Goal: Leave review/rating: Leave review/rating

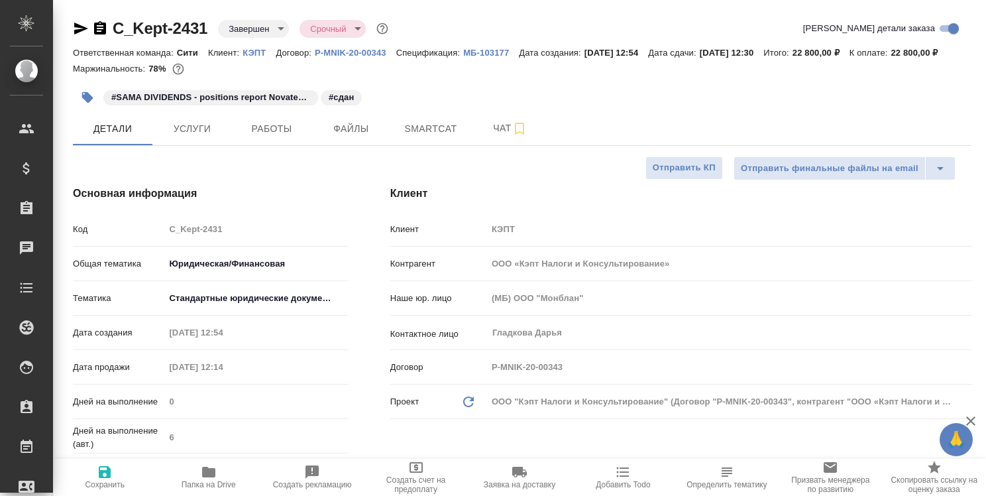
select select "RU"
click at [279, 137] on span "Работы" at bounding box center [272, 129] width 64 height 17
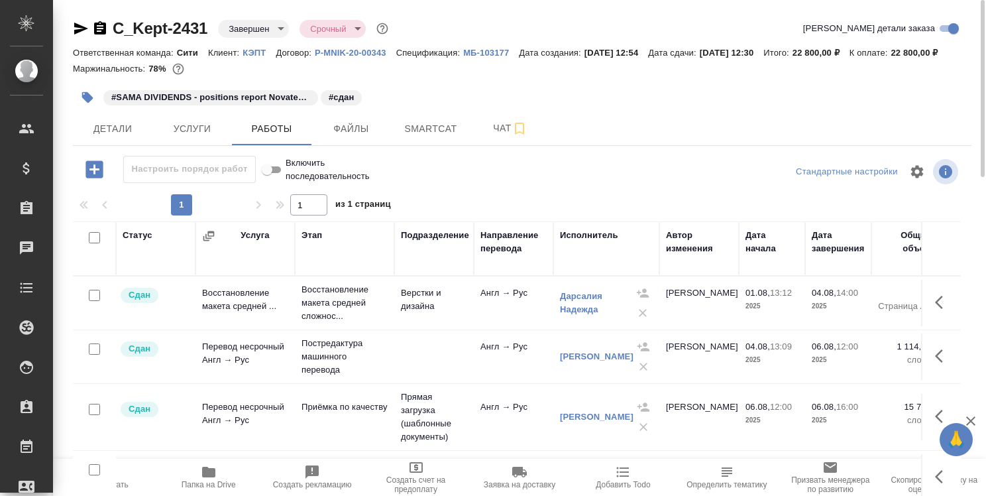
click at [205, 473] on icon "button" at bounding box center [208, 472] width 13 height 11
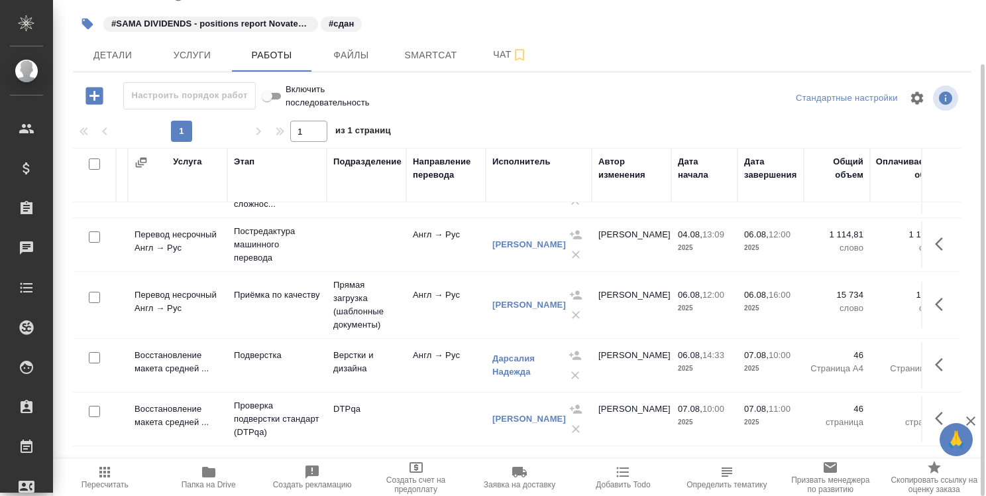
scroll to position [47, 0]
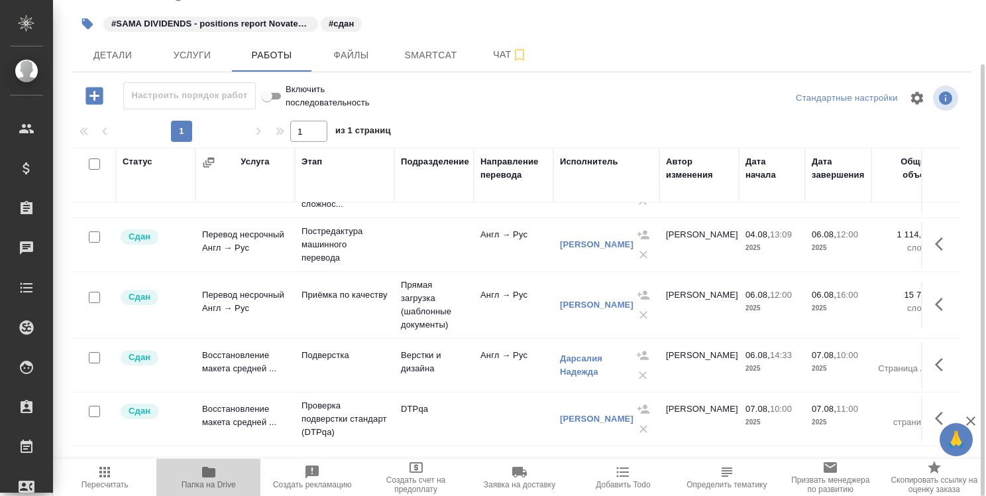
click at [207, 471] on icon "button" at bounding box center [208, 472] width 13 height 11
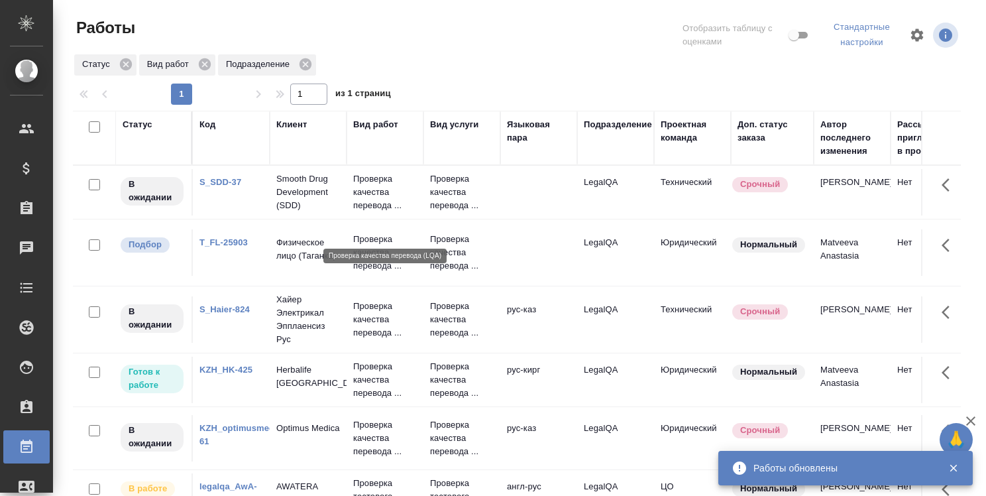
scroll to position [99, 0]
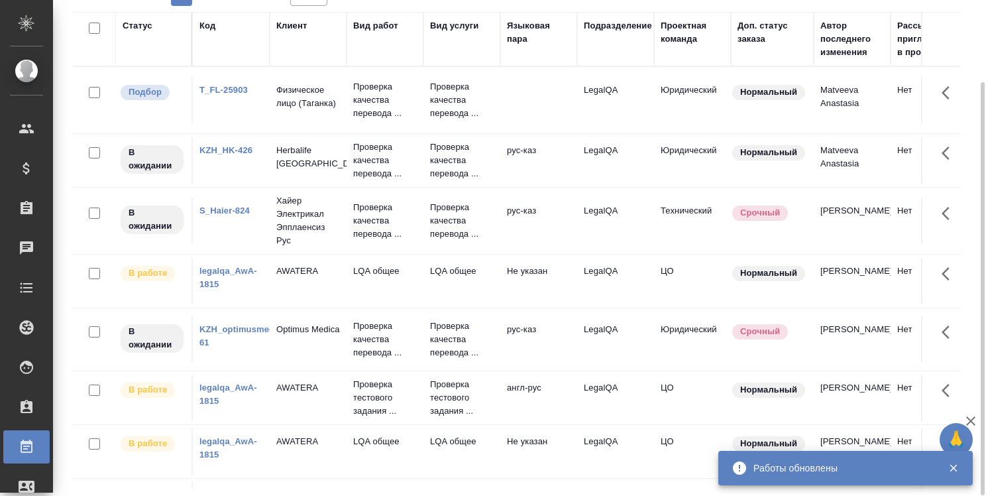
click at [244, 289] on link "legalqa_AwA-1815" at bounding box center [229, 277] width 58 height 23
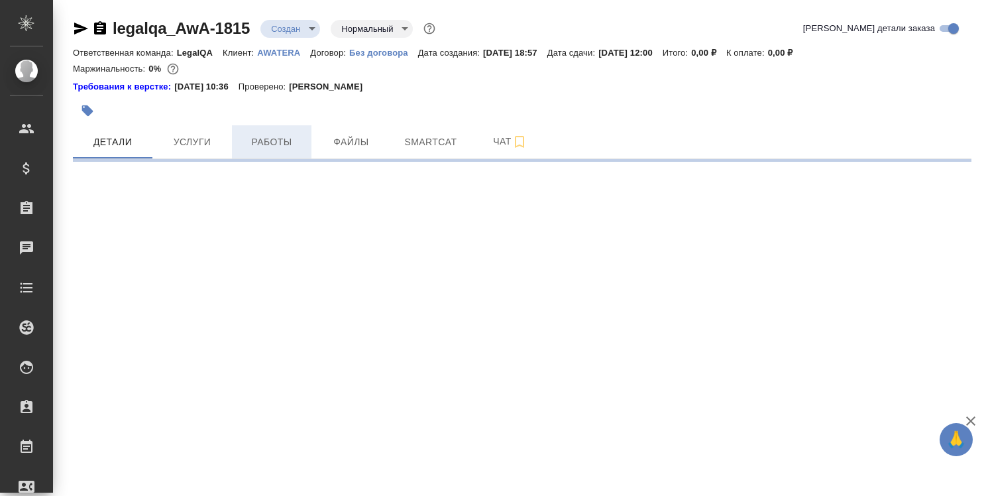
click at [260, 138] on span "Работы" at bounding box center [272, 142] width 64 height 17
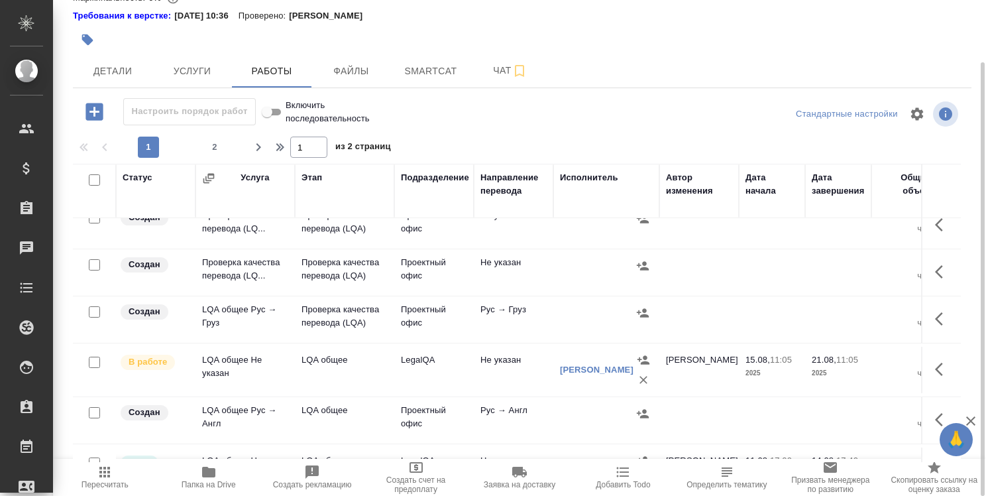
scroll to position [398, 0]
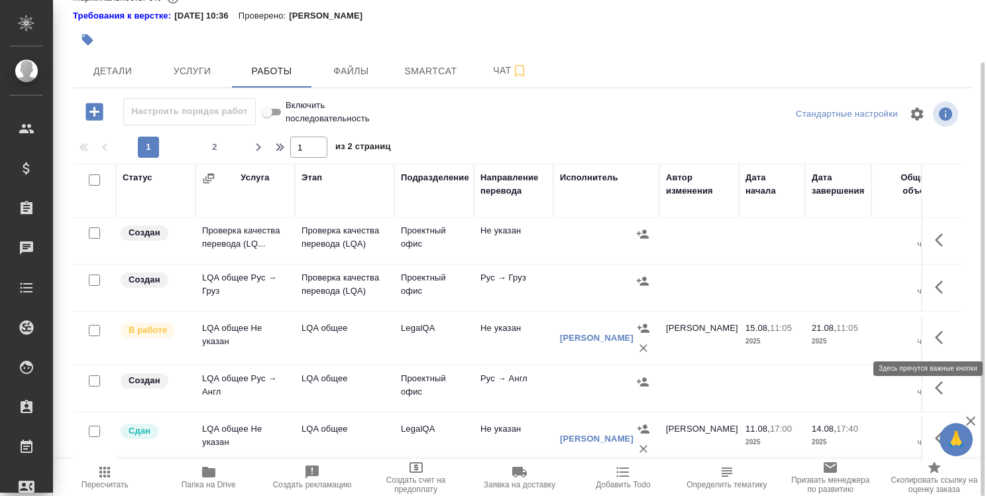
click at [935, 335] on icon "button" at bounding box center [943, 337] width 16 height 16
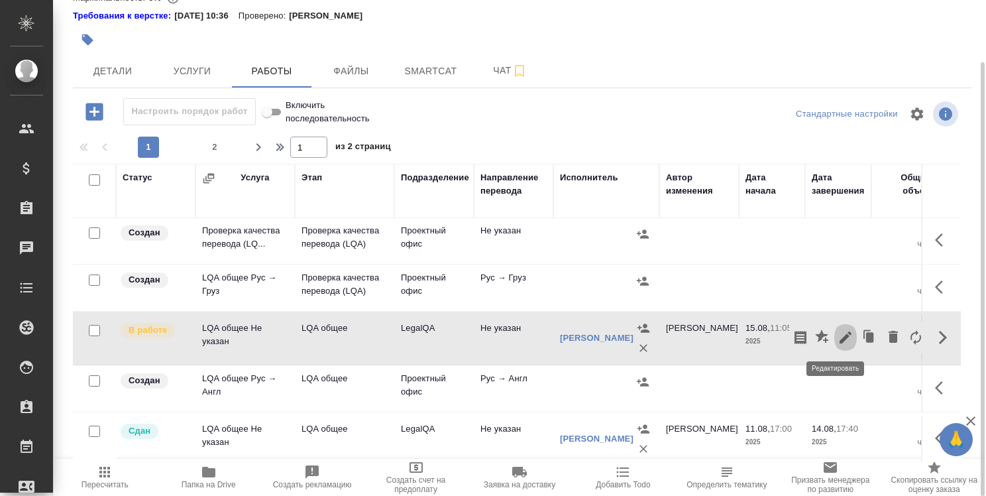
click at [838, 331] on icon "button" at bounding box center [846, 337] width 16 height 16
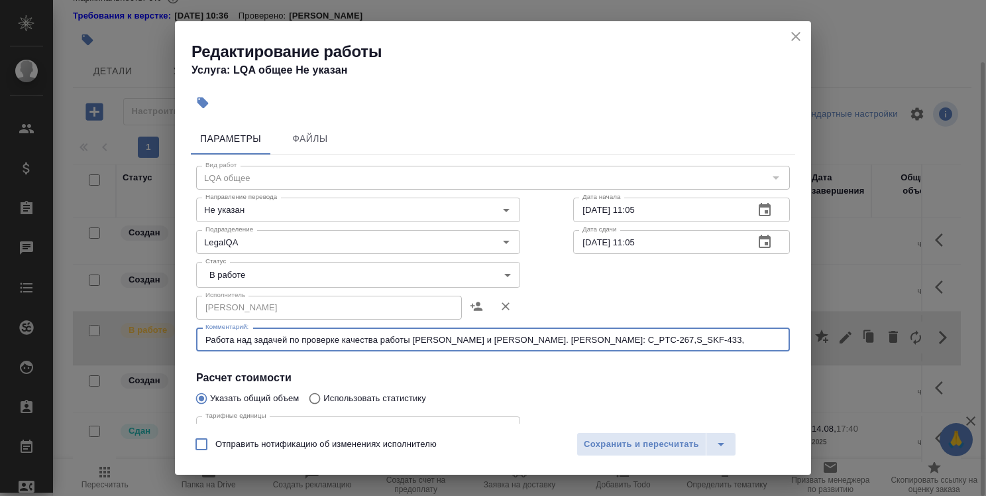
click at [726, 342] on textarea "Работа над задачей по проверке качества работы Кобзевой и Алилековой. Кобзева: …" at bounding box center [492, 340] width 575 height 10
paste textarea "C_Kept-2431"
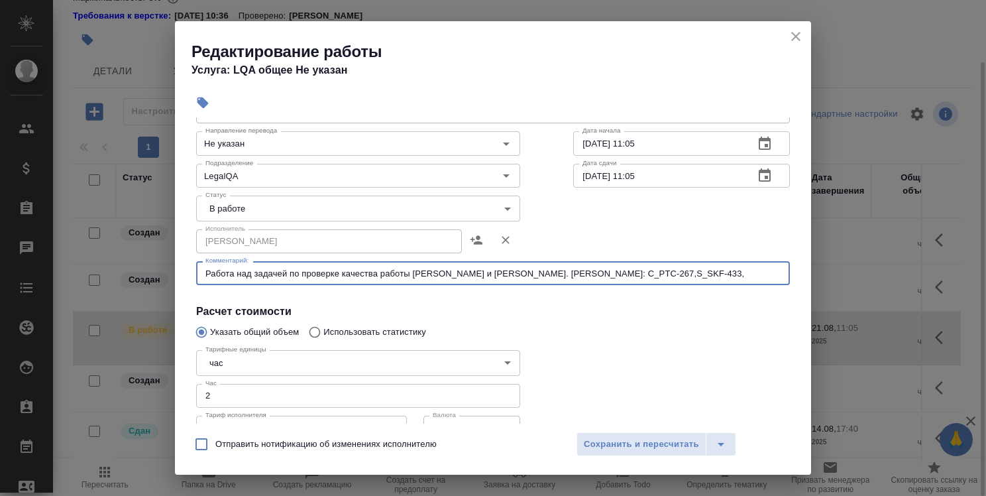
scroll to position [133, 0]
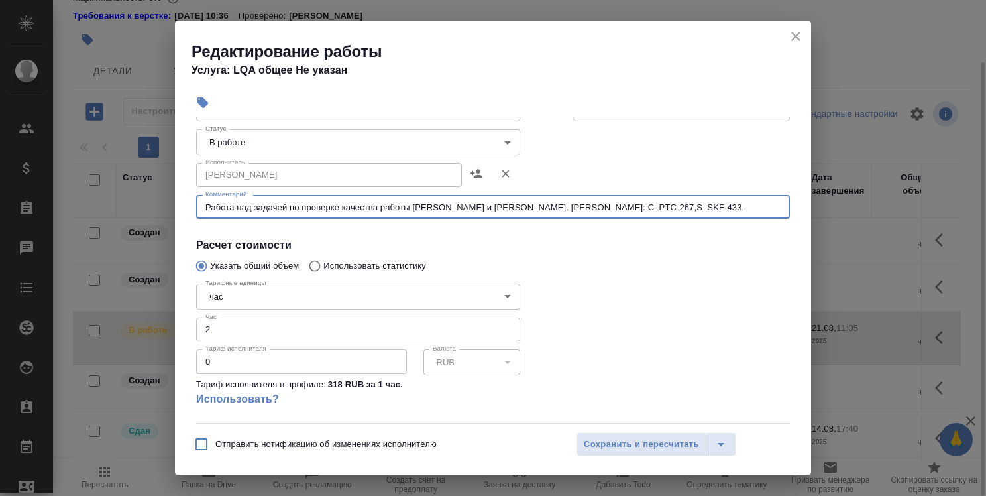
type textarea "Работа над задачей по проверке качества работы Кобзевой и Алилековой. Кобзева: …"
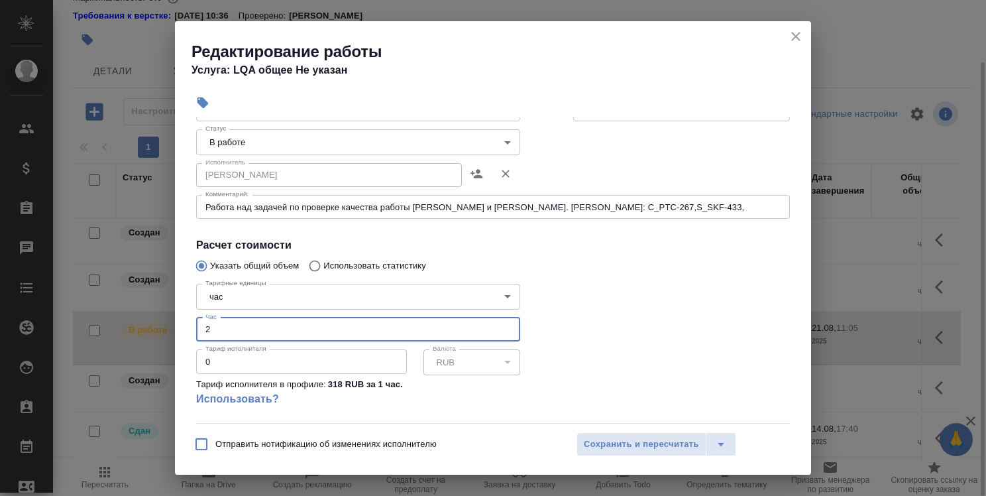
drag, startPoint x: 213, startPoint y: 329, endPoint x: 203, endPoint y: 333, distance: 10.7
click at [203, 333] on input "2" at bounding box center [358, 329] width 324 height 24
type input "3"
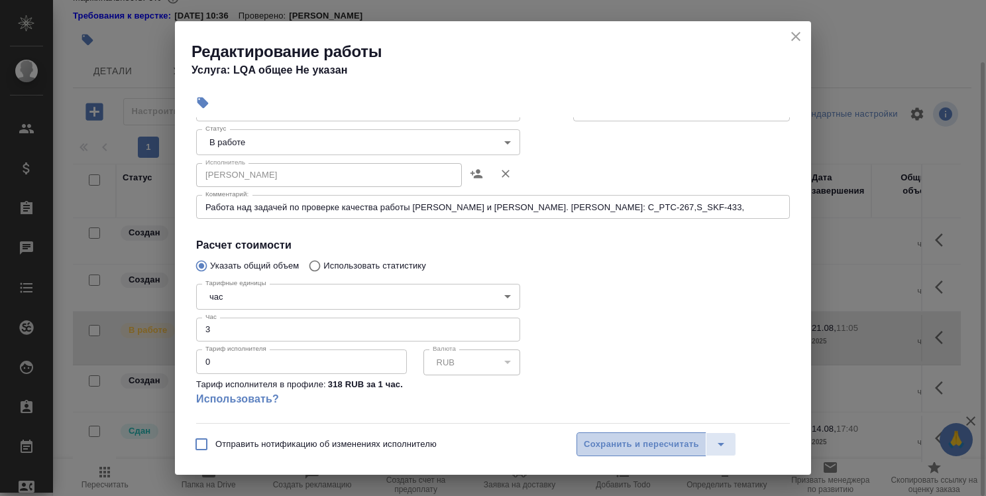
click at [606, 447] on span "Сохранить и пересчитать" at bounding box center [641, 444] width 115 height 15
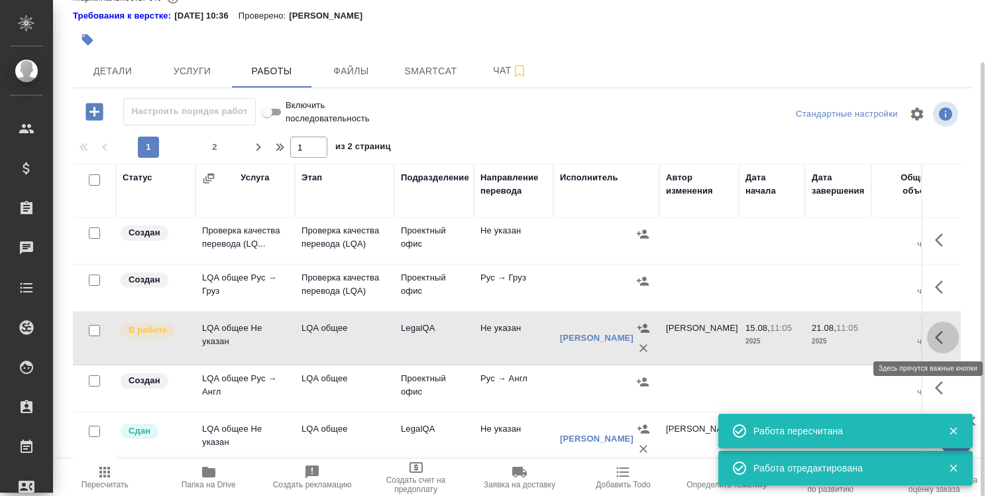
click at [939, 331] on icon "button" at bounding box center [943, 337] width 16 height 16
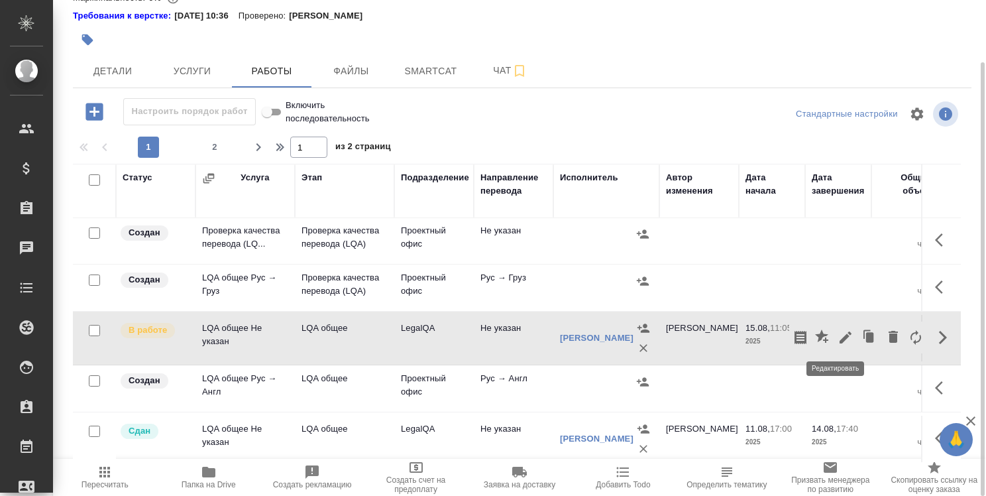
click at [838, 337] on icon "button" at bounding box center [846, 337] width 16 height 16
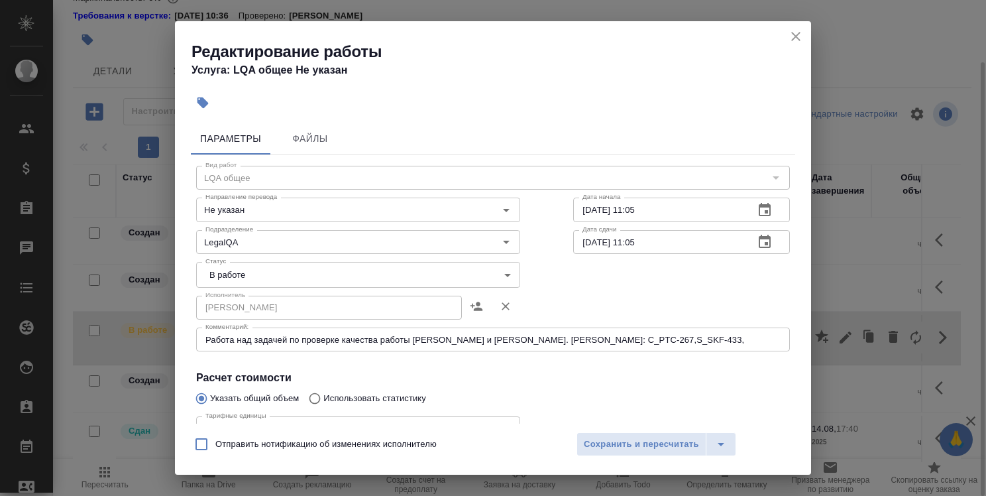
click at [763, 341] on textarea "Работа над задачей по проверке качества работы Кобзевой и Алилековой. Кобзева: …" at bounding box center [492, 340] width 575 height 10
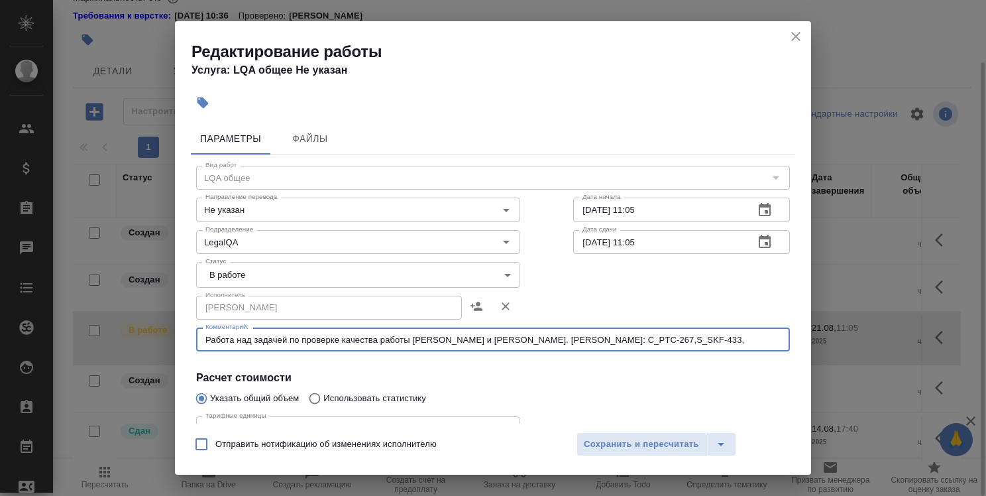
paste textarea "S_HTCH-217"
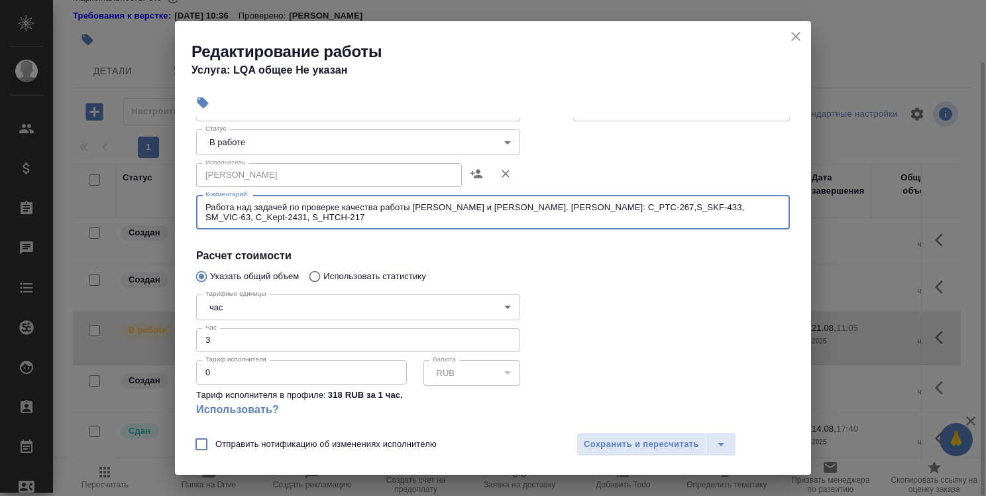
type textarea "Работа над задачей по проверке качества работы Кобзевой и Алилековой. Кобзева: …"
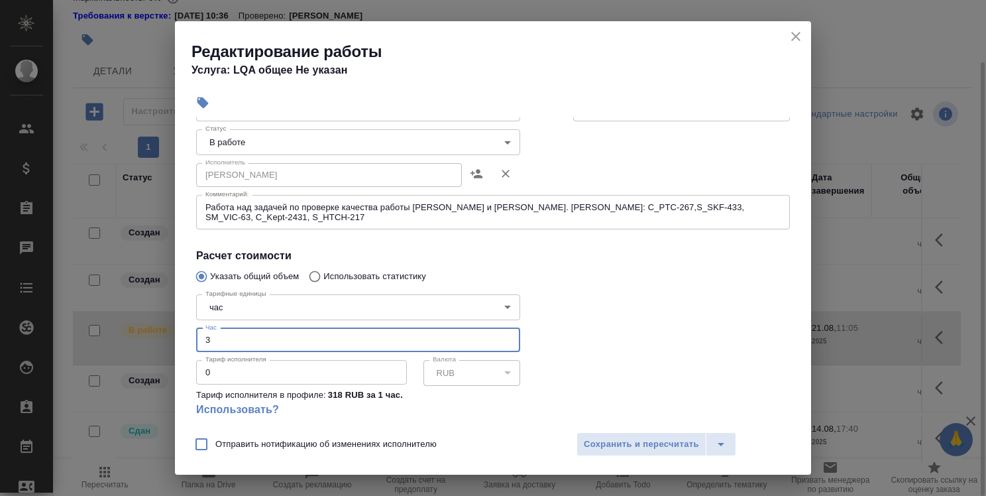
drag, startPoint x: 213, startPoint y: 338, endPoint x: 201, endPoint y: 337, distance: 12.7
click at [201, 337] on input "3" at bounding box center [358, 340] width 324 height 24
type input "4"
click at [632, 445] on span "Сохранить и пересчитать" at bounding box center [641, 444] width 115 height 15
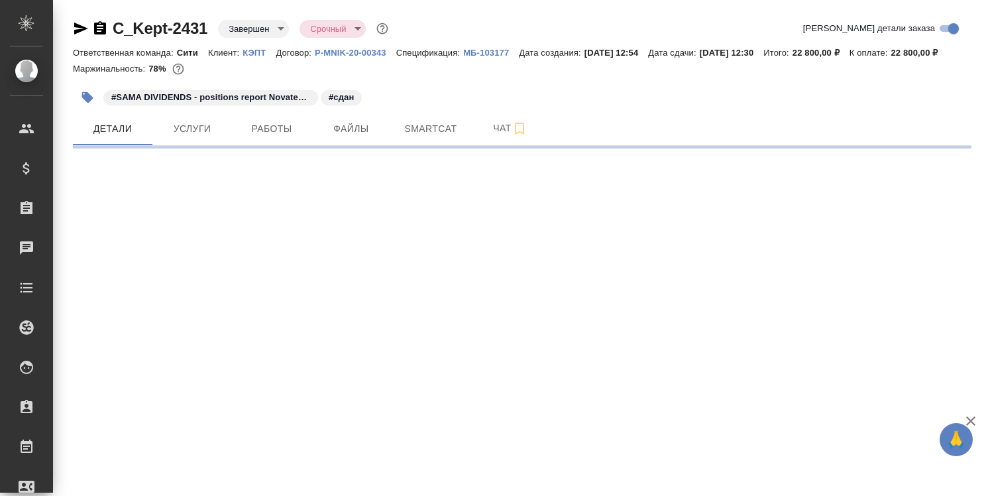
select select "RU"
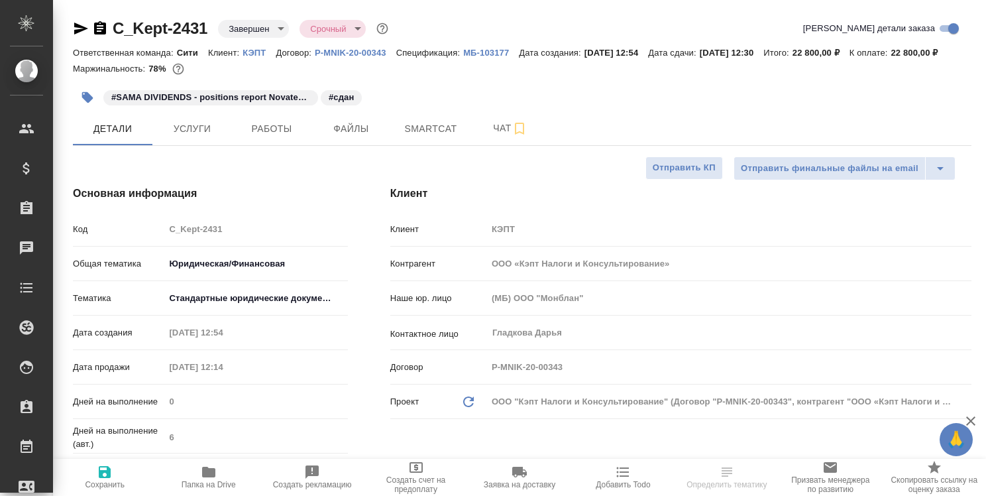
type textarea "x"
click at [101, 27] on icon "button" at bounding box center [100, 27] width 12 height 13
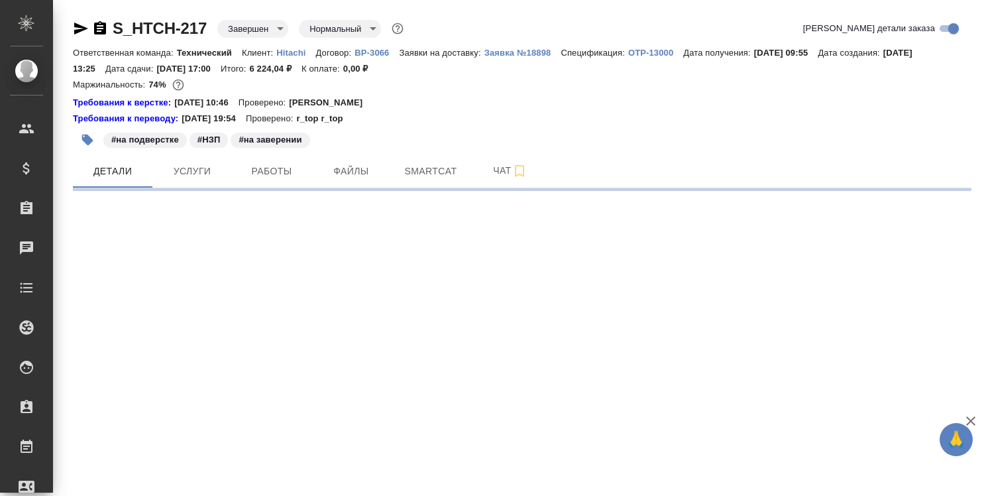
select select "RU"
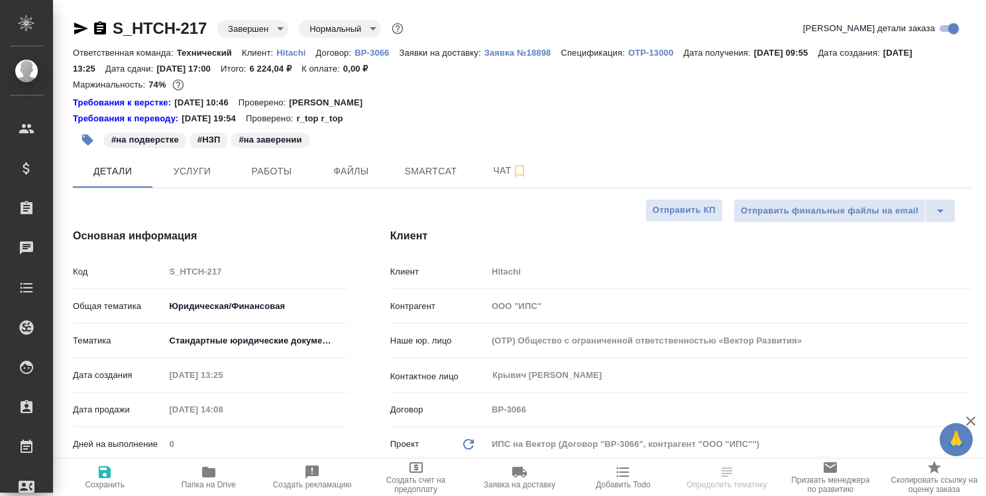
type textarea "x"
click at [95, 27] on icon "button" at bounding box center [100, 27] width 12 height 13
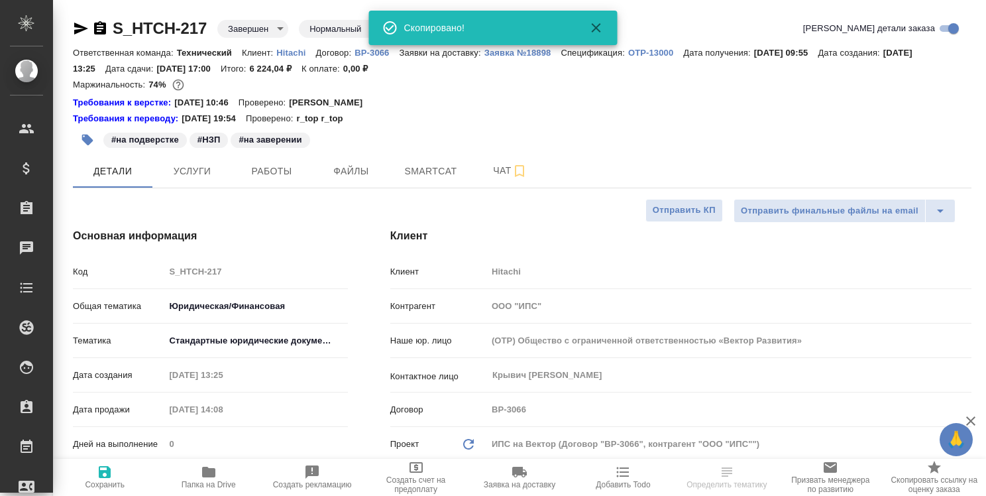
type textarea "x"
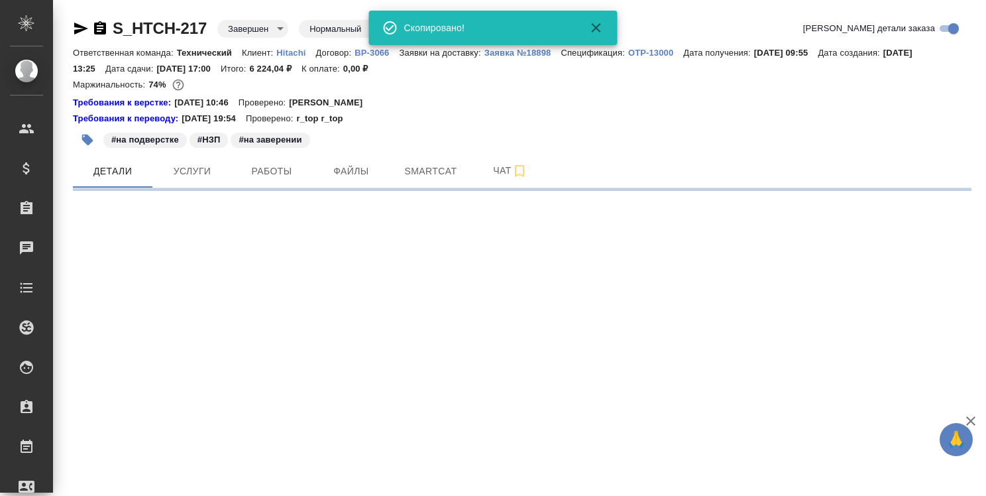
select select "RU"
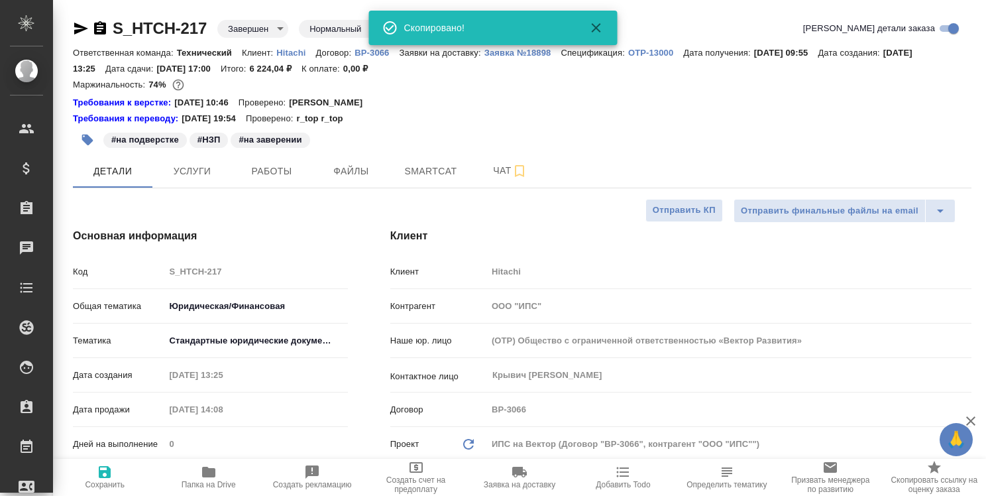
type textarea "x"
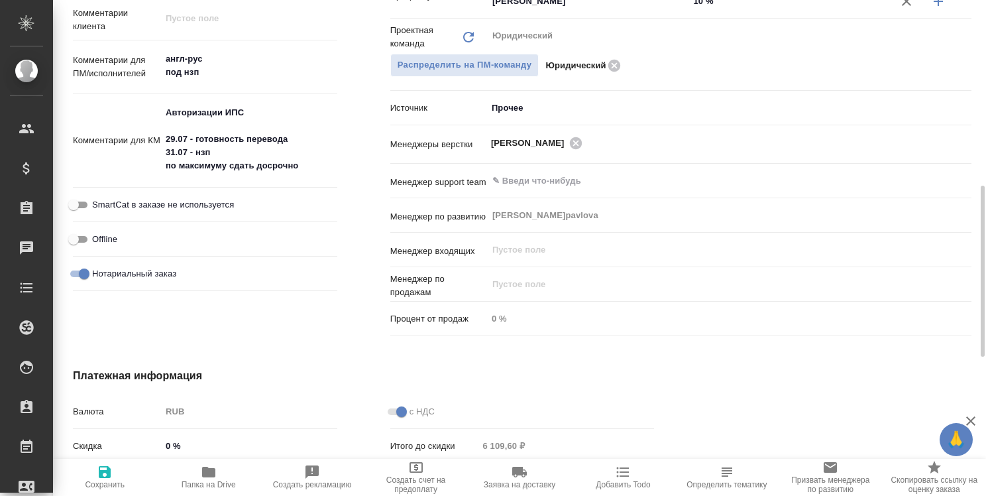
scroll to position [265, 0]
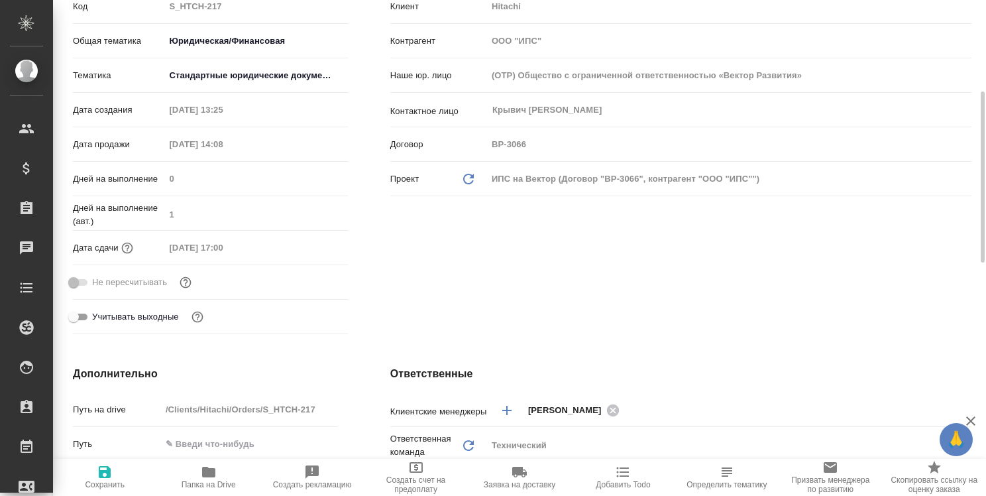
type textarea "x"
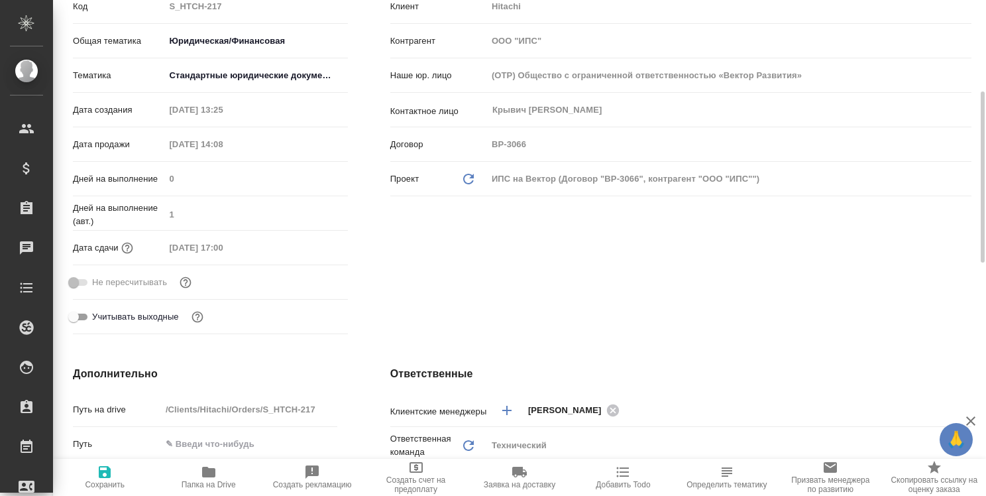
type textarea "x"
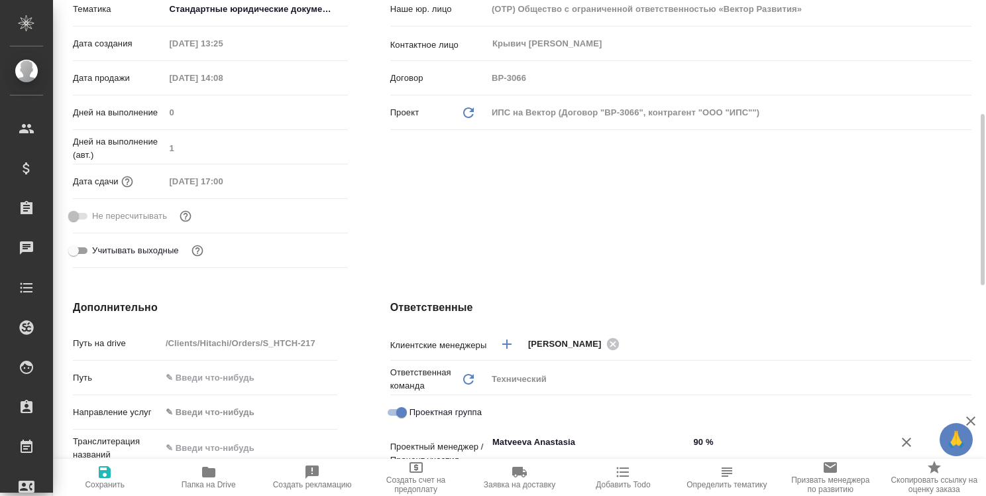
scroll to position [0, 0]
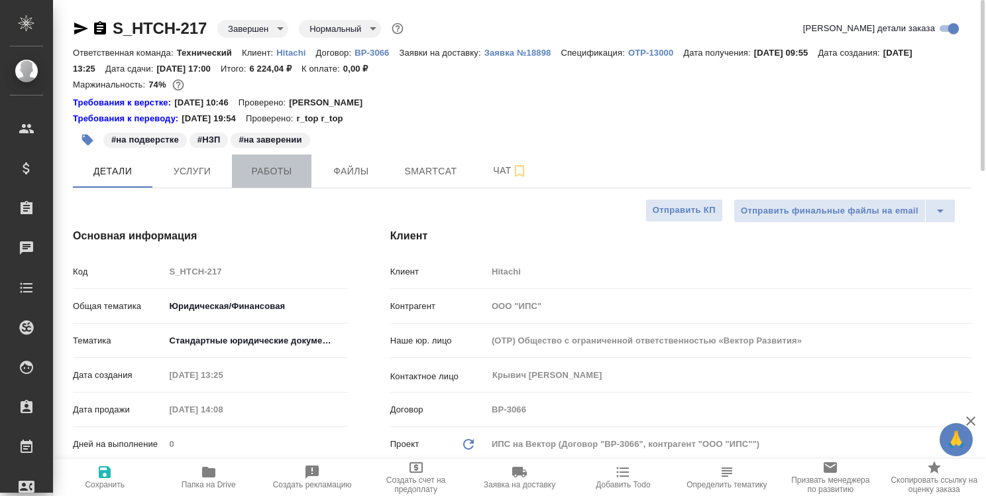
click at [269, 172] on span "Работы" at bounding box center [272, 171] width 64 height 17
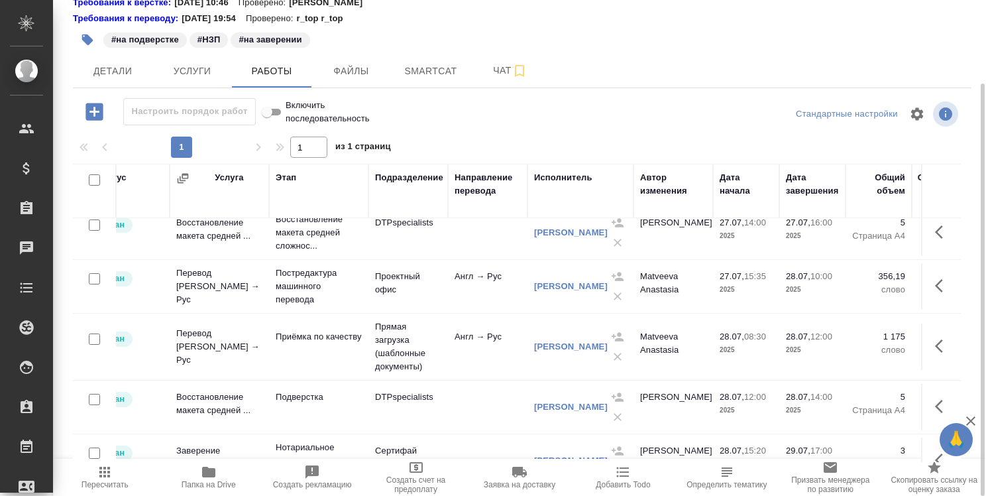
scroll to position [66, 0]
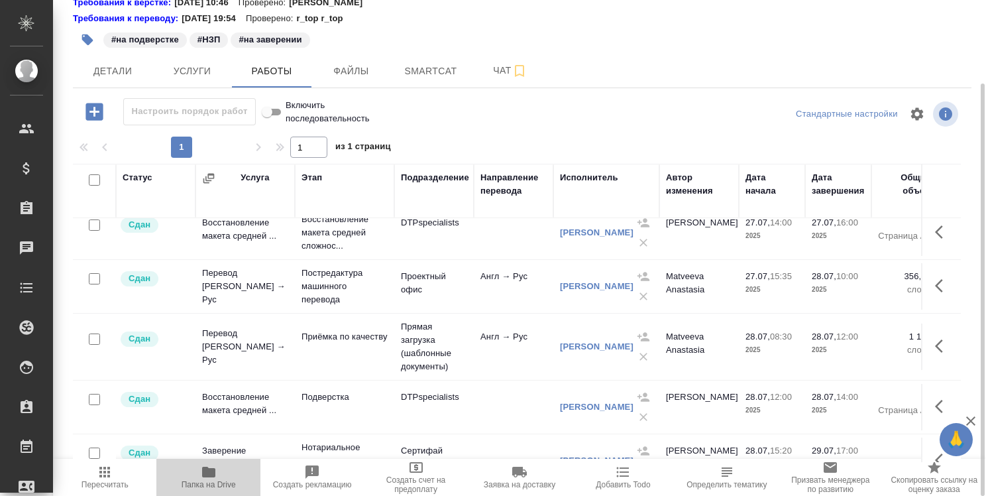
click at [212, 469] on icon "button" at bounding box center [208, 472] width 13 height 11
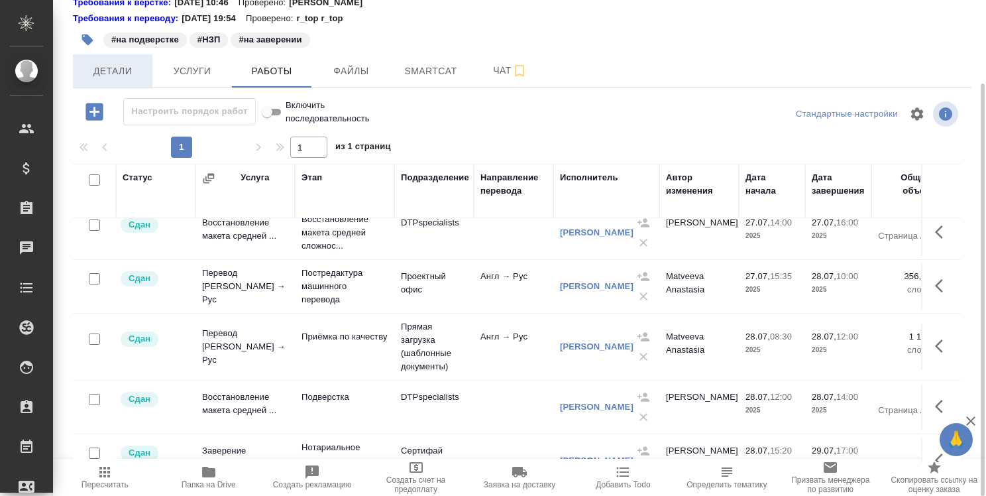
click at [123, 73] on span "Детали" at bounding box center [113, 71] width 64 height 17
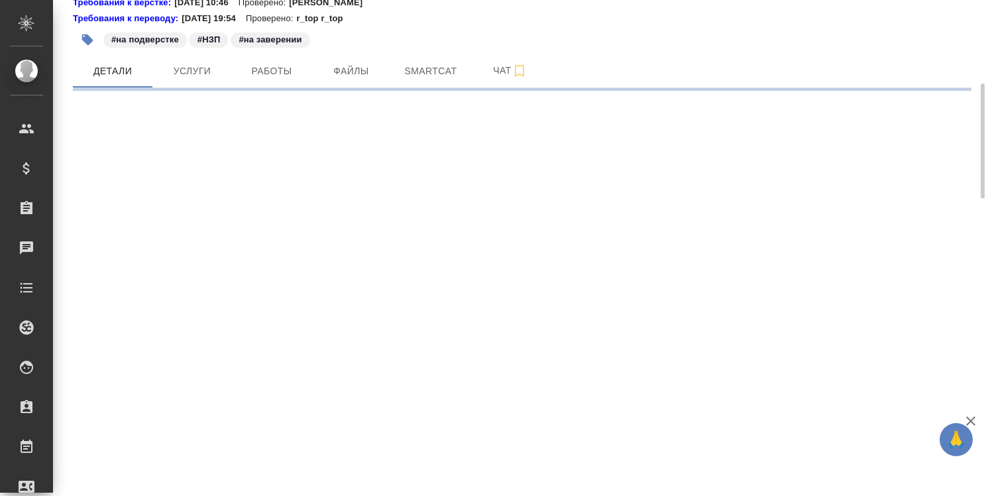
select select "RU"
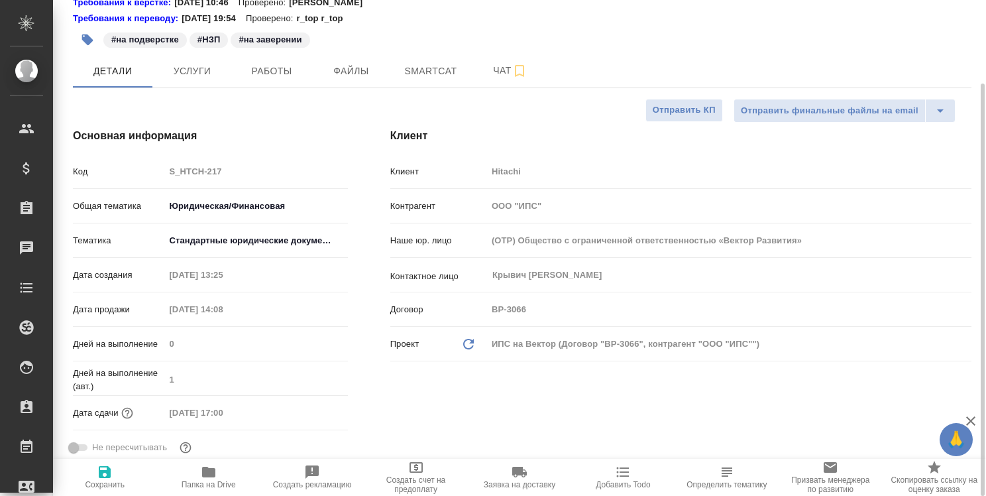
type textarea "x"
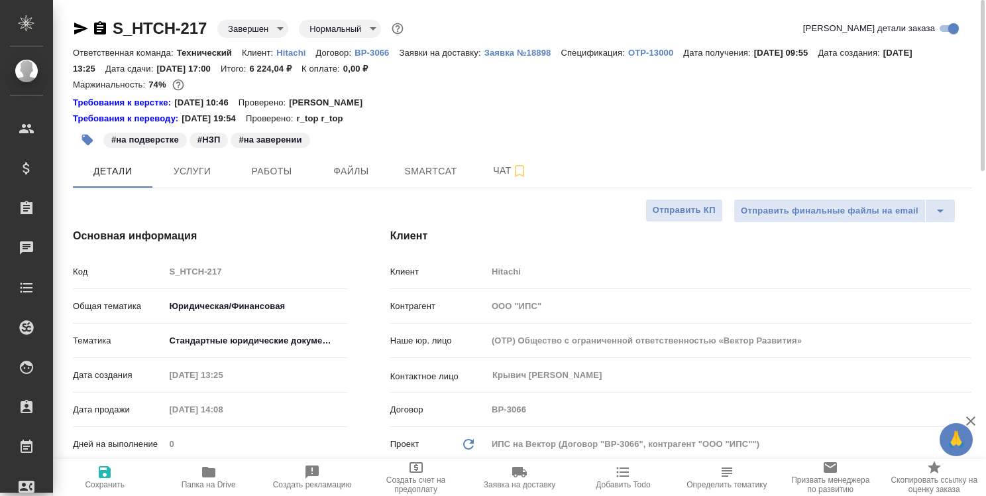
type textarea "x"
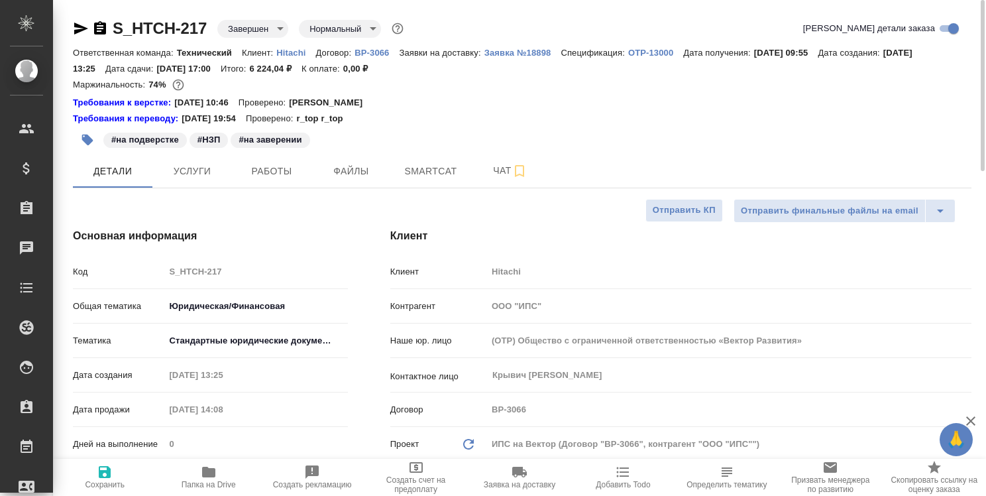
type textarea "x"
click at [262, 163] on span "Работы" at bounding box center [272, 171] width 64 height 17
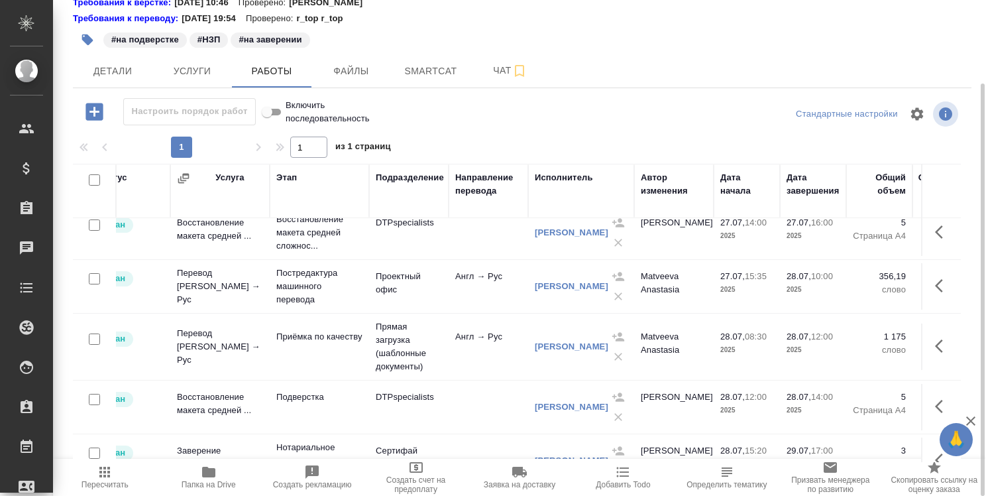
scroll to position [66, 0]
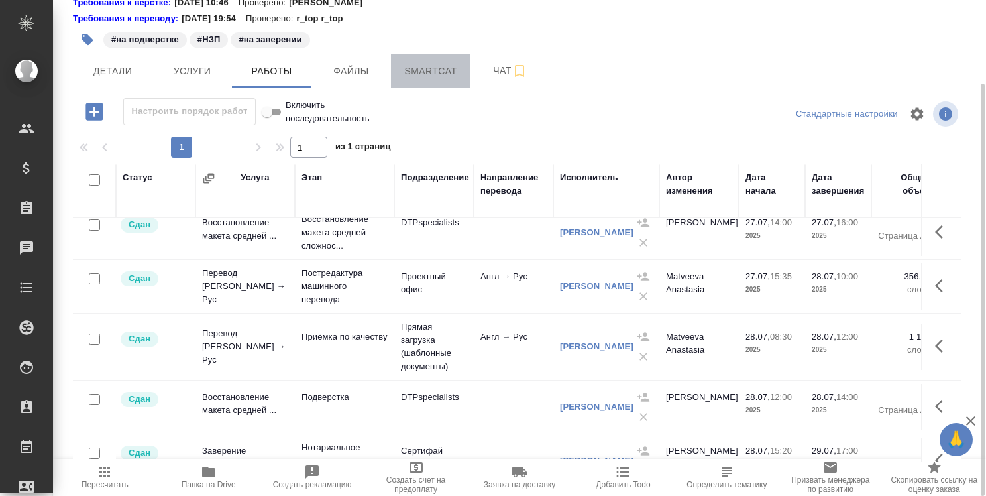
click at [437, 80] on button "Smartcat" at bounding box center [431, 70] width 80 height 33
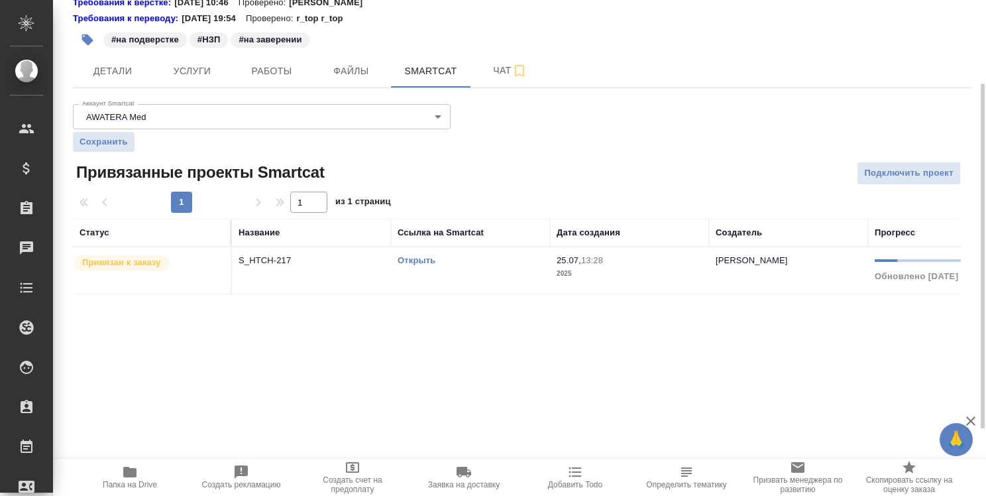
click at [413, 260] on link "Открыть" at bounding box center [417, 260] width 38 height 10
click at [416, 263] on link "Открыть" at bounding box center [417, 260] width 38 height 10
click at [673, 412] on div "S_HTCH-217 Завершен closed Нормальный normal Кратко детали заказа Ответственная…" at bounding box center [519, 214] width 933 height 428
click at [121, 69] on span "Детали" at bounding box center [113, 71] width 64 height 17
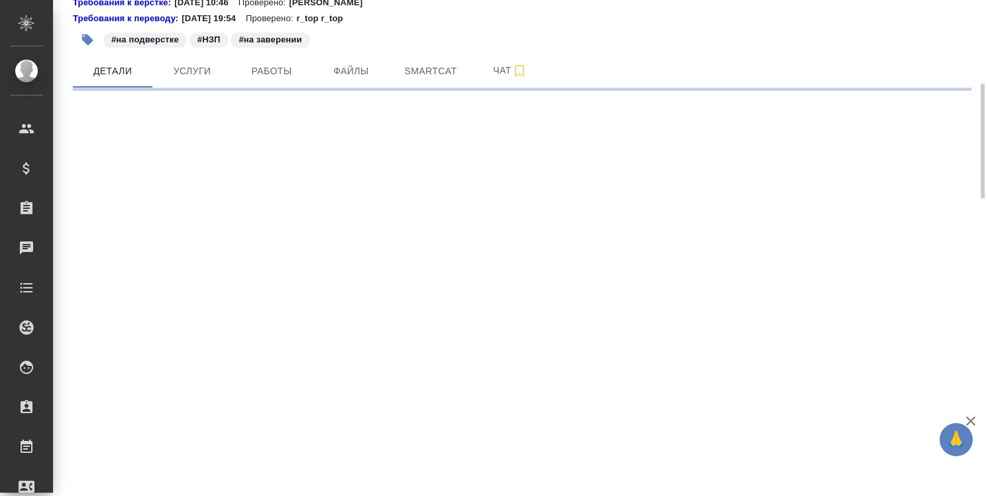
select select "RU"
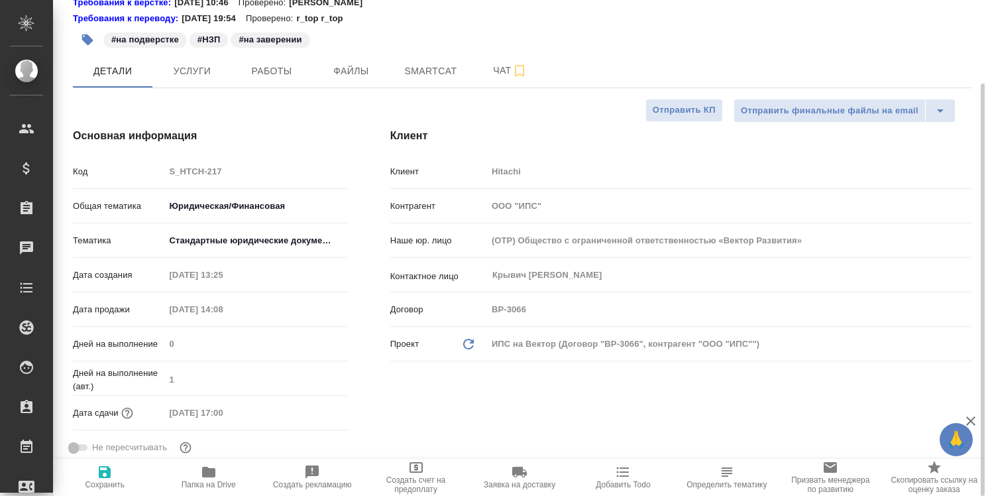
type textarea "x"
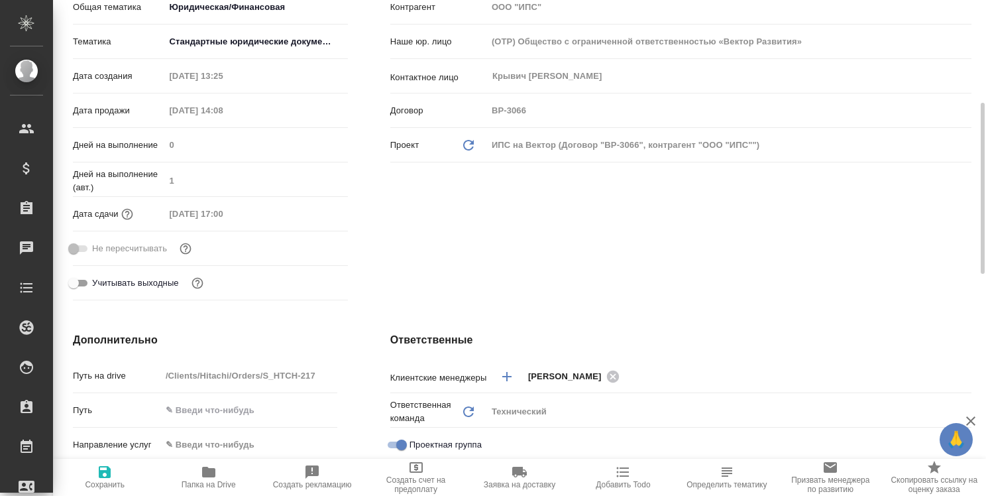
scroll to position [100, 0]
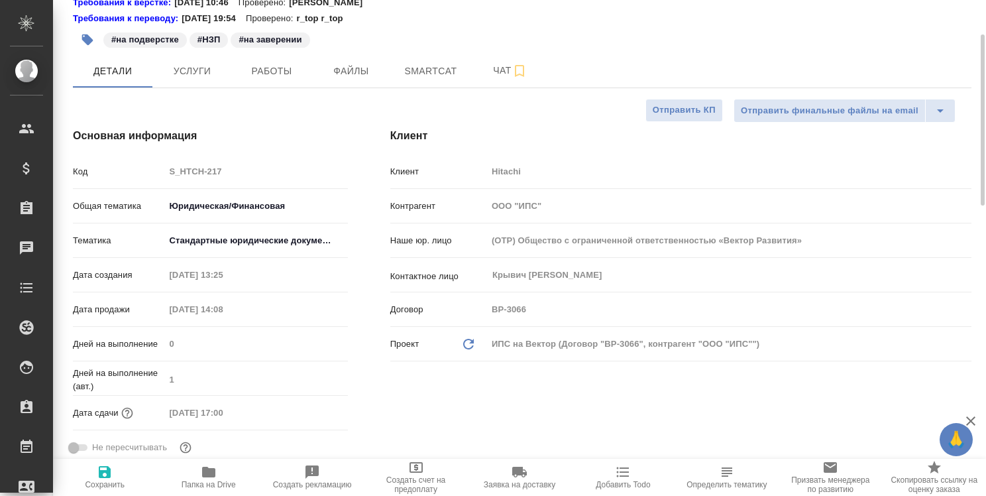
type textarea "x"
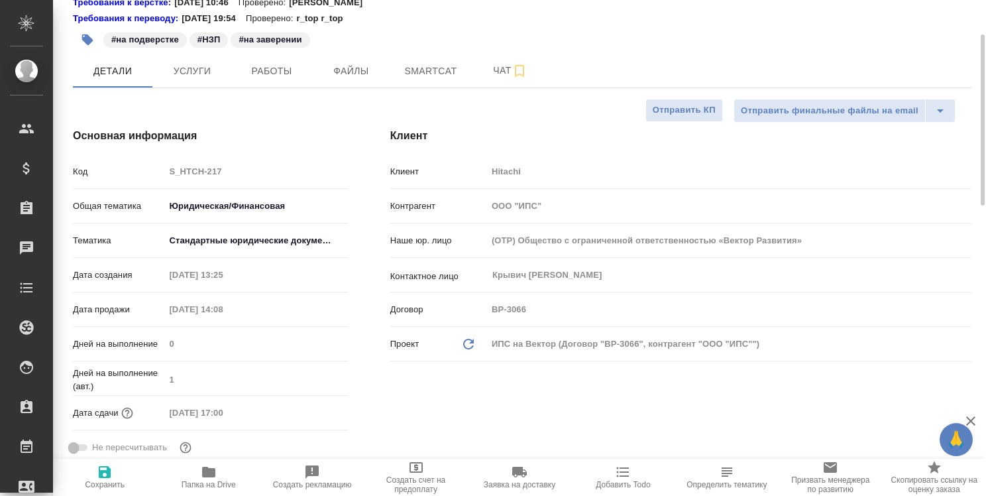
type textarea "x"
click at [207, 468] on icon "button" at bounding box center [208, 472] width 13 height 11
type textarea "x"
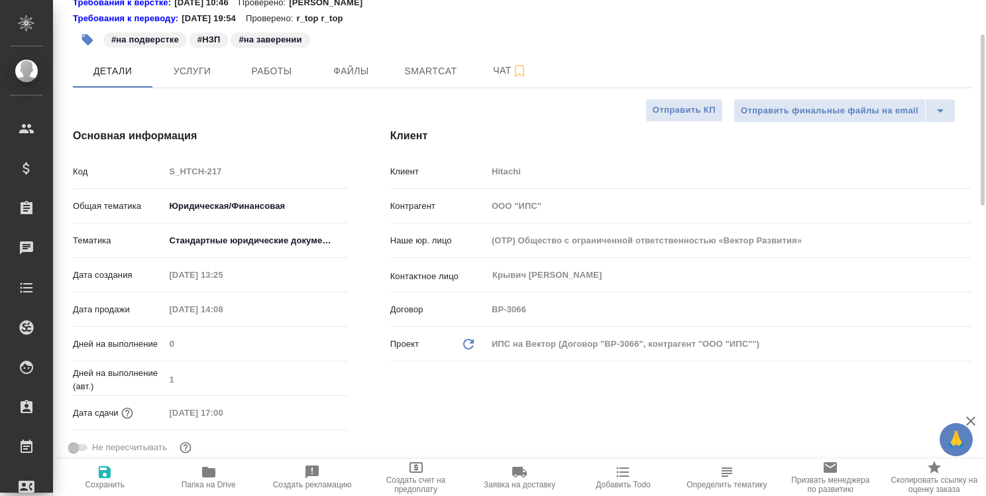
type textarea "x"
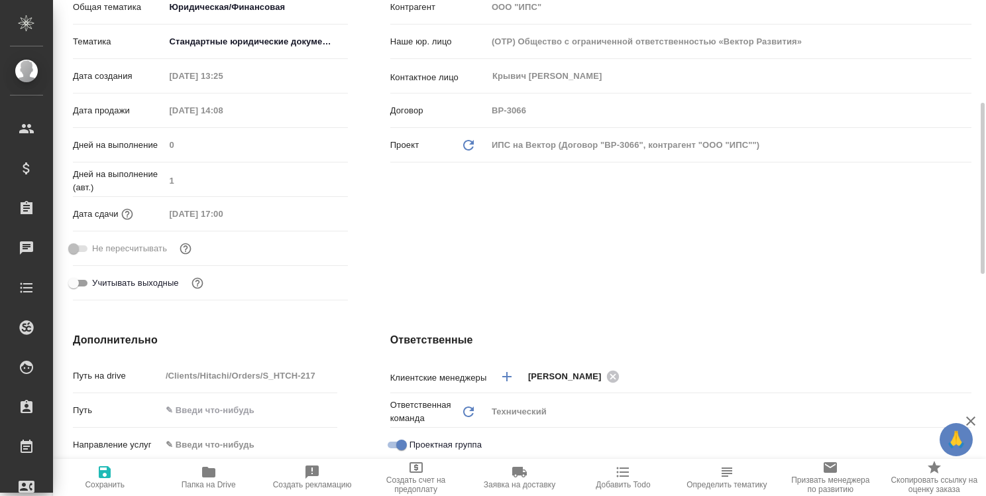
scroll to position [0, 0]
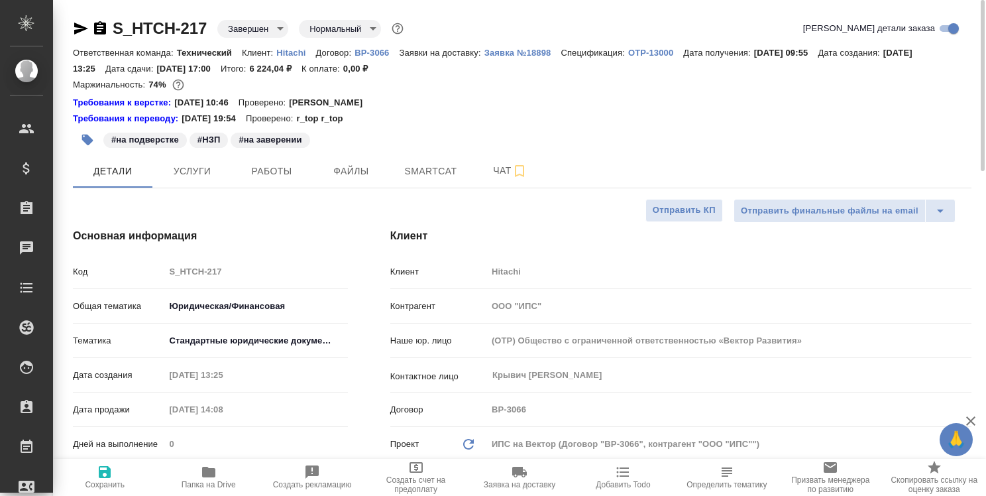
type textarea "x"
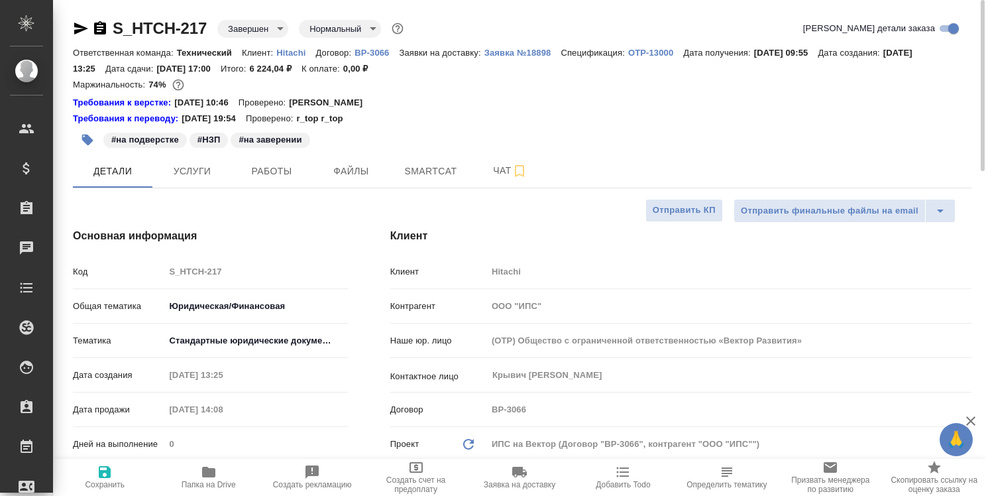
type textarea "x"
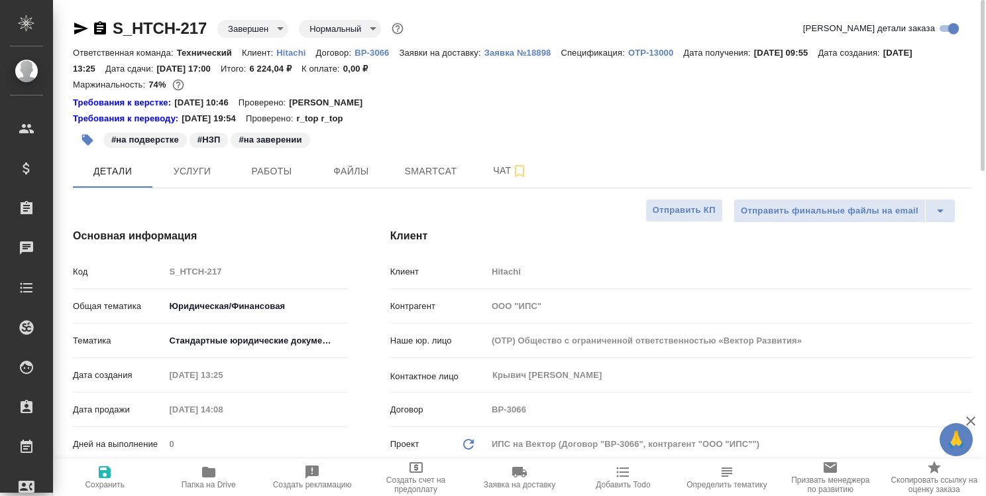
type textarea "x"
click at [290, 172] on span "Работы" at bounding box center [272, 171] width 64 height 17
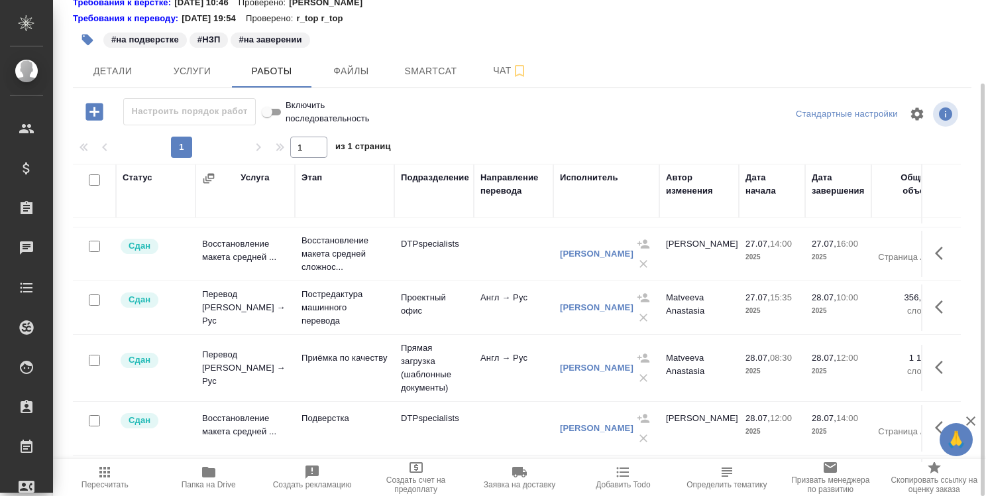
scroll to position [66, 0]
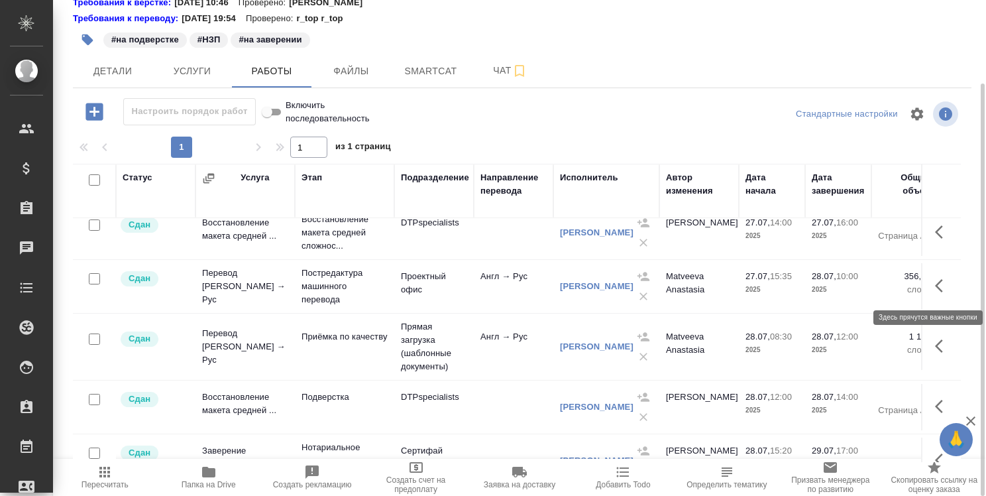
click at [935, 282] on icon "button" at bounding box center [943, 286] width 16 height 16
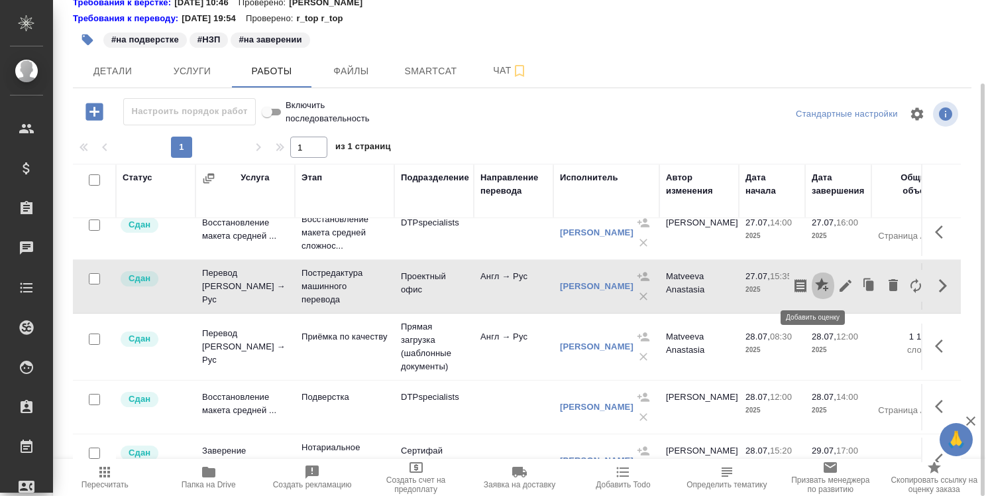
click at [817, 282] on icon "button" at bounding box center [821, 284] width 13 height 13
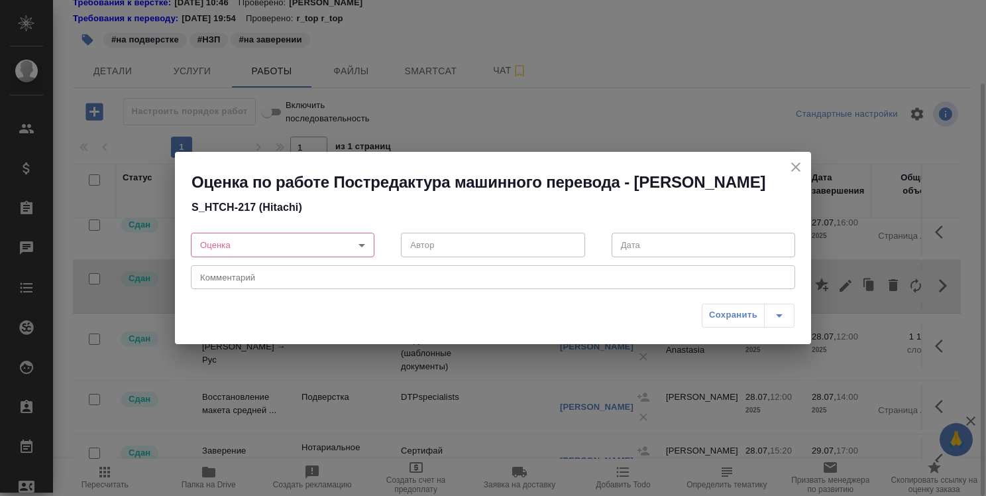
click at [365, 252] on body "🙏 .cls-1 fill:#fff; AWATERA Strelnikova Olga Клиенты Спецификации Заказы 0 Чаты…" at bounding box center [493, 248] width 986 height 496
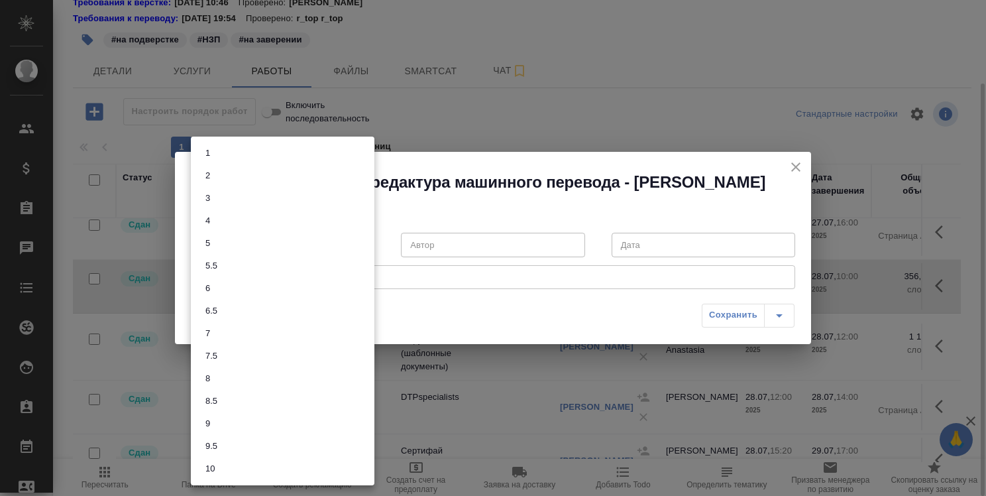
click at [327, 357] on li "7.5" at bounding box center [283, 356] width 184 height 23
type input "7.5"
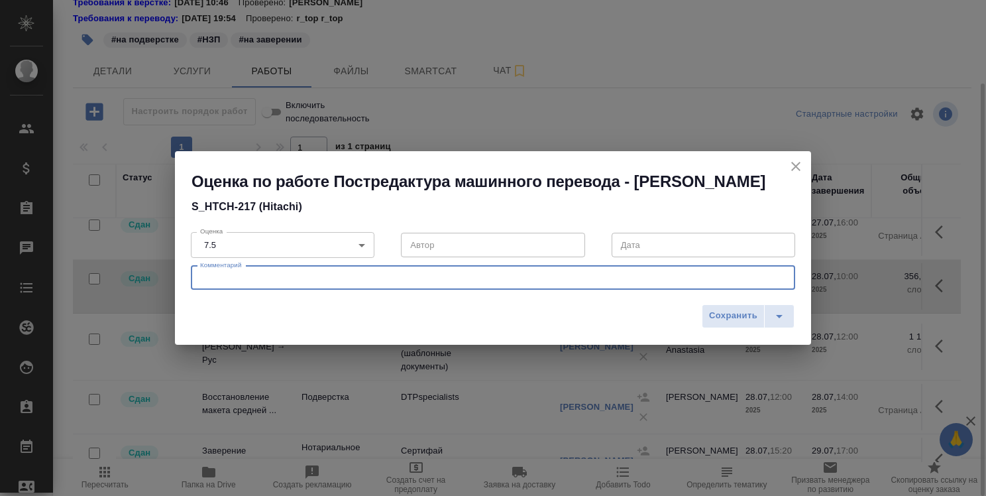
click at [436, 282] on textarea at bounding box center [493, 277] width 586 height 10
paste textarea "Дважды продублировано оригинальное название компании на англ., тогда как дублир…"
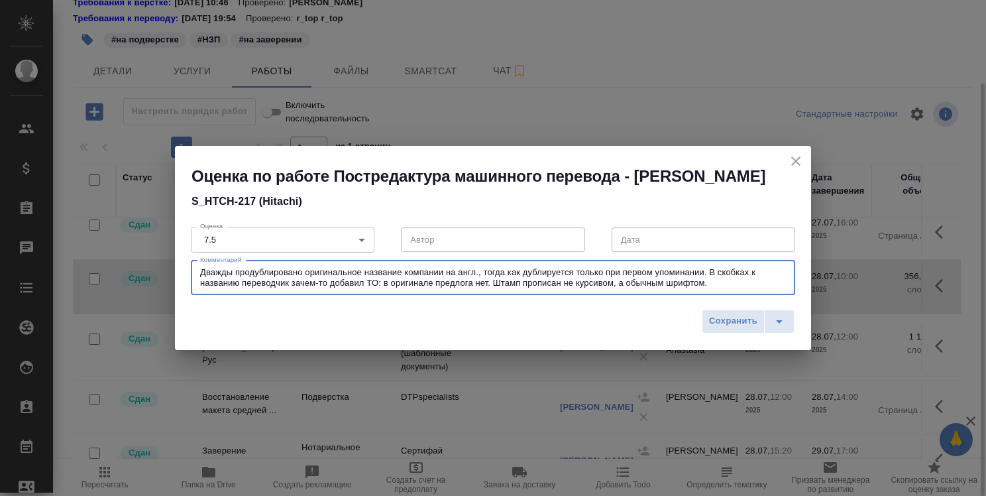
drag, startPoint x: 490, startPoint y: 293, endPoint x: 744, endPoint y: 300, distance: 253.3
click at [744, 295] on div "Дважды продублировано оригинальное название компании на англ., тогда как дублир…" at bounding box center [493, 277] width 604 height 34
drag, startPoint x: 757, startPoint y: 287, endPoint x: 750, endPoint y: 286, distance: 7.3
click at [753, 285] on textarea "Дважды продублировано оригинальное название компании на англ., тогда как дублир…" at bounding box center [493, 277] width 586 height 21
click at [732, 295] on div "Дважды продублировано оригинальное название компании на англ., тогда как дублир…" at bounding box center [493, 277] width 604 height 34
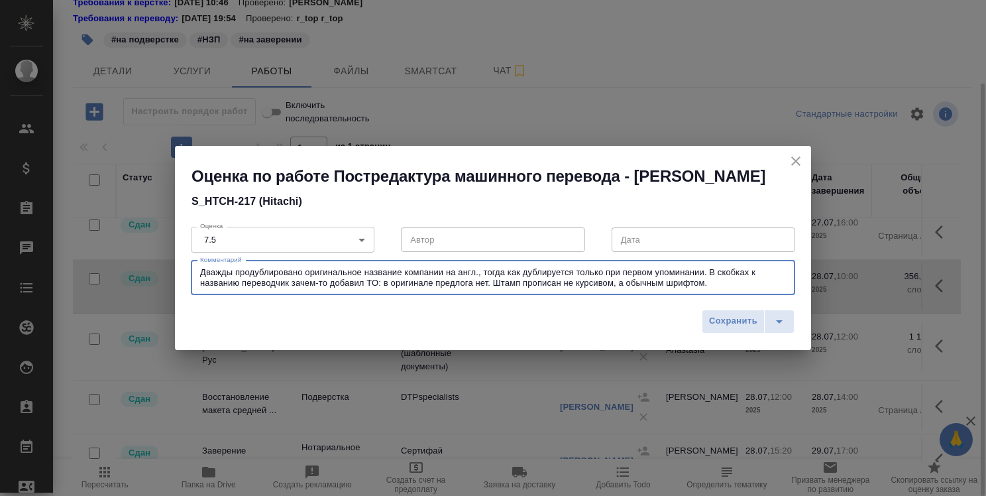
click at [711, 288] on textarea "Дважды продублировано оригинальное название компании на англ., тогда как дублир…" at bounding box center [493, 277] width 586 height 21
click at [488, 288] on textarea "Дважды продублировано оригинальное название компании на англ., тогда как дублир…" at bounding box center [493, 277] width 586 height 21
type textarea "Дважды продублировано оригинальное название компании на англ., тогда как дублир…"
click at [738, 329] on span "Сохранить" at bounding box center [733, 321] width 48 height 15
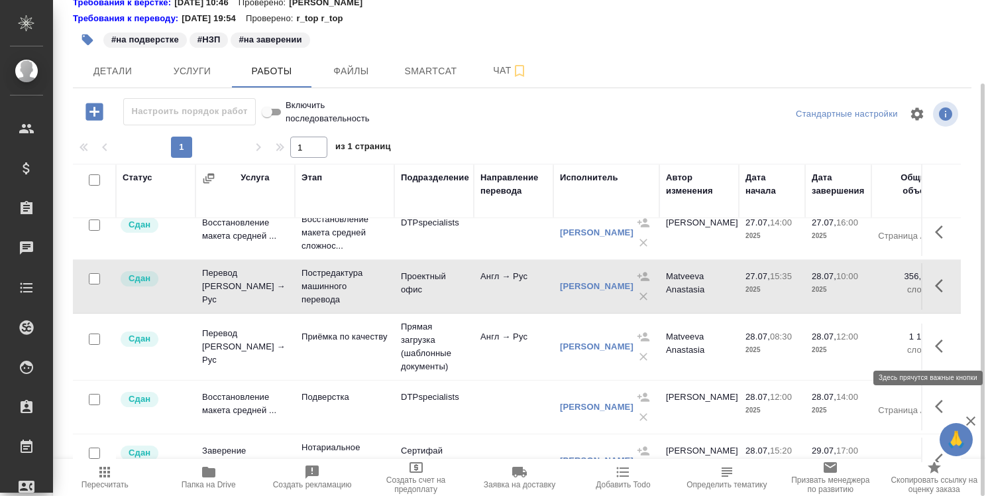
click at [935, 340] on icon "button" at bounding box center [943, 346] width 16 height 16
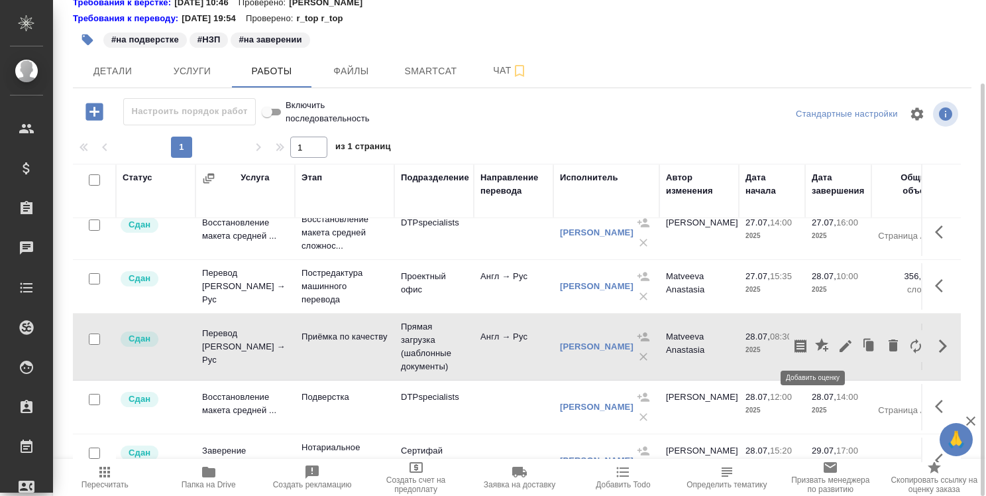
click at [815, 343] on icon "button" at bounding box center [821, 344] width 13 height 13
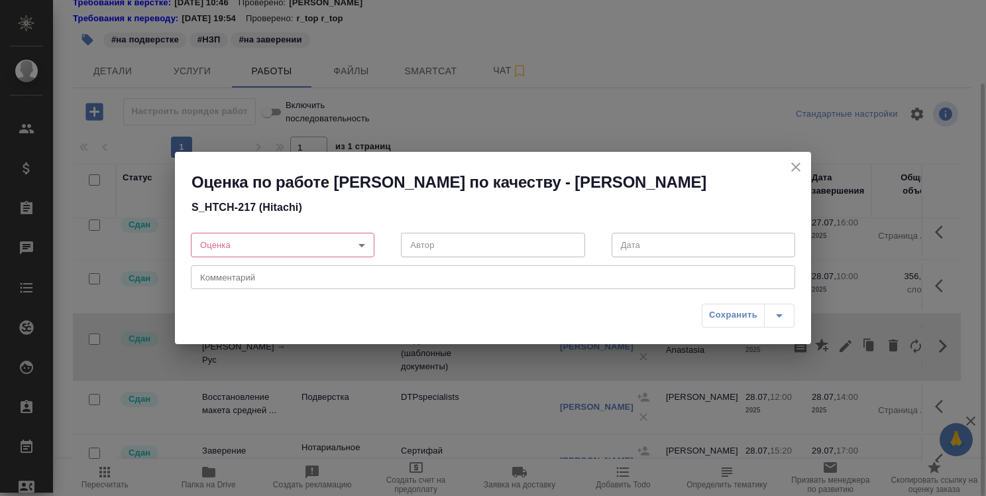
click at [557, 273] on textarea at bounding box center [493, 277] width 586 height 10
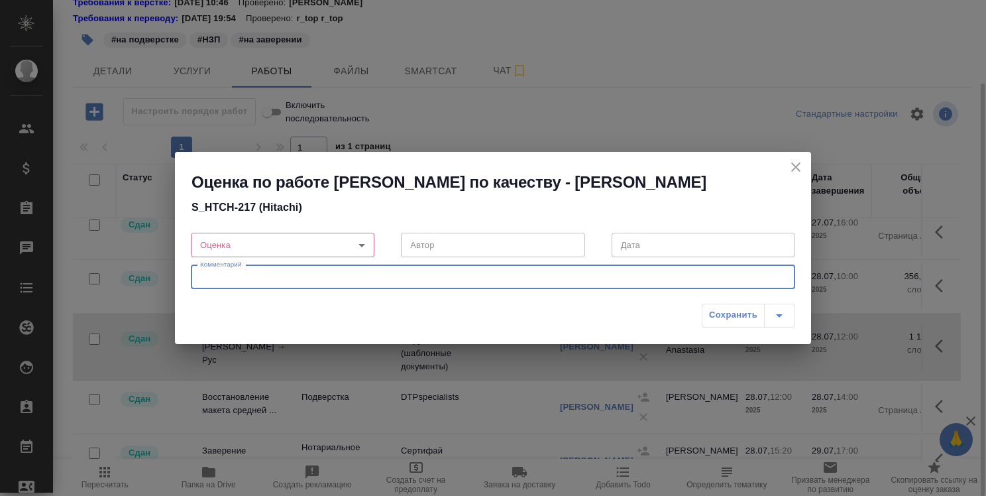
paste textarea "Дважды продублировано оригинальное название компании на англ., тогда как дублир…"
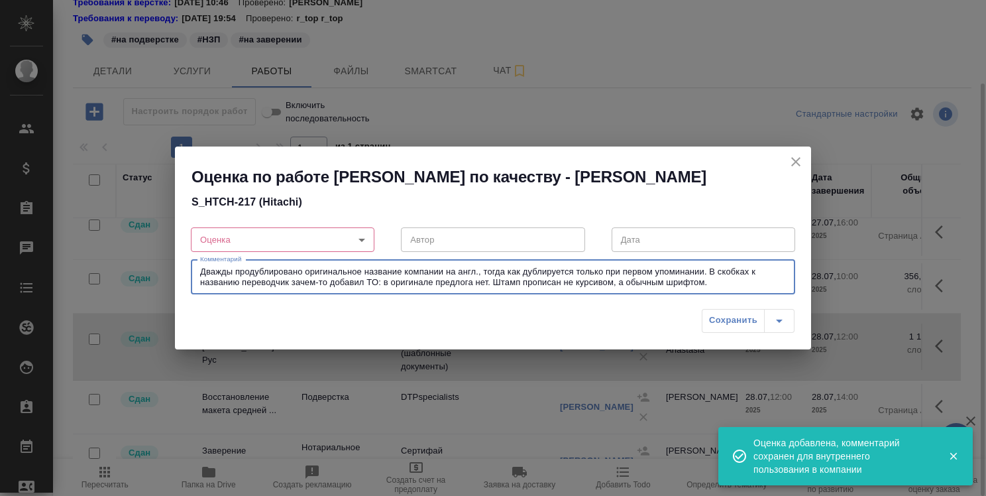
type textarea "Дважды продублировано оригинальное название компании на англ., тогда как дублир…"
click at [362, 239] on body "🙏 .cls-1 fill:#fff; AWATERA Strelnikova Olga Клиенты Спецификации Заказы 0 Чаты…" at bounding box center [493, 248] width 986 height 496
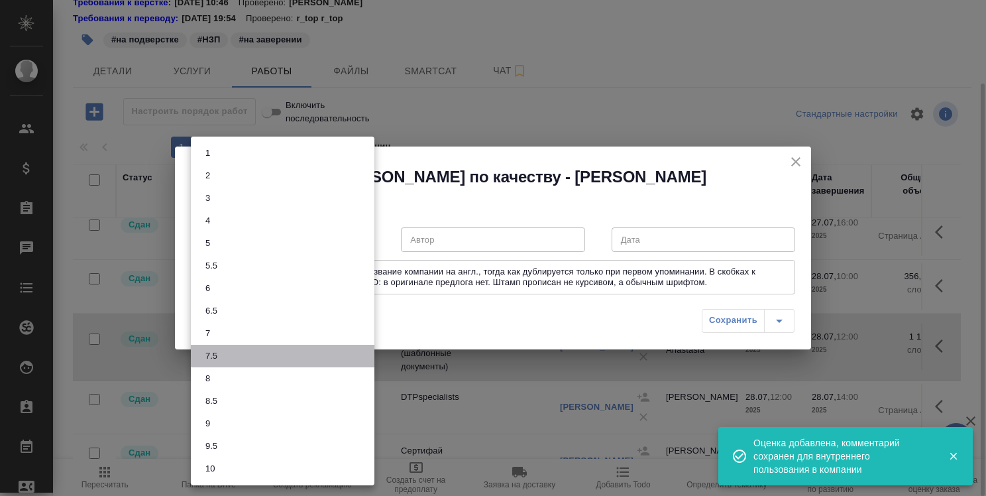
click at [315, 350] on li "7.5" at bounding box center [283, 356] width 184 height 23
type input "7.5"
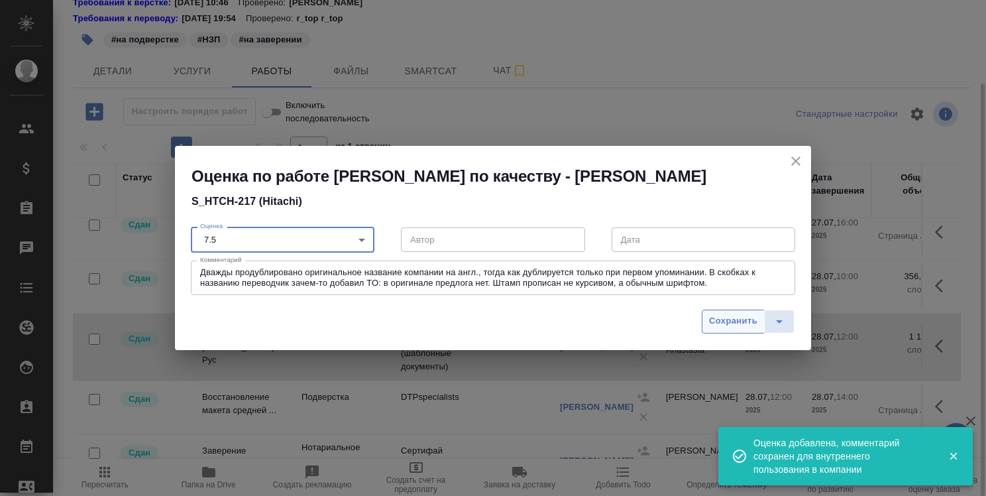
click at [740, 321] on span "Сохранить" at bounding box center [733, 321] width 48 height 15
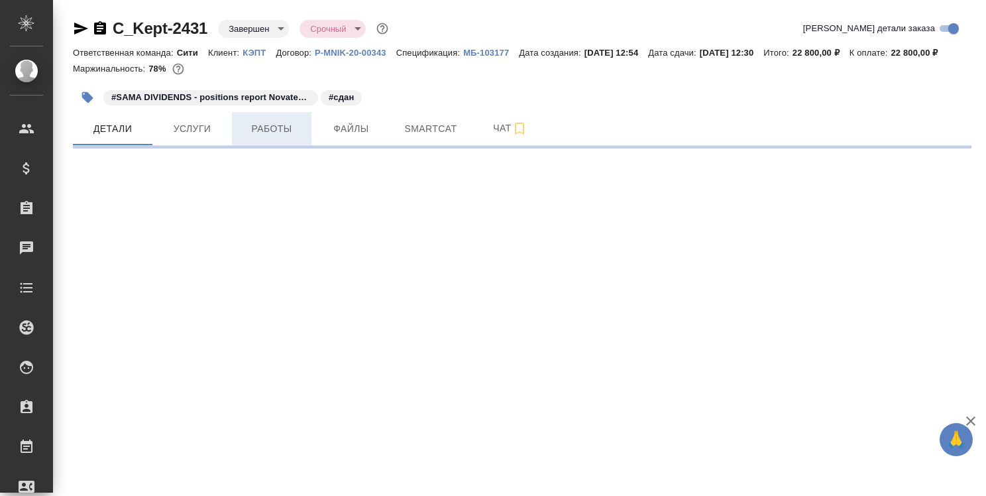
select select "RU"
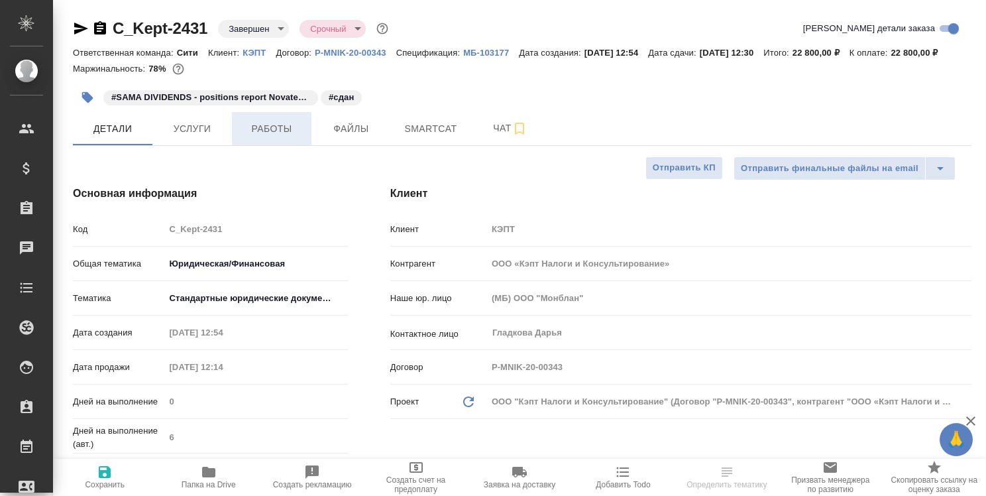
type textarea "x"
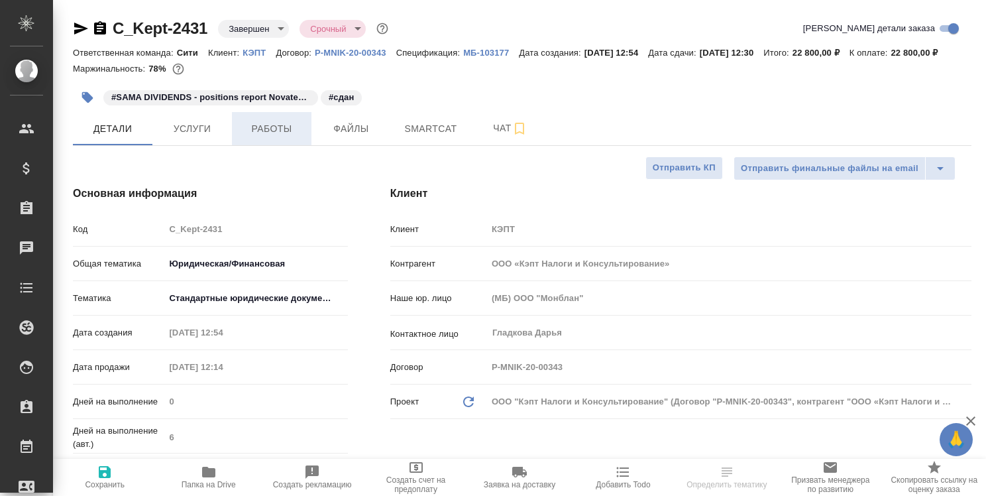
type textarea "x"
click at [274, 137] on span "Работы" at bounding box center [272, 129] width 64 height 17
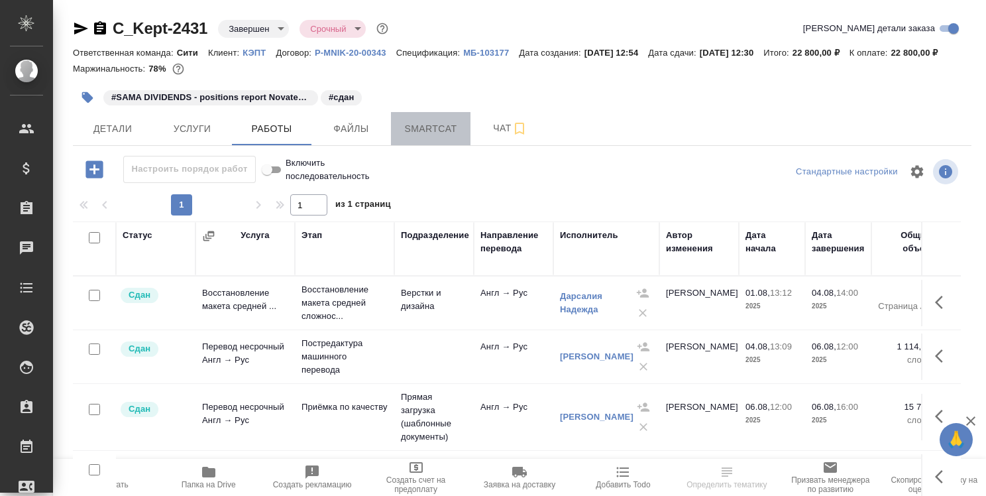
click at [443, 137] on span "Smartcat" at bounding box center [431, 129] width 64 height 17
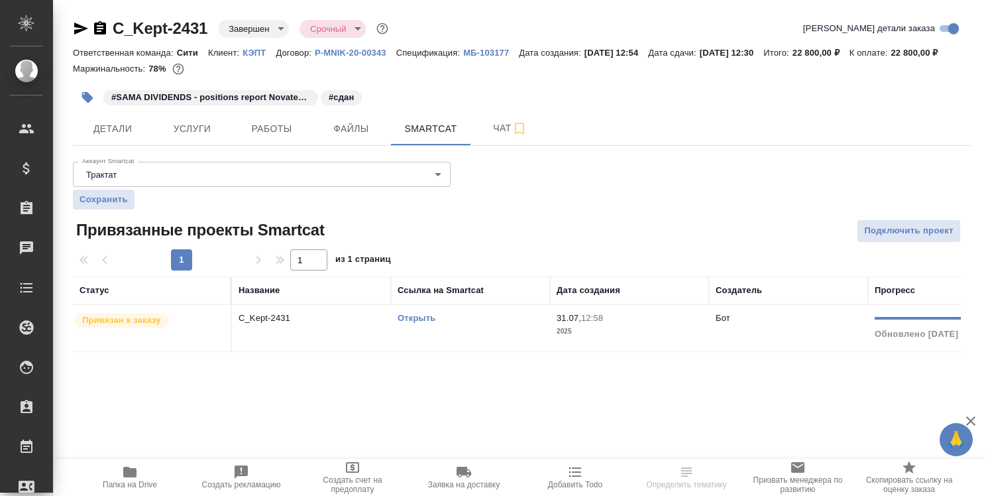
click at [414, 323] on link "Открыть" at bounding box center [417, 318] width 38 height 10
click at [427, 323] on link "Открыть" at bounding box center [417, 318] width 38 height 10
click at [276, 137] on span "Работы" at bounding box center [272, 129] width 64 height 17
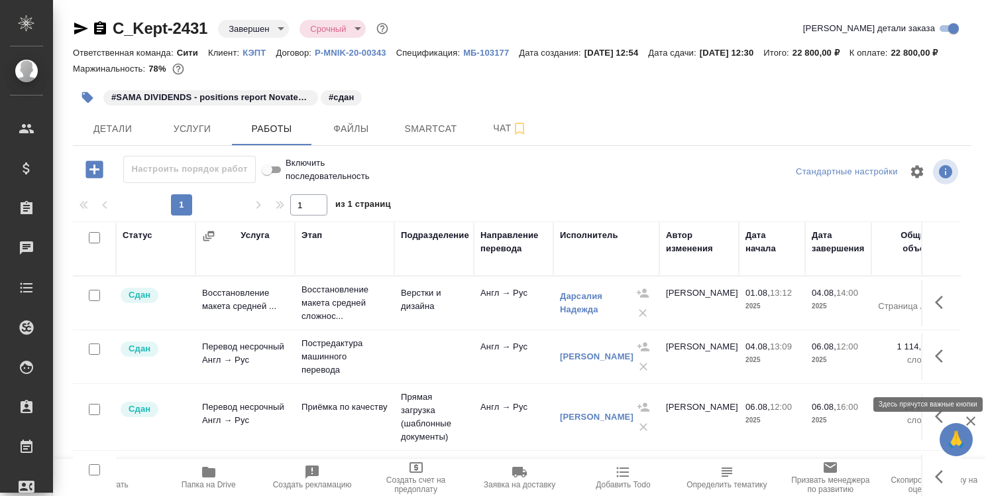
click at [935, 363] on icon "button" at bounding box center [939, 355] width 8 height 13
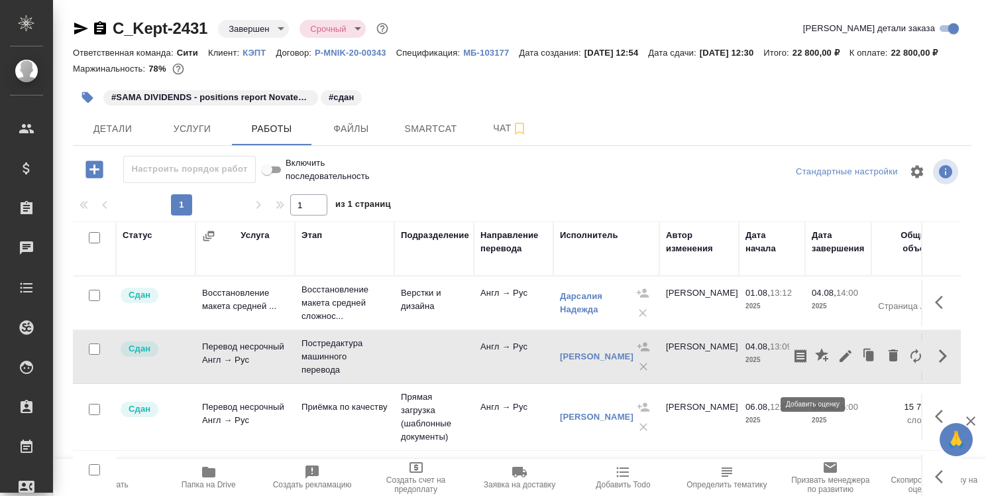
click at [815, 364] on icon "button" at bounding box center [823, 356] width 16 height 16
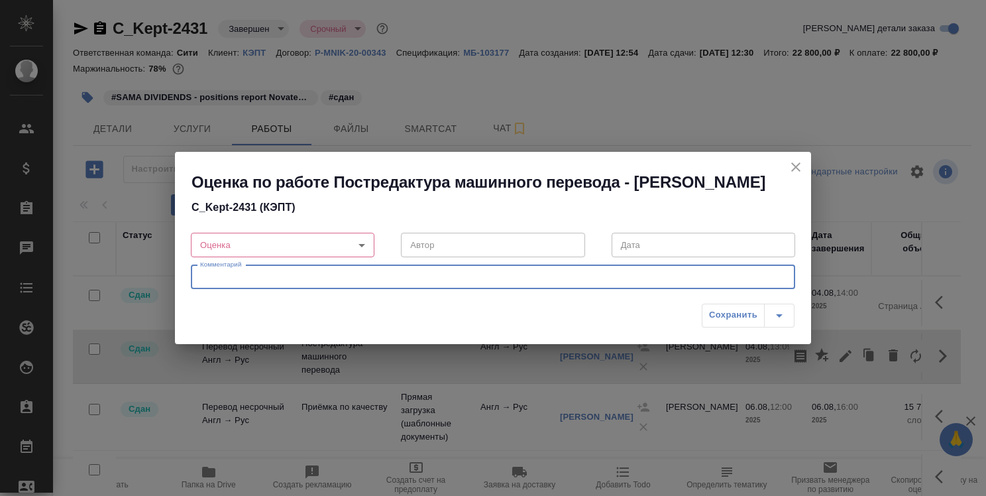
click at [477, 282] on textarea at bounding box center [493, 277] width 586 height 10
paste textarea "Пропущена буква в фамилии: SCHRDER вместо SCHRODER"
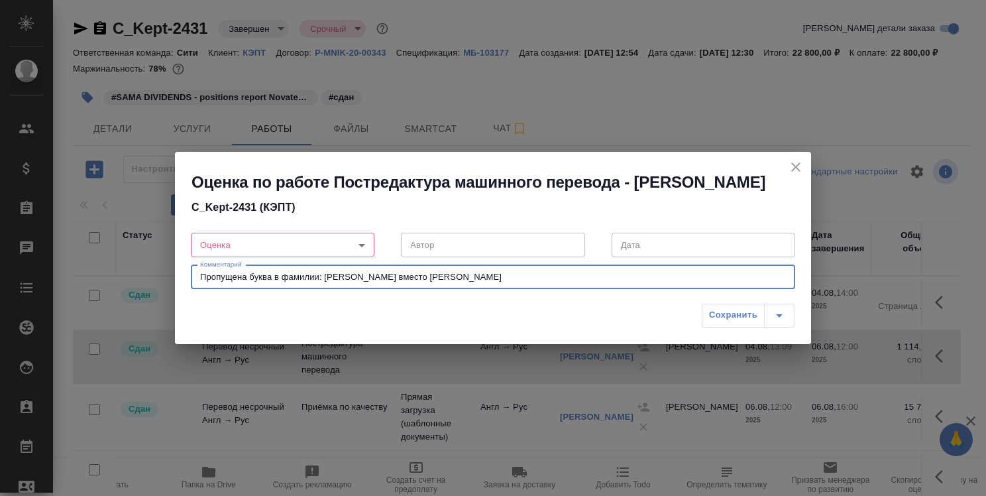
type textarea "Пропущена буква в фамилии: SCHRDER вместо SCHRODER"
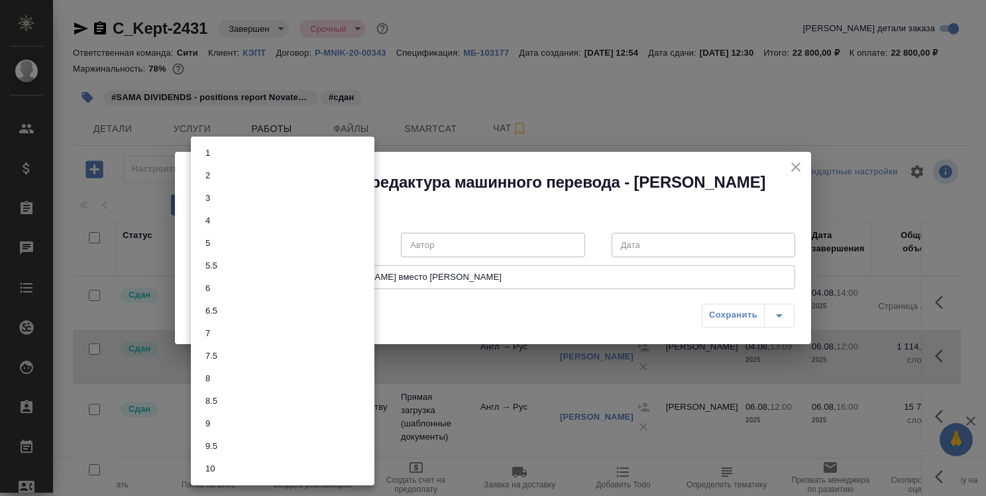
click at [357, 253] on body "🙏 .cls-1 fill:#fff; AWATERA Strelnikova Olga Клиенты Спецификации Заказы 0 Чаты…" at bounding box center [493, 248] width 986 height 496
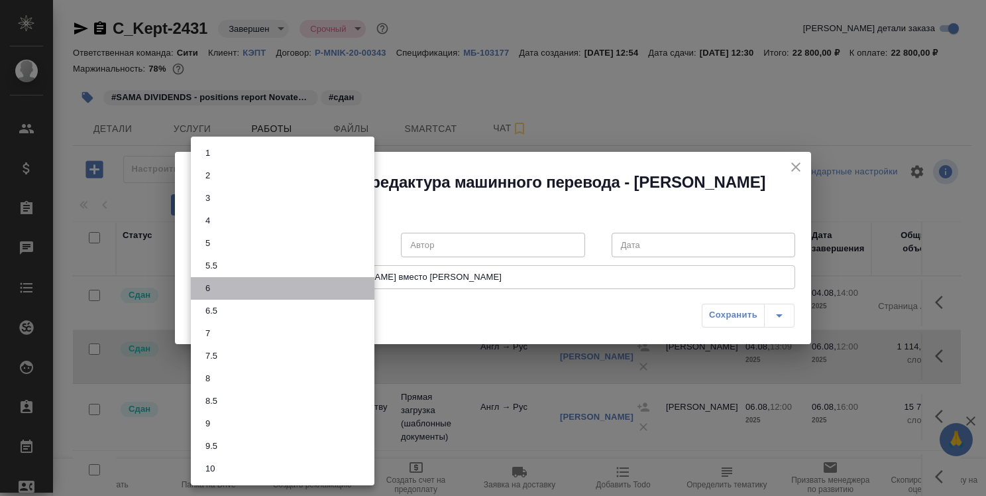
click at [305, 289] on li "6" at bounding box center [283, 288] width 184 height 23
type input "6"
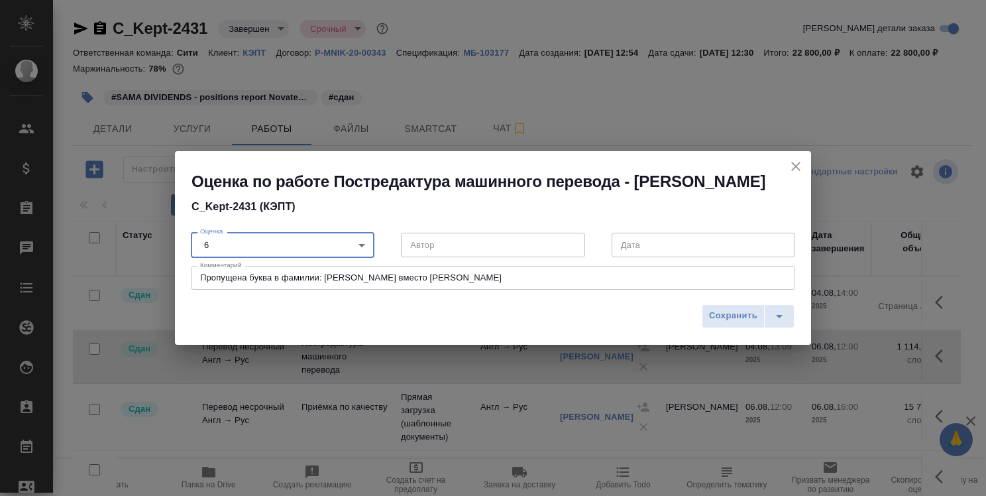
click at [729, 323] on span "Сохранить" at bounding box center [733, 315] width 48 height 15
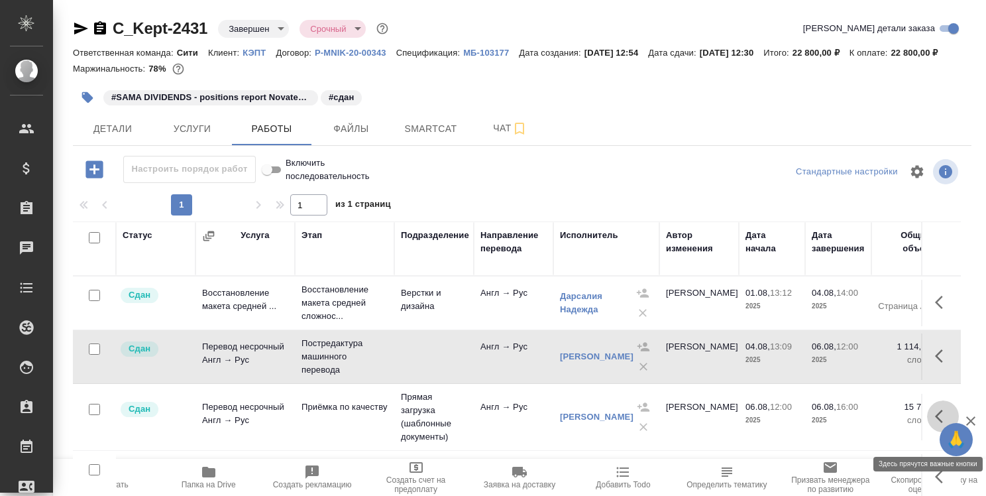
click at [928, 419] on button "button" at bounding box center [943, 416] width 32 height 32
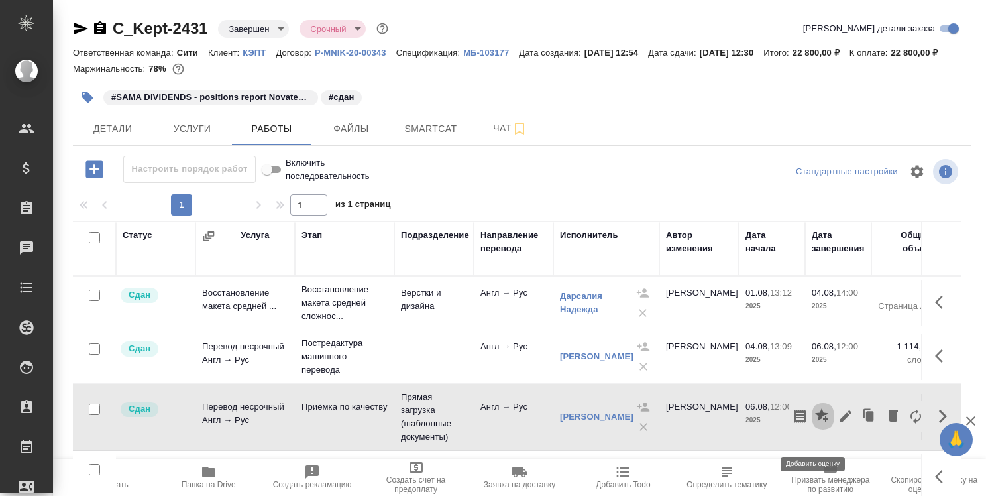
click at [815, 422] on icon "button" at bounding box center [821, 414] width 13 height 13
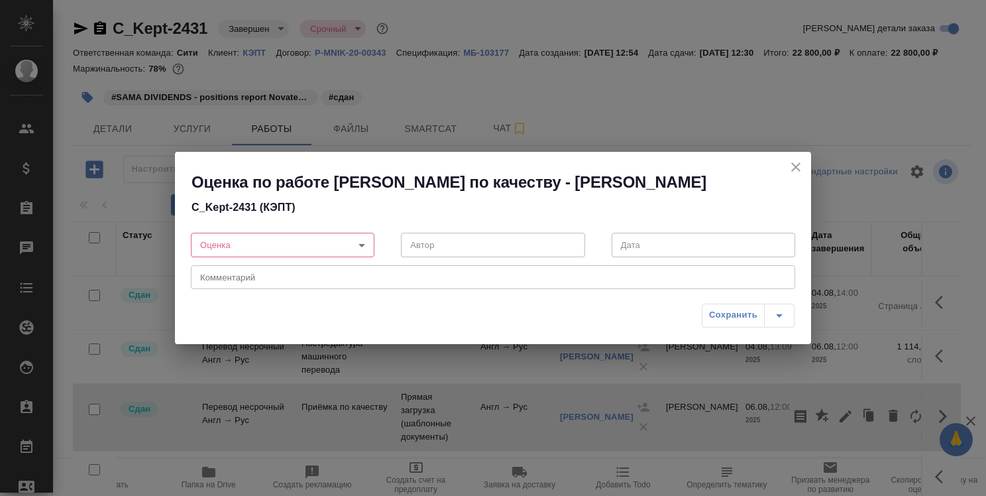
click at [381, 282] on div "x Комментарий" at bounding box center [493, 277] width 604 height 24
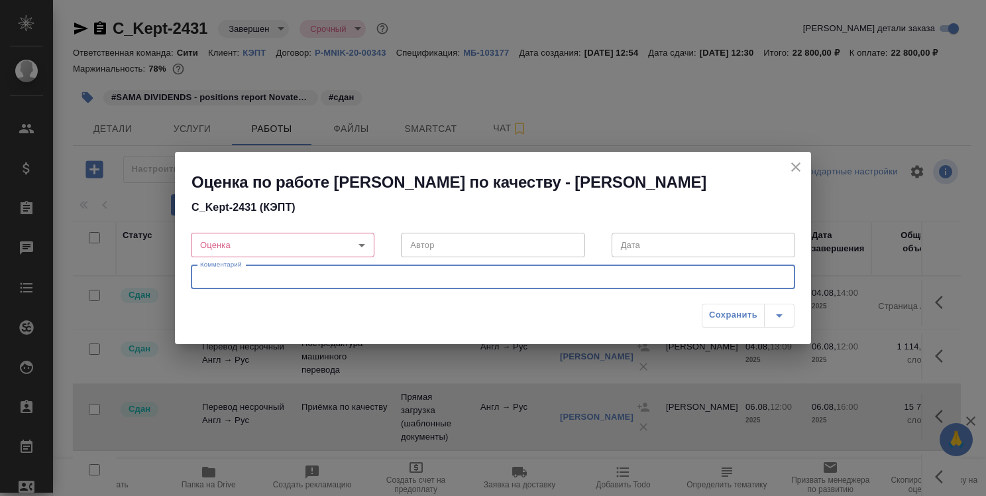
paste textarea "Пропущена буква в фамилии: SCHRDER вместо SCHRODER"
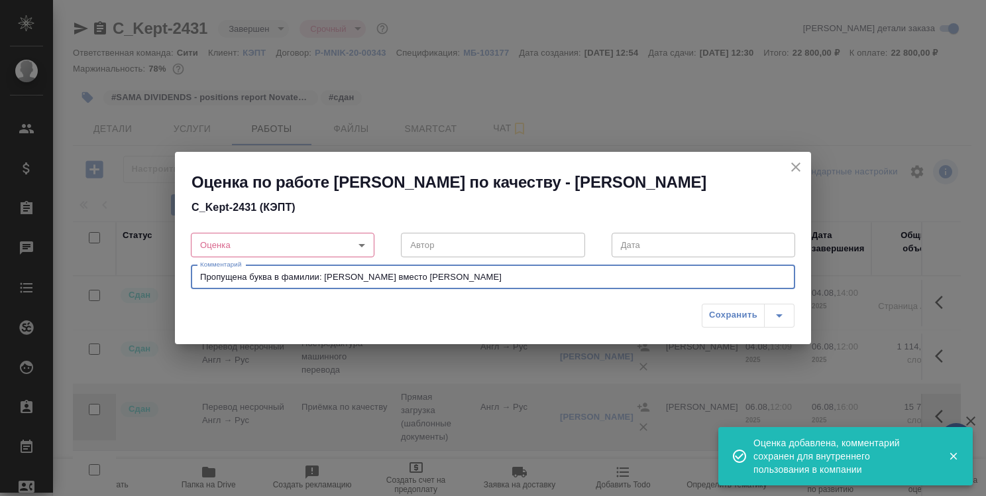
type textarea "Пропущена буква в фамилии: SCHRDER вместо SCHRODER"
click at [367, 241] on body "🙏 .cls-1 fill:#fff; AWATERA Strelnikova Olga Клиенты Спецификации Заказы 0 Чаты…" at bounding box center [493, 248] width 986 height 496
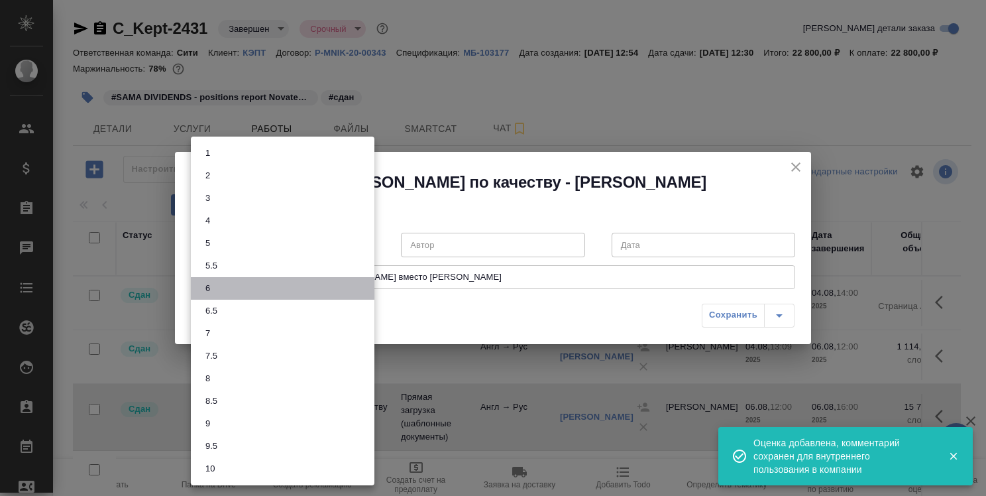
drag, startPoint x: 359, startPoint y: 284, endPoint x: 473, endPoint y: 289, distance: 114.1
click at [359, 284] on li "6" at bounding box center [283, 288] width 184 height 23
type input "6"
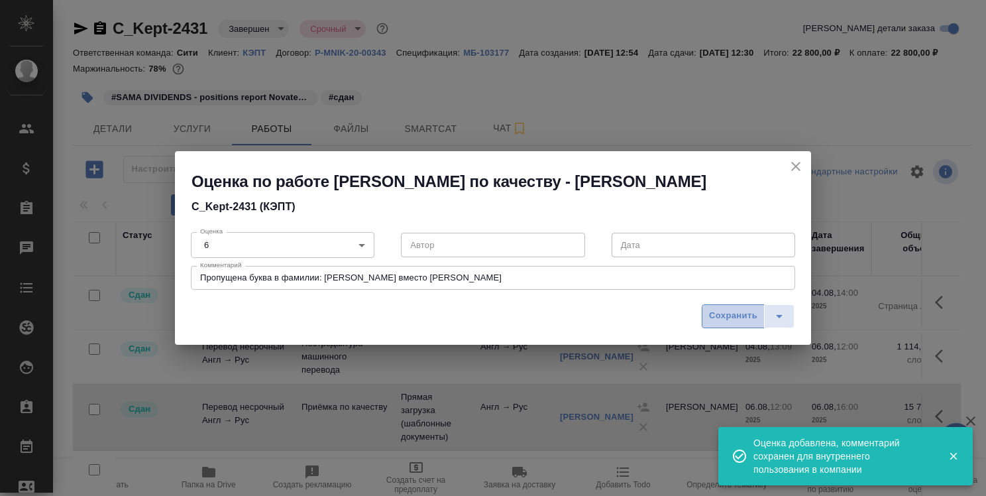
click at [733, 314] on span "Сохранить" at bounding box center [733, 315] width 48 height 15
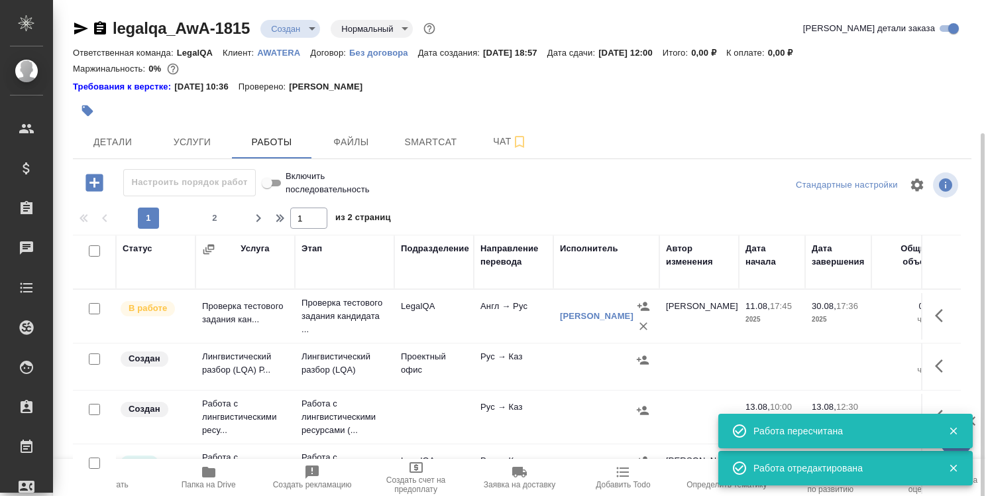
scroll to position [398, 0]
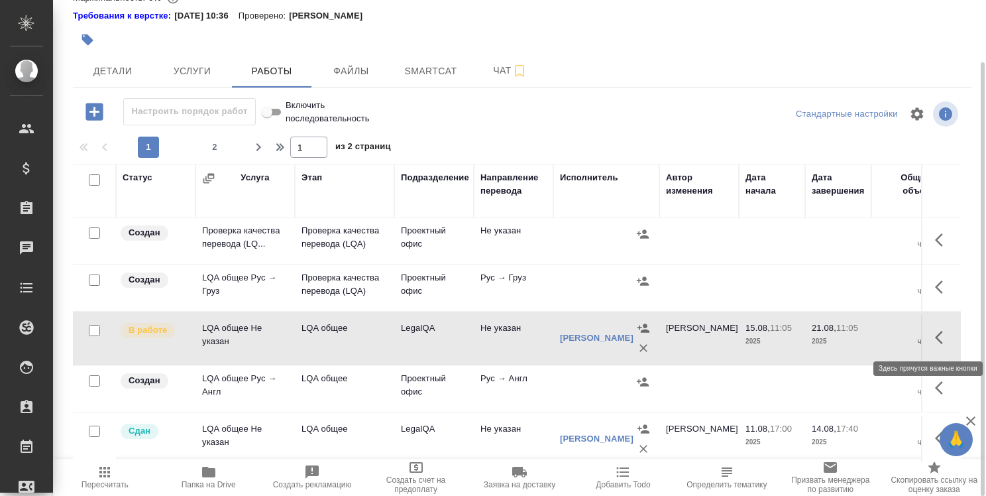
click at [935, 331] on icon "button" at bounding box center [943, 337] width 16 height 16
click at [838, 333] on icon "button" at bounding box center [846, 337] width 16 height 16
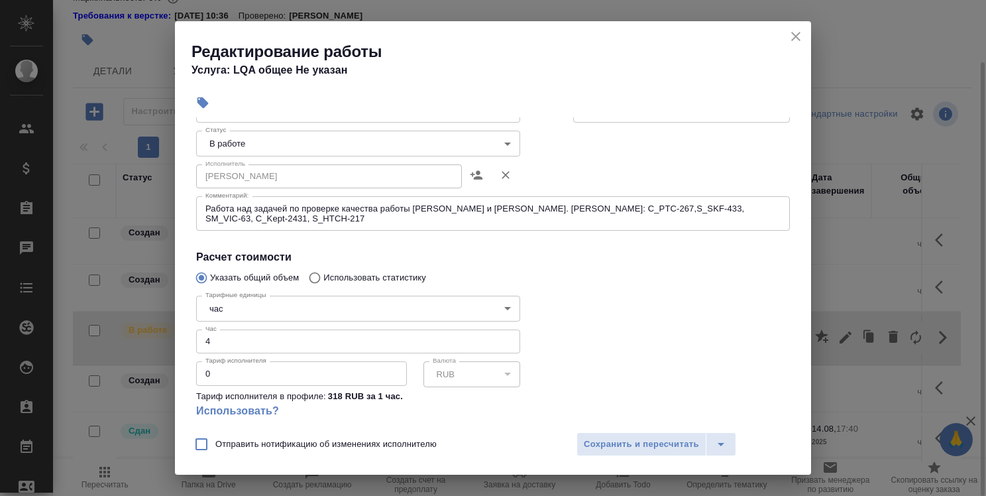
scroll to position [199, 0]
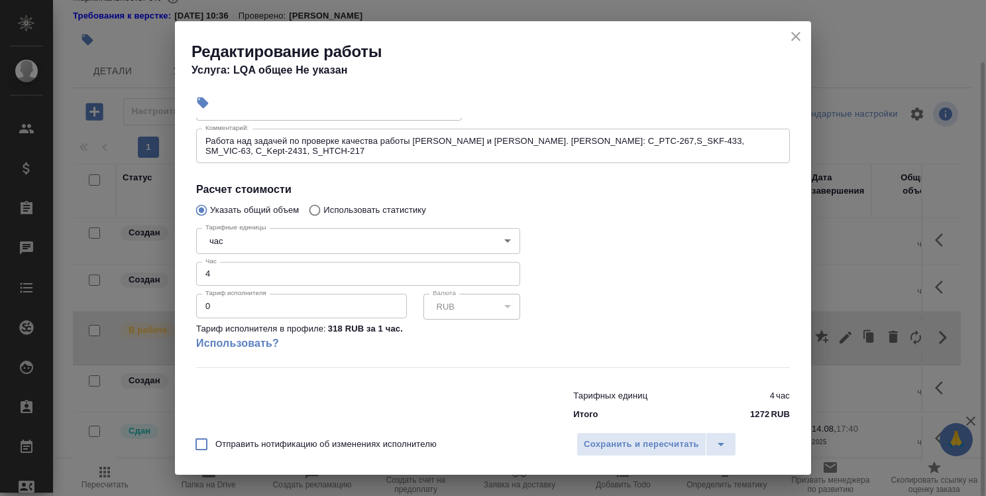
click at [262, 276] on input "4" at bounding box center [358, 274] width 324 height 24
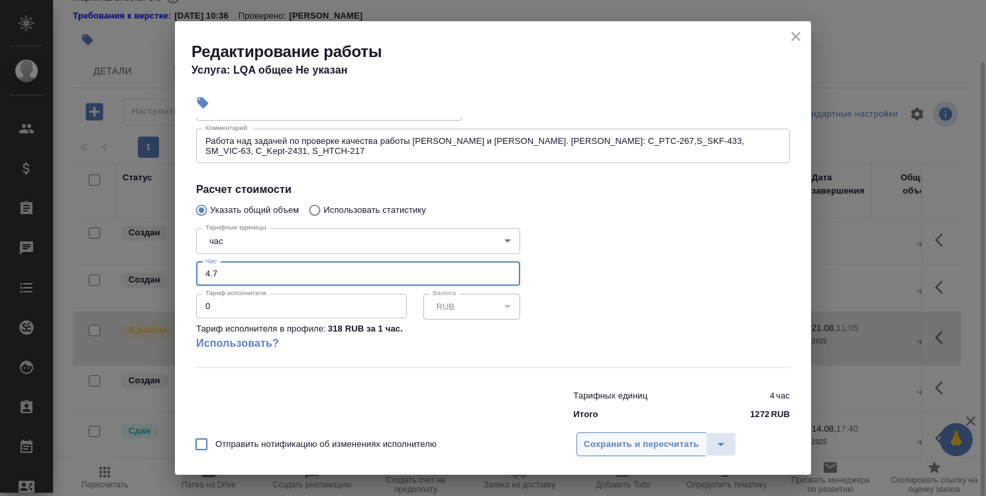
type input "4.7"
click at [632, 438] on span "Сохранить и пересчитать" at bounding box center [641, 444] width 115 height 15
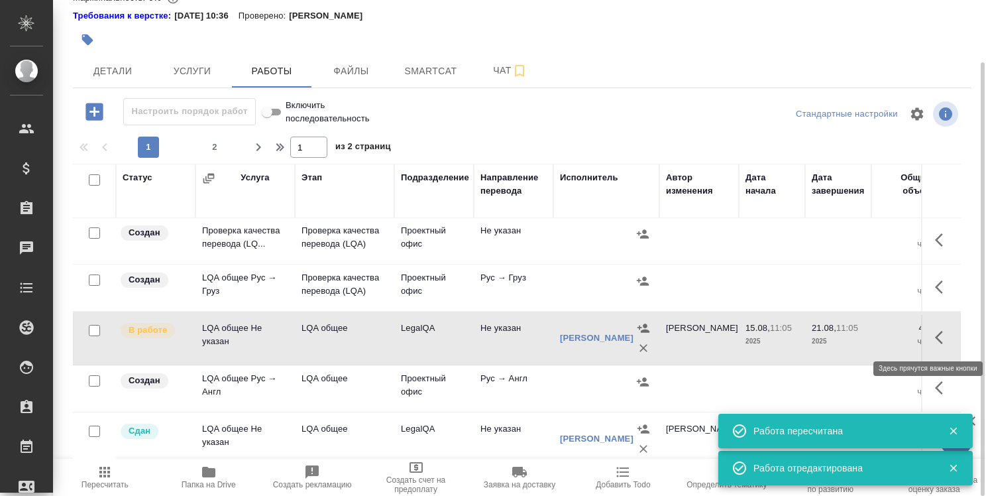
click at [935, 330] on icon "button" at bounding box center [943, 337] width 16 height 16
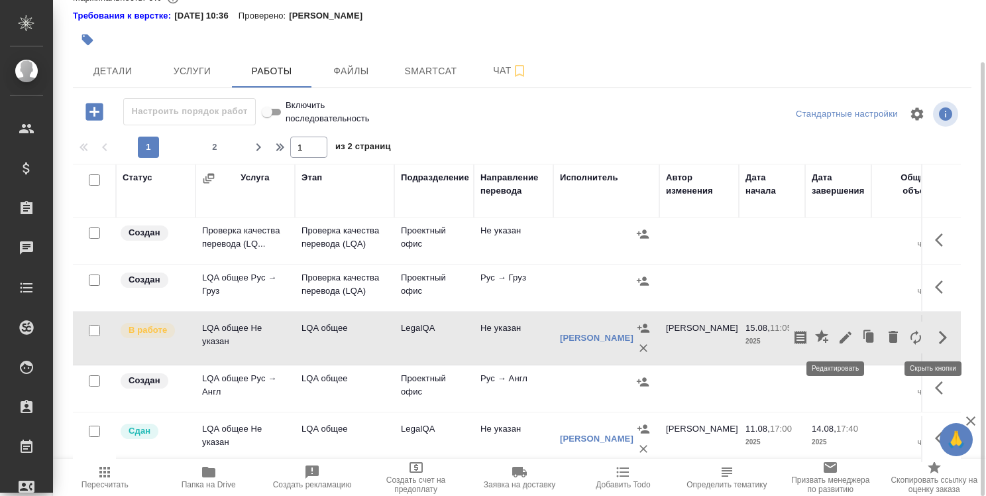
click at [840, 338] on icon "button" at bounding box center [846, 337] width 12 height 12
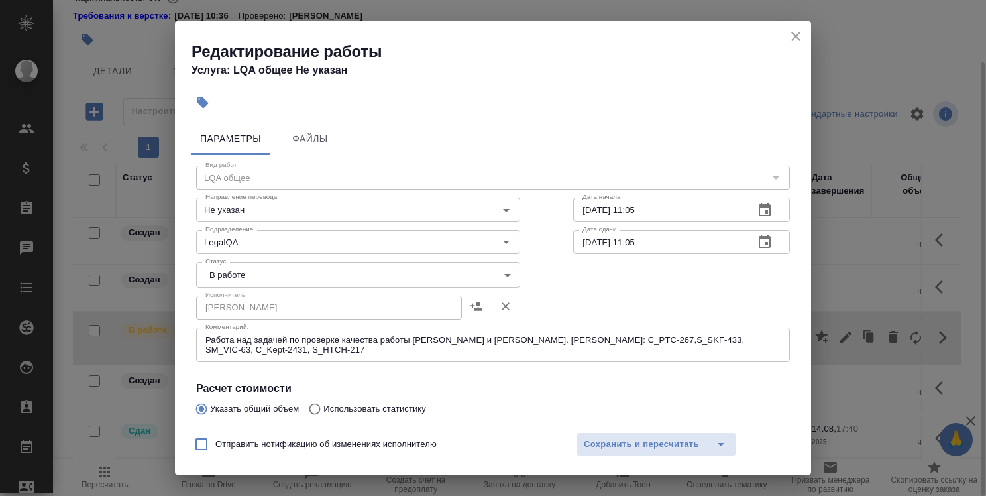
click at [797, 36] on icon "close" at bounding box center [796, 37] width 16 height 16
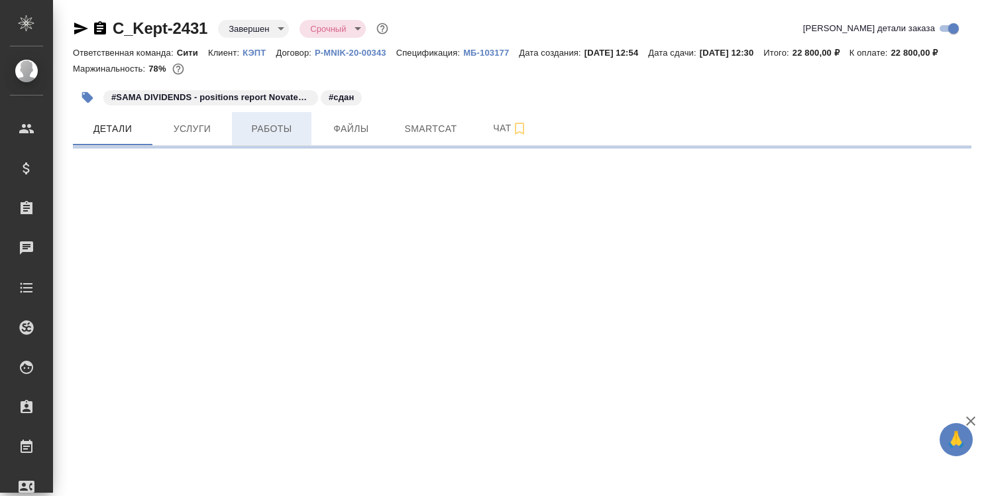
select select "RU"
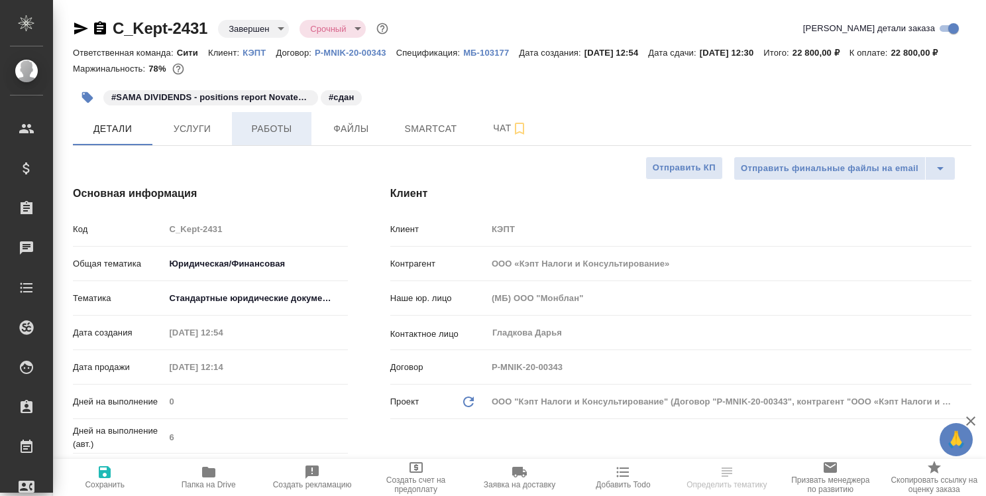
type textarea "x"
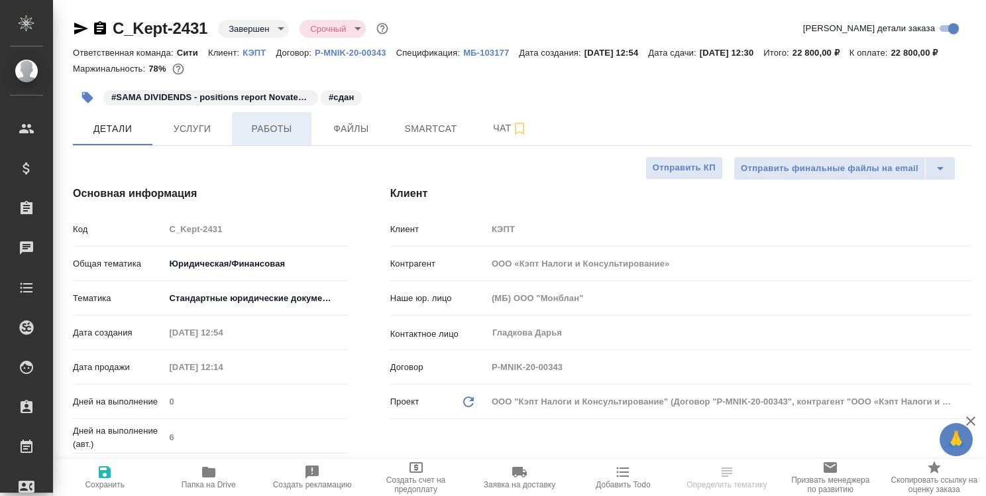
type textarea "x"
click at [290, 137] on span "Работы" at bounding box center [272, 129] width 64 height 17
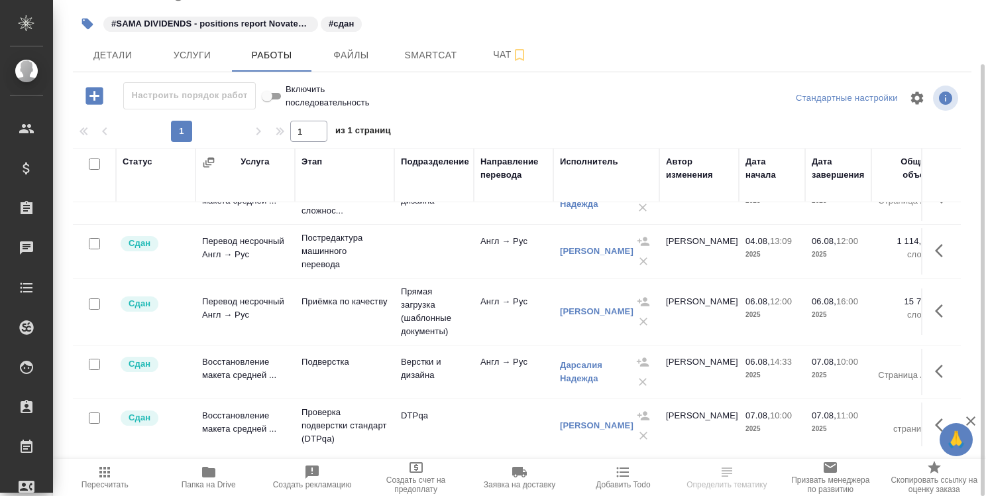
scroll to position [47, 0]
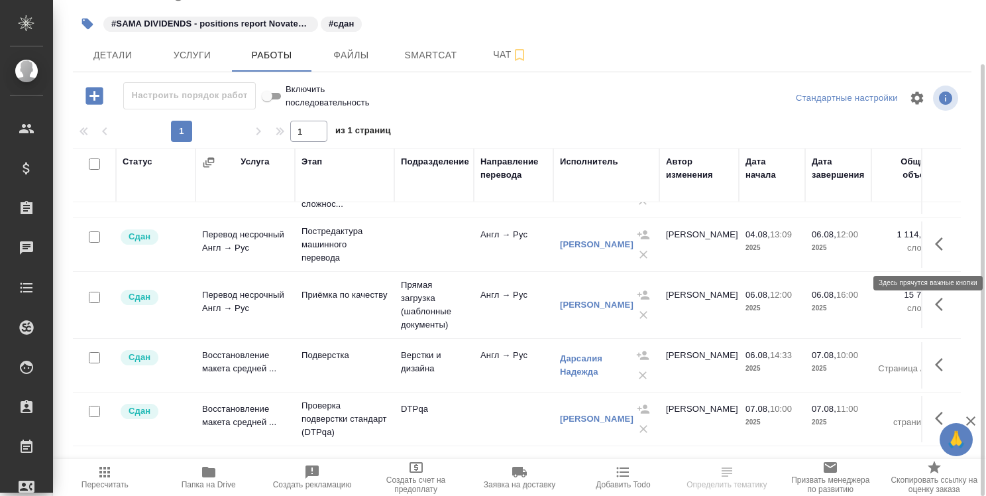
click at [935, 251] on icon "button" at bounding box center [939, 243] width 8 height 13
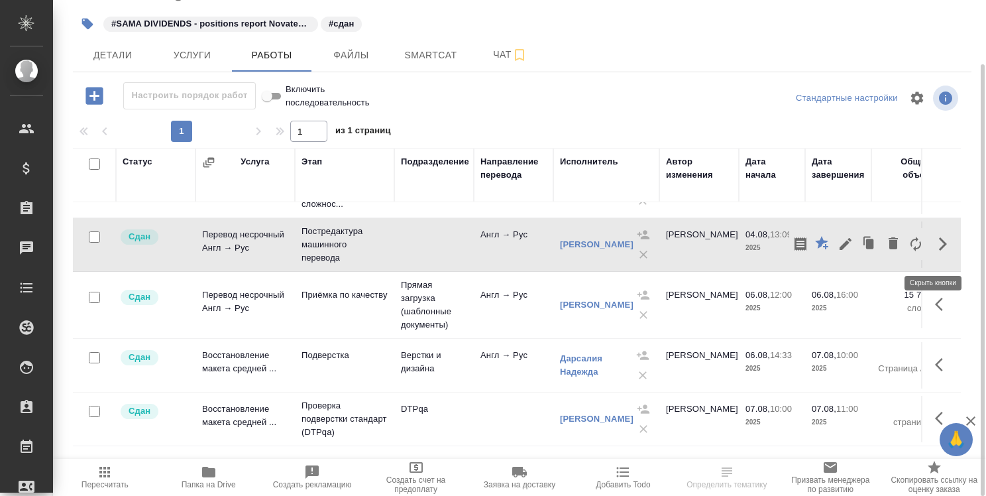
click at [935, 252] on icon "button" at bounding box center [943, 244] width 16 height 16
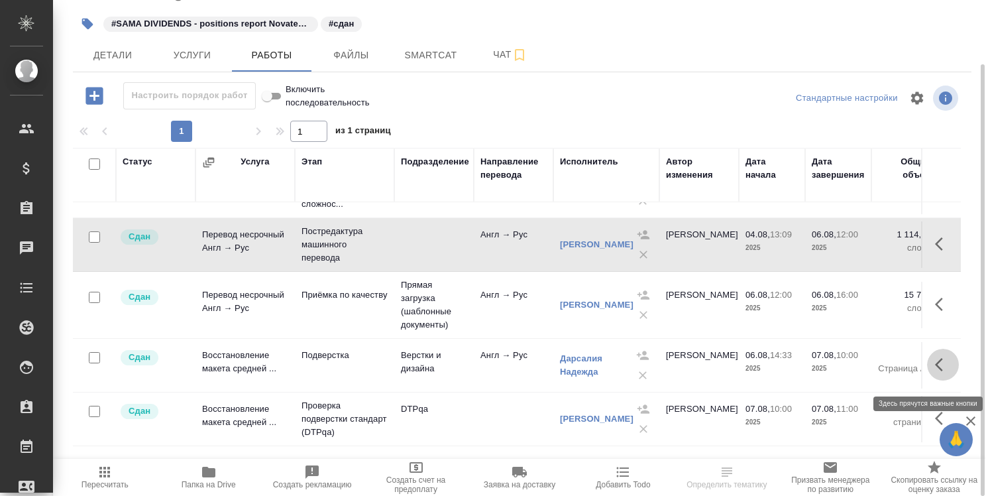
click at [935, 368] on icon "button" at bounding box center [943, 365] width 16 height 16
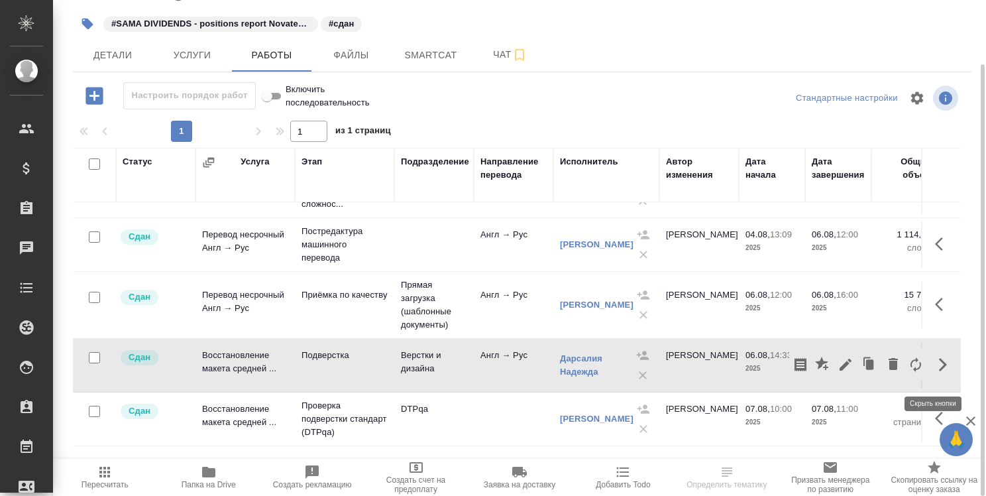
click at [935, 368] on icon "button" at bounding box center [943, 365] width 16 height 16
click at [936, 306] on icon "button" at bounding box center [943, 304] width 16 height 16
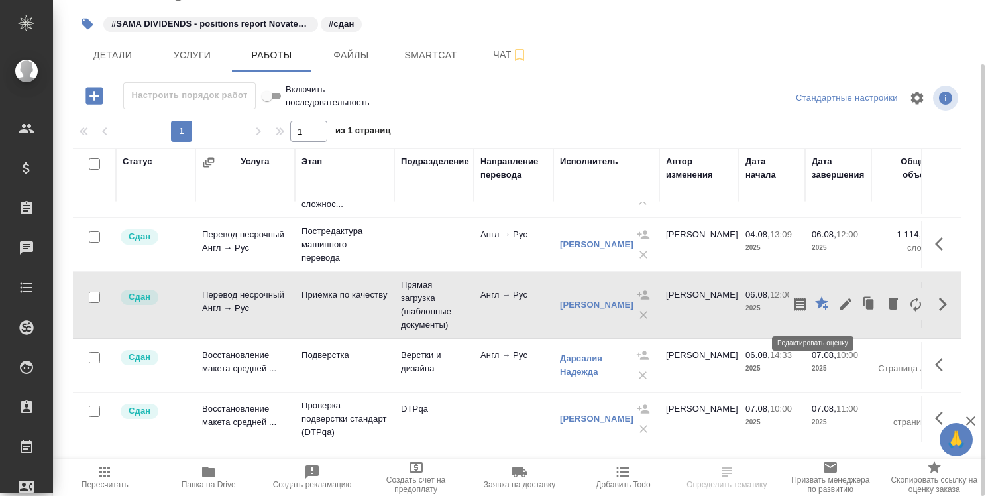
click at [817, 306] on icon "button" at bounding box center [823, 304] width 16 height 16
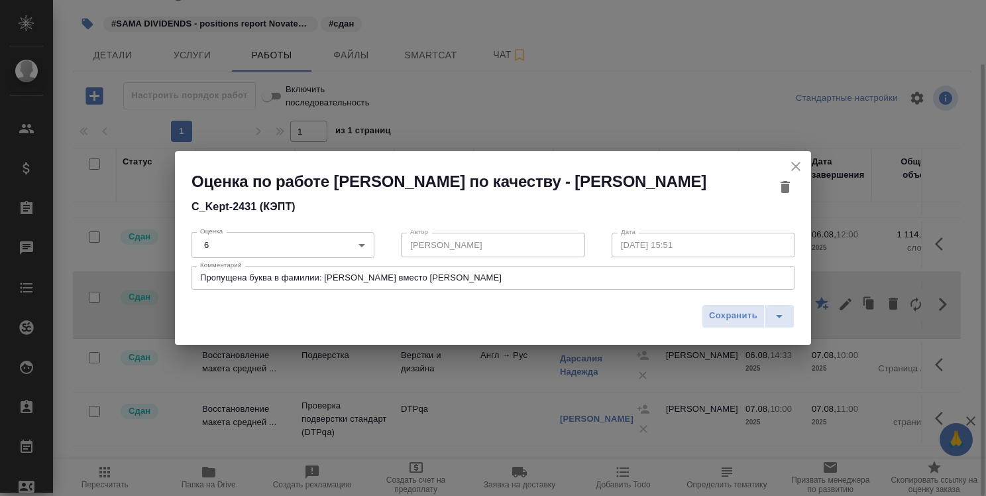
click at [794, 164] on icon "close" at bounding box center [796, 166] width 16 height 16
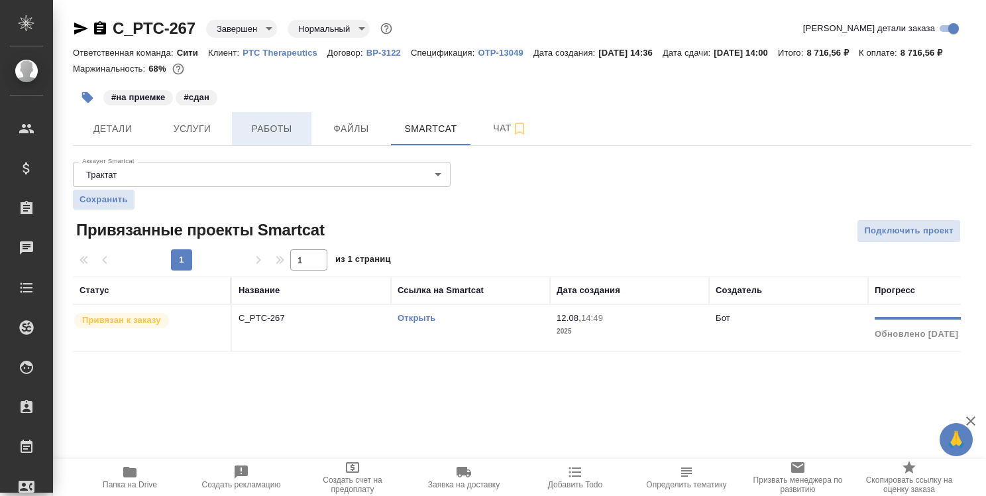
click at [265, 135] on button "Работы" at bounding box center [272, 128] width 80 height 33
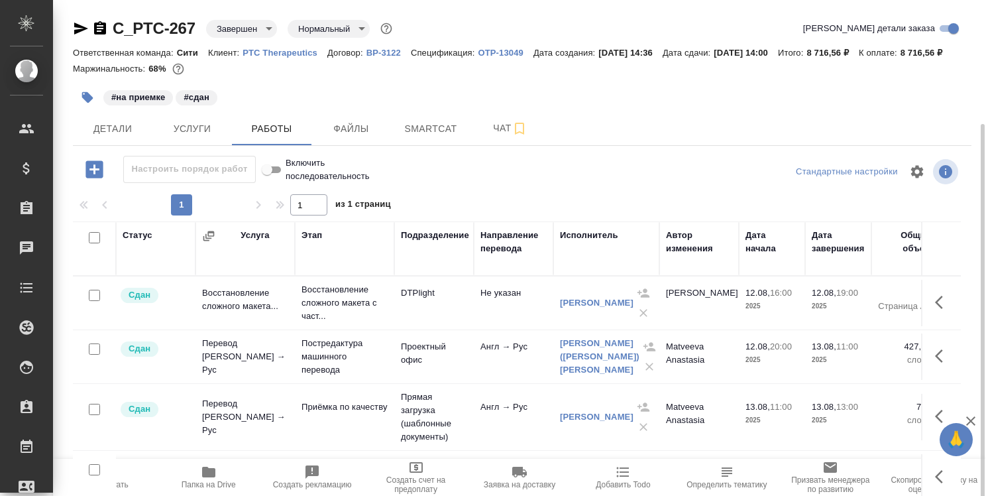
scroll to position [66, 0]
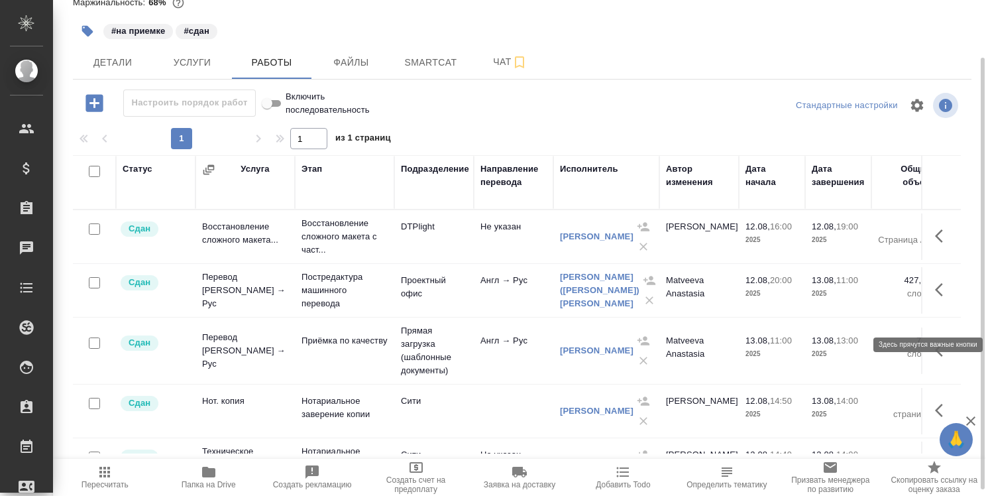
click at [935, 296] on icon "button" at bounding box center [939, 289] width 8 height 13
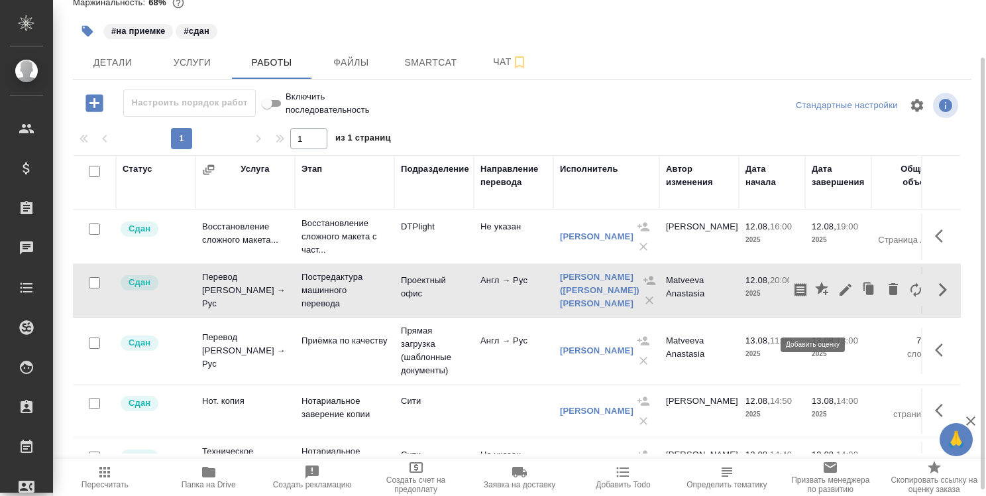
click at [815, 295] on icon "button" at bounding box center [821, 288] width 13 height 13
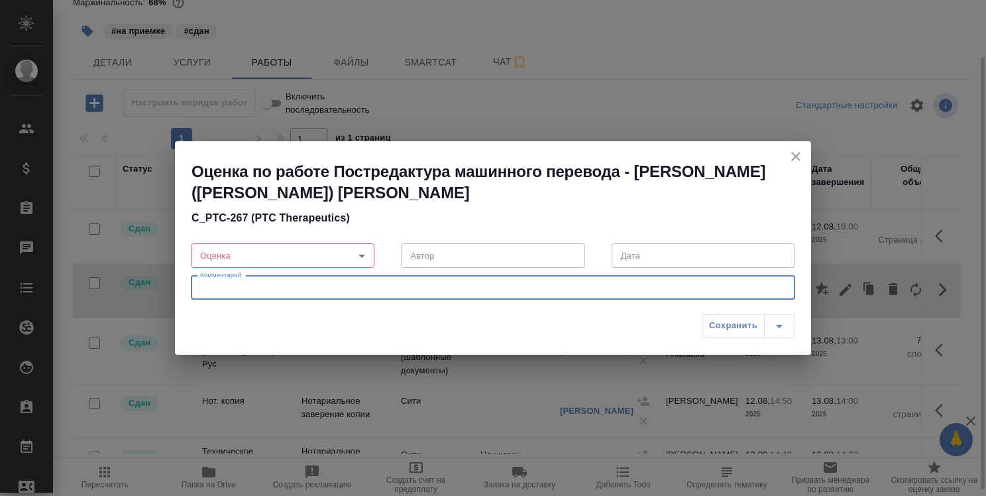
click at [343, 288] on textarea at bounding box center [493, 287] width 586 height 10
paste textarea "Повтор фразы "в лице генерального директора", разный шрифт по тексту (но в ориг…"
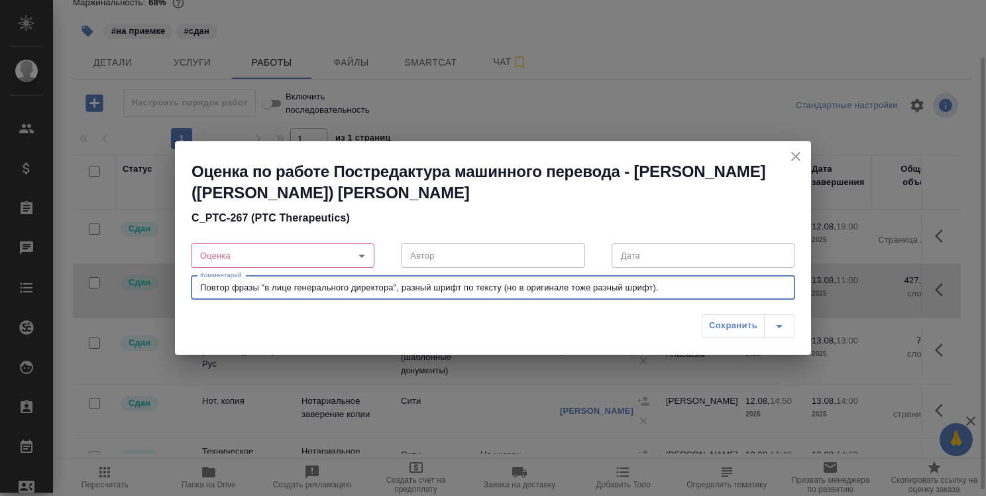
type textarea "Повтор фразы "в лице генерального директора", разный шрифт по тексту (но в ориг…"
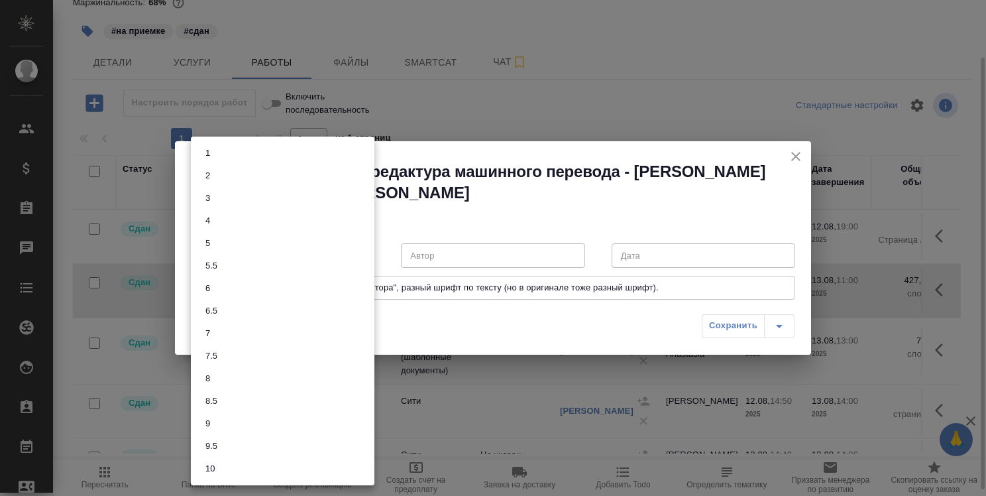
click at [361, 257] on body "🙏 .cls-1 fill:#fff; AWATERA [PERSON_NAME] Спецификации Заказы 0 Чаты Todo Проек…" at bounding box center [493, 248] width 986 height 496
click at [327, 356] on li "7.5" at bounding box center [283, 356] width 184 height 23
type input "7.5"
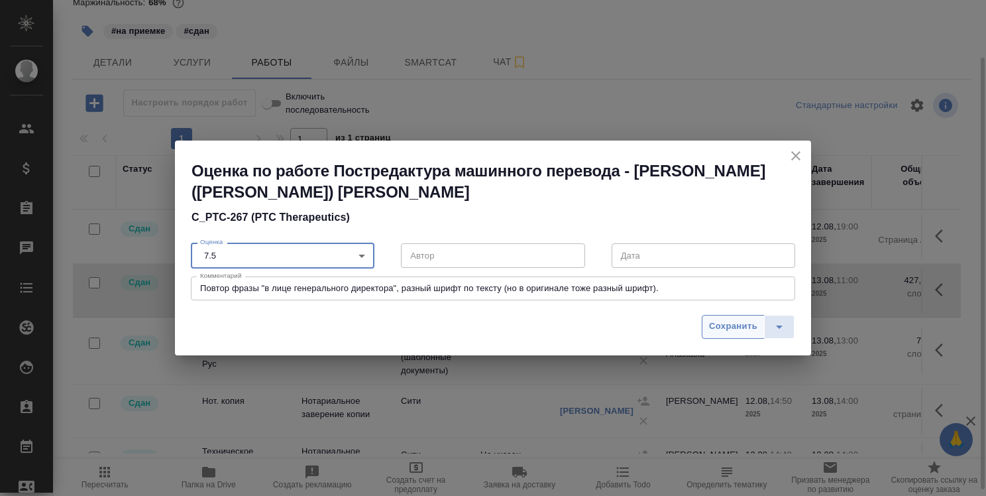
click at [734, 323] on span "Сохранить" at bounding box center [733, 326] width 48 height 15
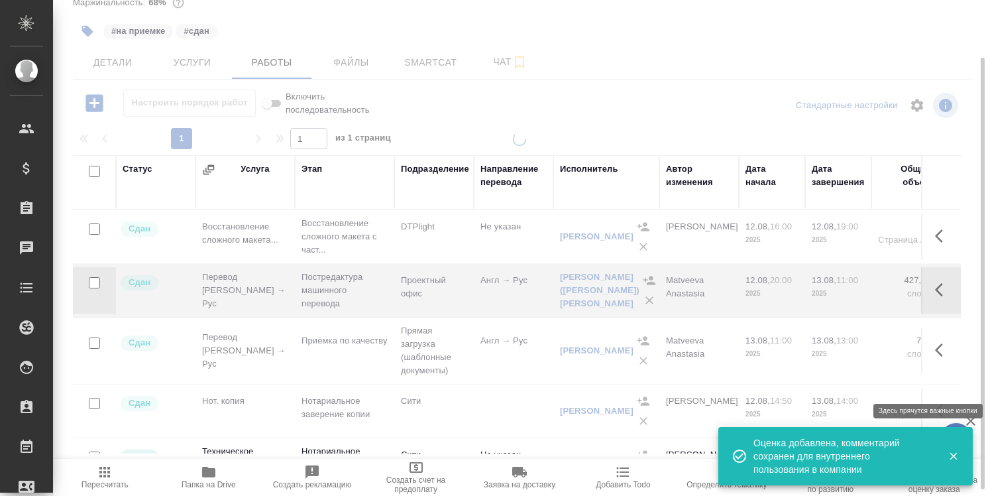
click at [935, 358] on icon "button" at bounding box center [943, 350] width 16 height 16
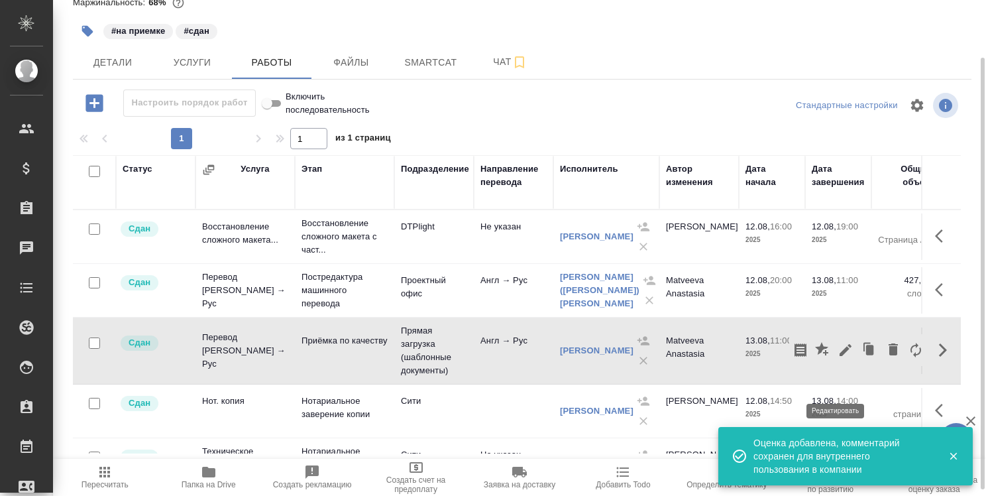
click at [840, 356] on icon "button" at bounding box center [846, 350] width 12 height 12
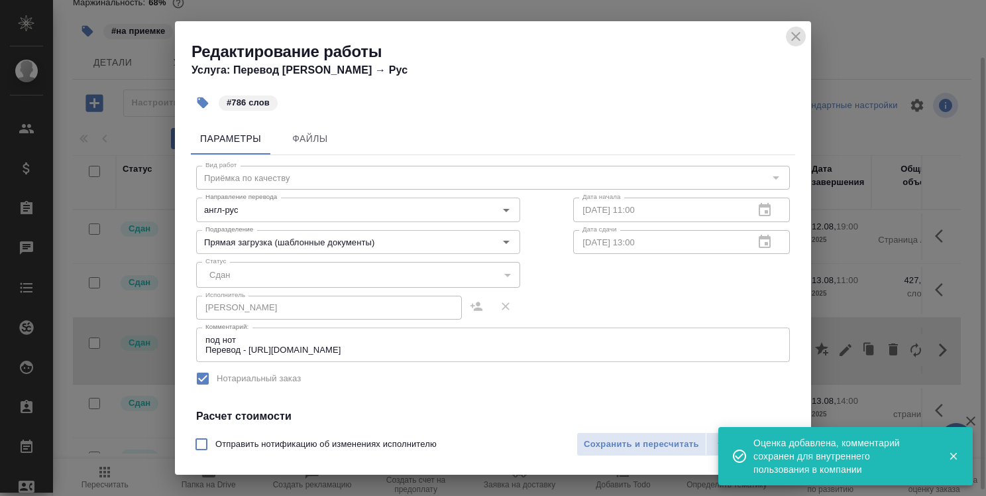
click at [799, 40] on icon "close" at bounding box center [795, 36] width 9 height 9
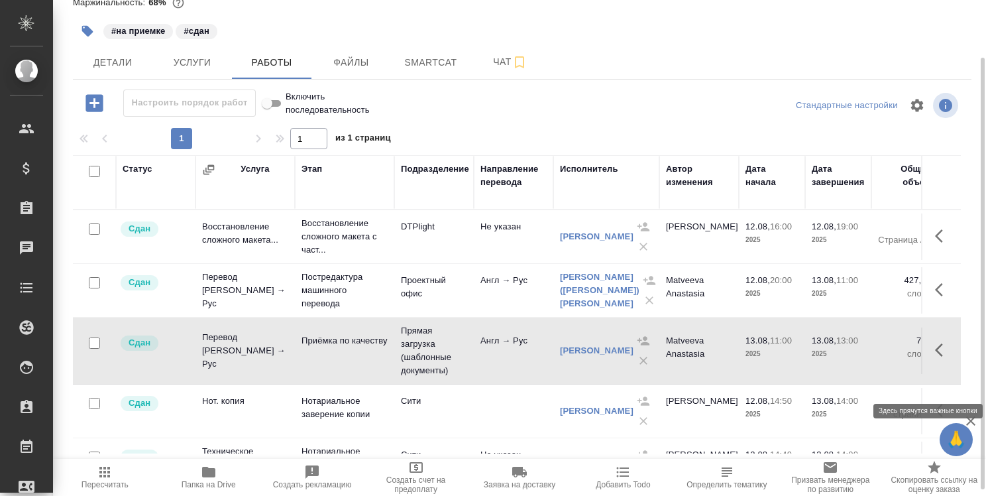
click at [935, 357] on icon "button" at bounding box center [939, 349] width 8 height 13
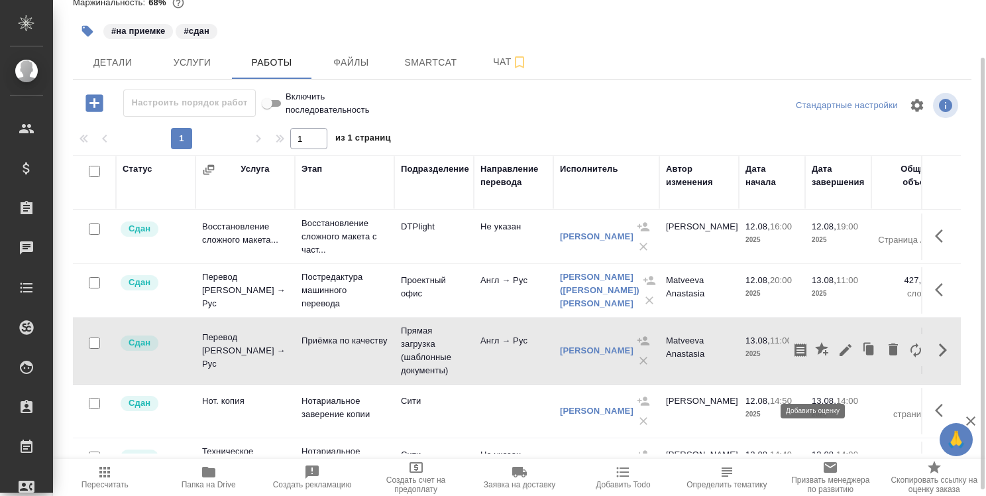
click at [815, 355] on icon "button" at bounding box center [821, 348] width 13 height 13
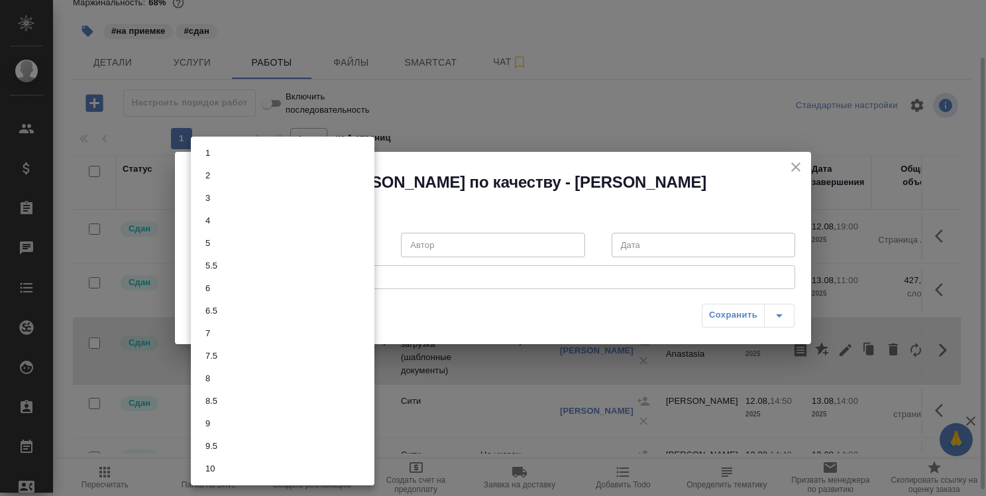
click at [359, 237] on body "🙏 .cls-1 fill:#fff; AWATERA [PERSON_NAME] Спецификации Заказы 0 Чаты Todo Проек…" at bounding box center [493, 248] width 986 height 496
drag, startPoint x: 335, startPoint y: 354, endPoint x: 344, endPoint y: 348, distance: 11.0
click at [335, 355] on li "7.5" at bounding box center [283, 356] width 184 height 23
type input "7.5"
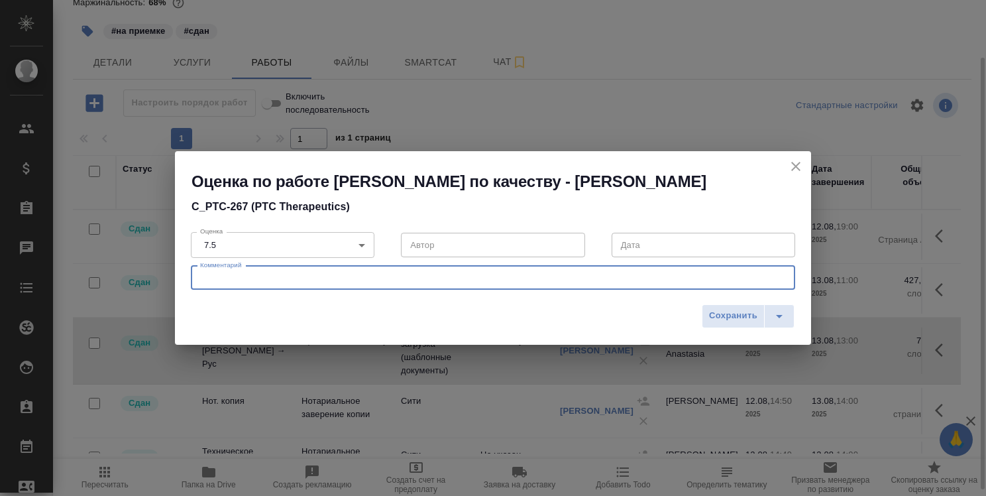
click at [439, 280] on textarea at bounding box center [493, 277] width 586 height 10
paste textarea "Повтор фразы "в лице генерального директора", разный шрифт по тексту (но в ориг…"
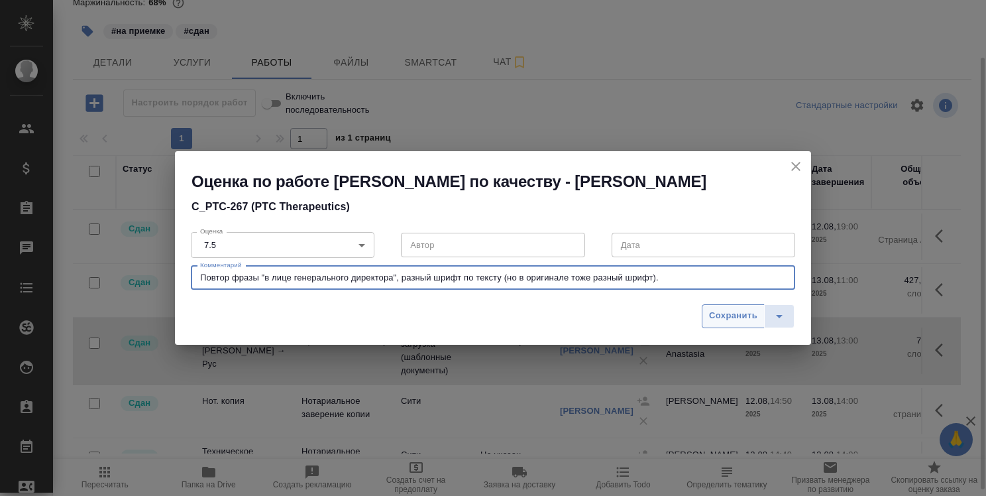
type textarea "Повтор фразы "в лице генерального директора", разный шрифт по тексту (но в ориг…"
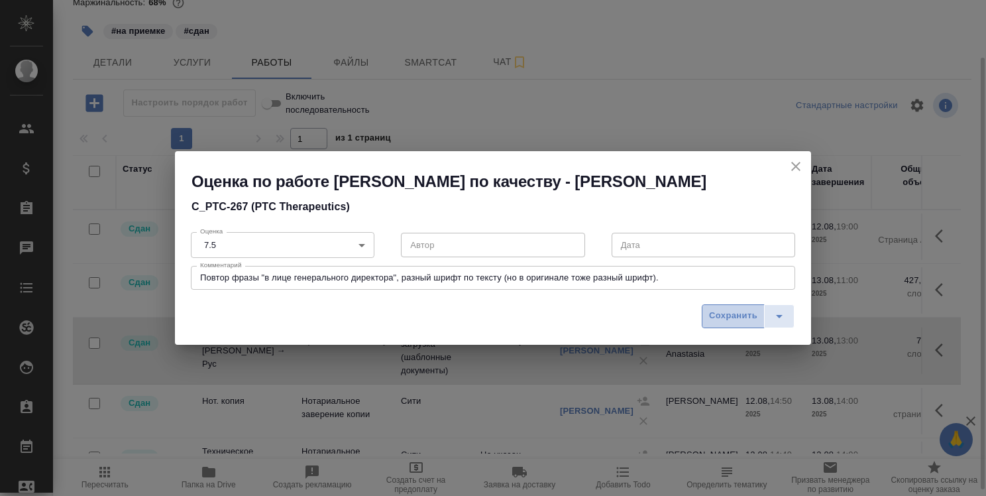
click at [740, 319] on span "Сохранить" at bounding box center [733, 315] width 48 height 15
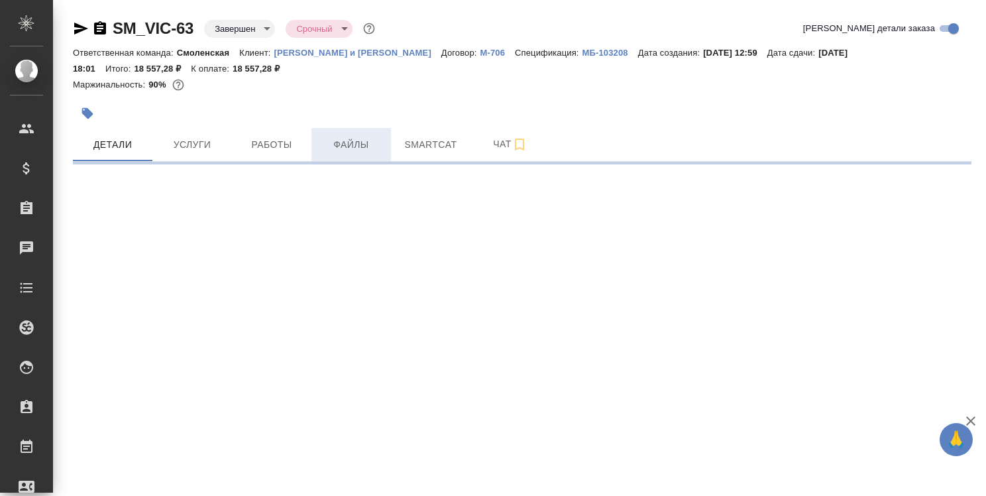
select select "RU"
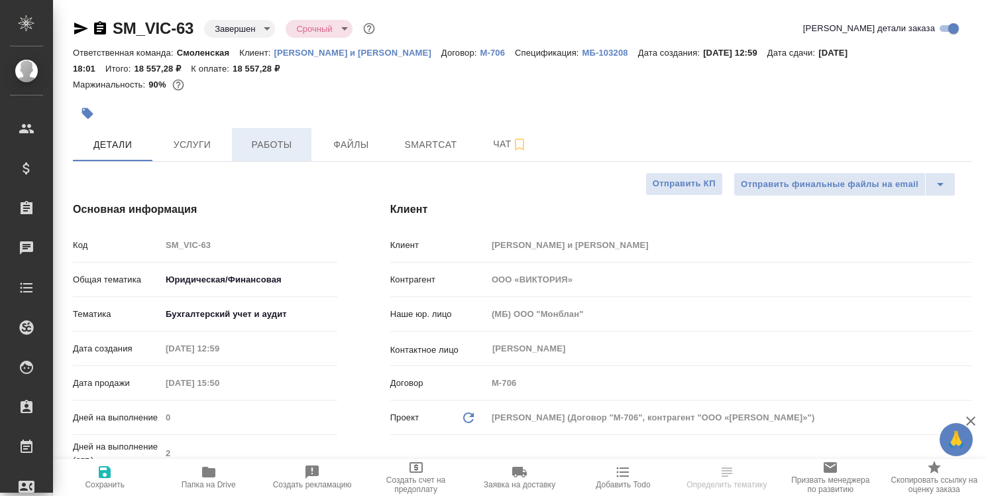
type textarea "x"
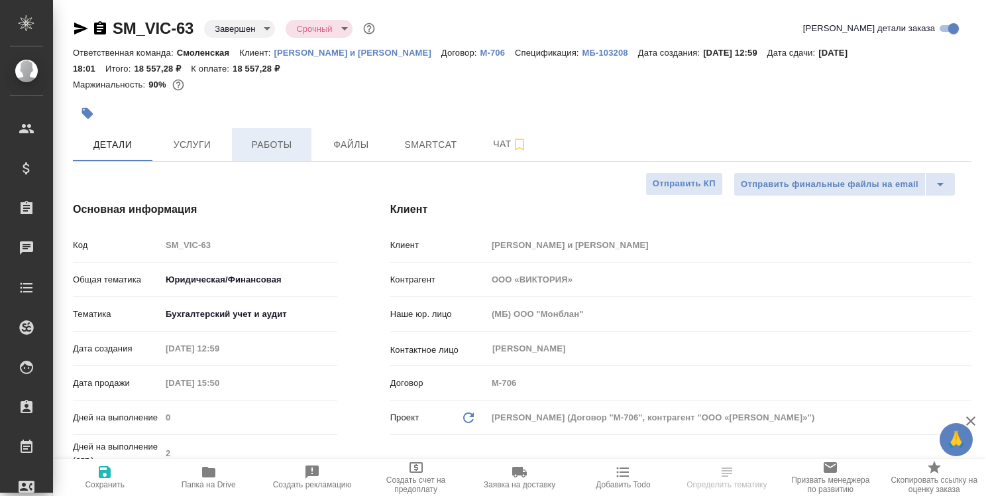
type textarea "x"
click at [275, 147] on span "Работы" at bounding box center [272, 145] width 64 height 17
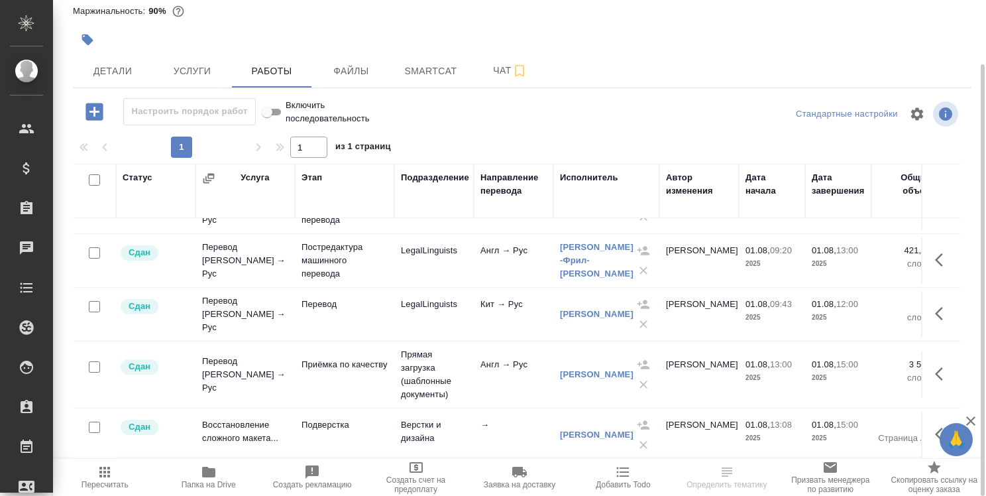
scroll to position [101, 0]
click at [935, 366] on icon "button" at bounding box center [943, 374] width 16 height 16
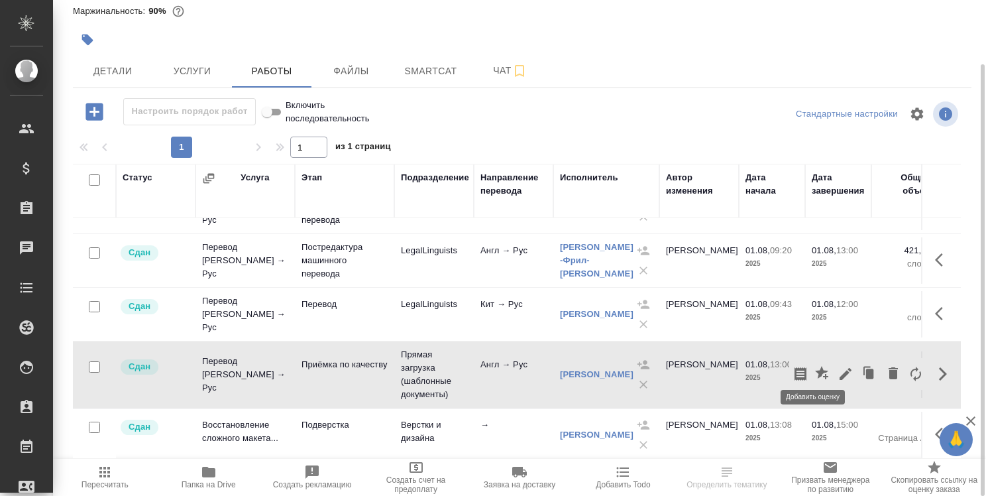
click at [815, 366] on icon "button" at bounding box center [821, 372] width 13 height 13
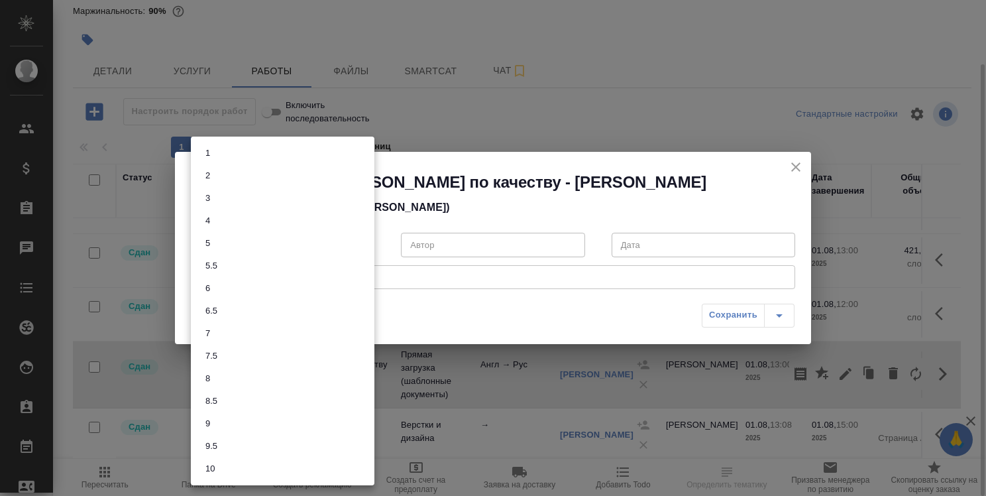
click at [362, 239] on body "🙏 .cls-1 fill:#fff; AWATERA [PERSON_NAME] Спецификации Заказы 0 Чаты Todo Проек…" at bounding box center [493, 248] width 986 height 496
click at [264, 465] on li "10" at bounding box center [283, 468] width 184 height 23
type input "10"
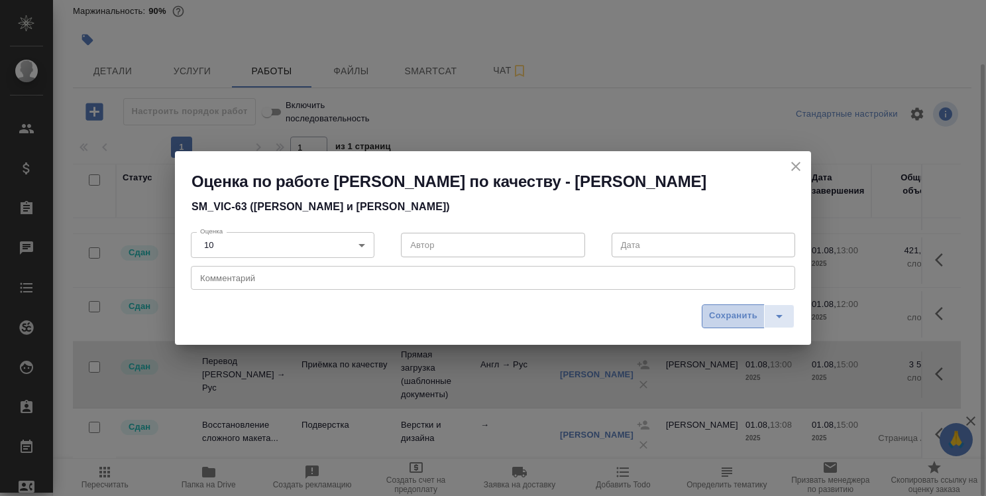
click at [740, 315] on span "Сохранить" at bounding box center [733, 315] width 48 height 15
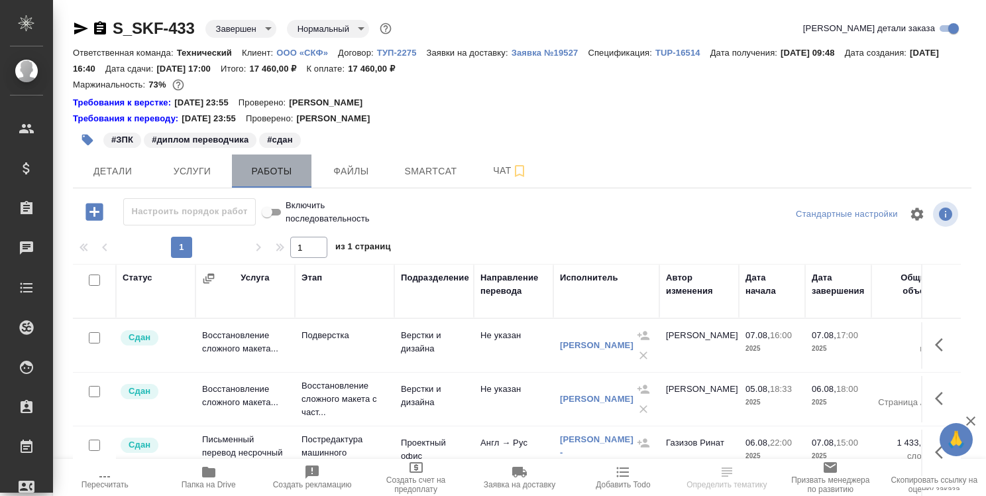
click at [288, 167] on span "Работы" at bounding box center [272, 171] width 64 height 17
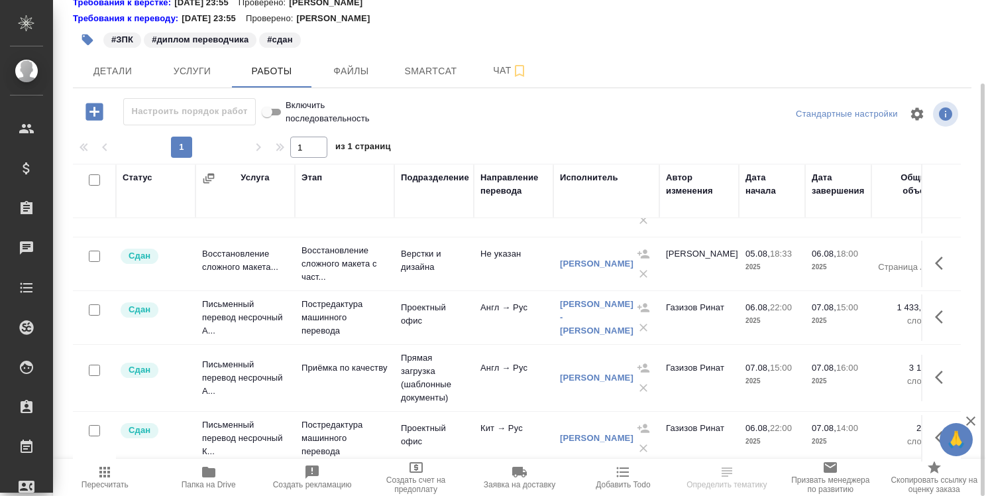
scroll to position [47, 0]
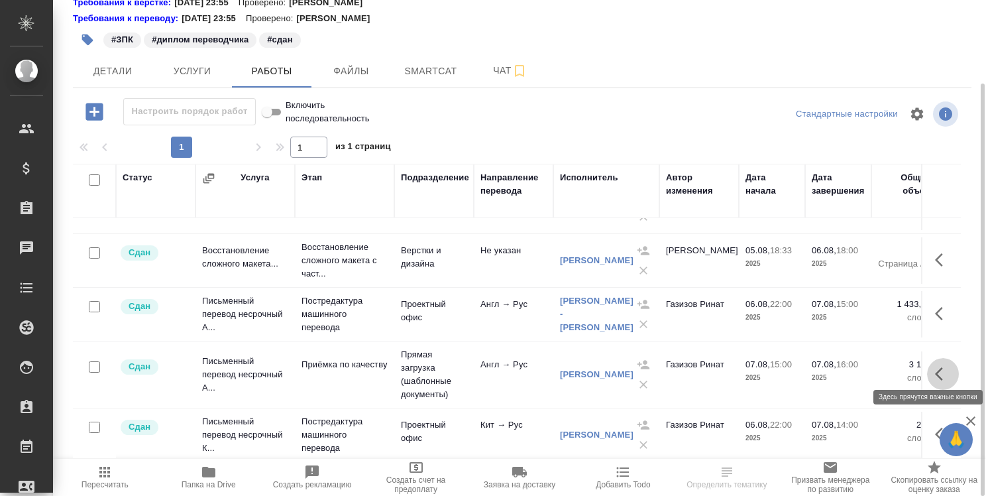
click at [935, 366] on icon "button" at bounding box center [943, 374] width 16 height 16
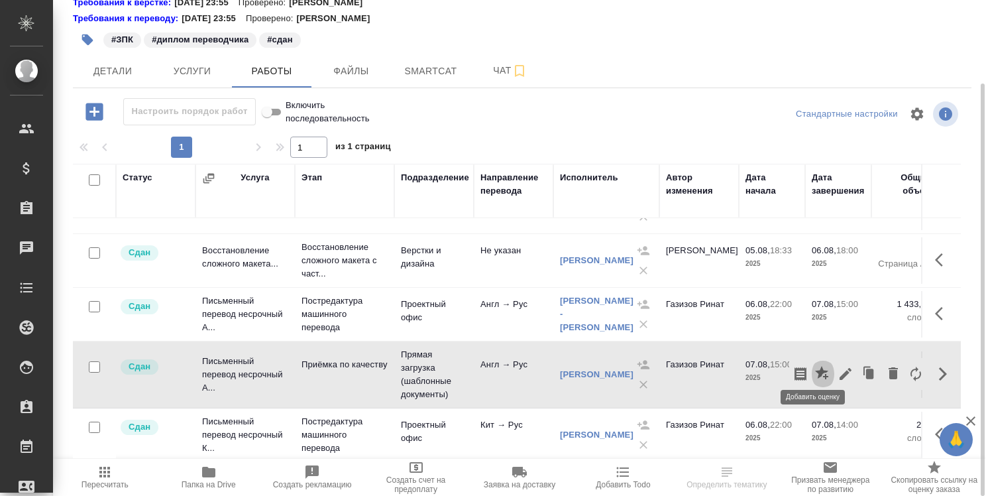
click at [815, 366] on icon "button" at bounding box center [823, 374] width 16 height 16
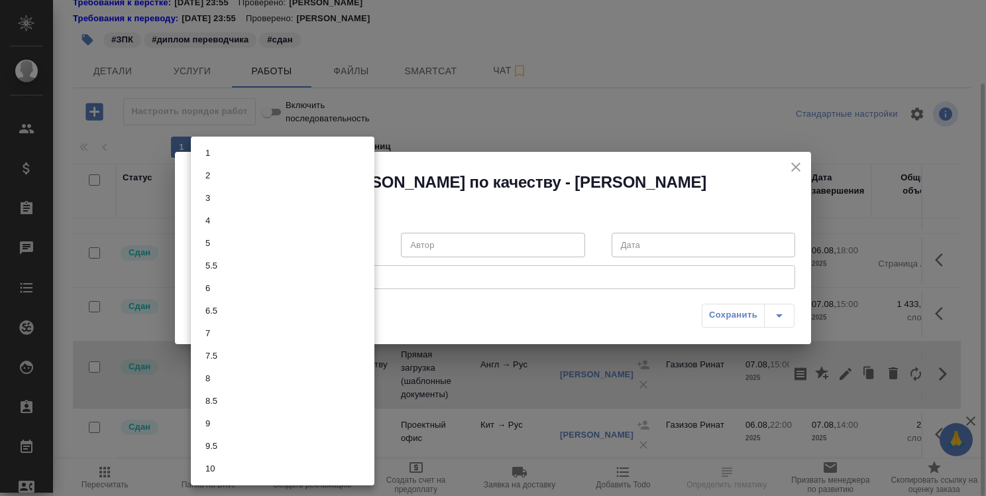
click at [366, 240] on body "🙏 .cls-1 fill:#fff; AWATERA [PERSON_NAME] Спецификации Заказы 0 Чаты Todo Проек…" at bounding box center [493, 248] width 986 height 496
click at [306, 465] on li "10" at bounding box center [283, 468] width 184 height 23
type input "10"
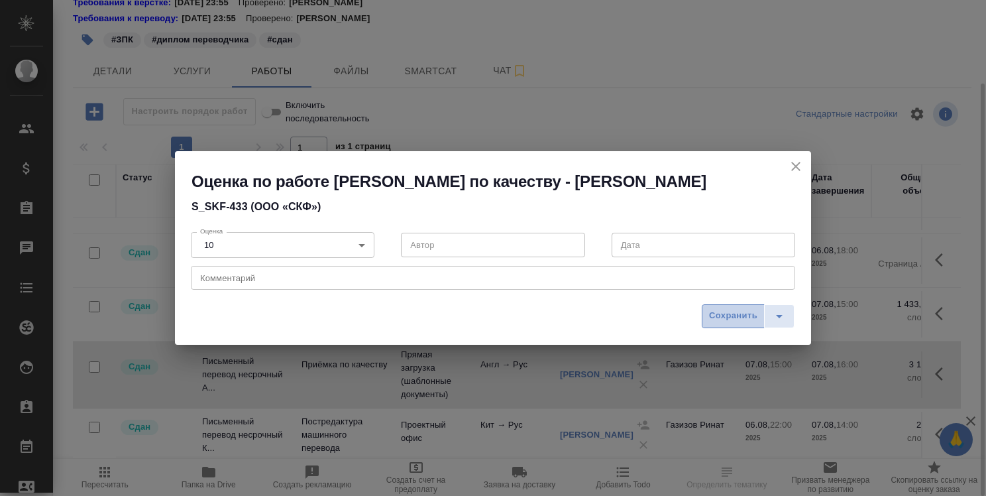
click at [724, 312] on span "Сохранить" at bounding box center [733, 315] width 48 height 15
